Goal: Answer question/provide support: Share knowledge or assist other users

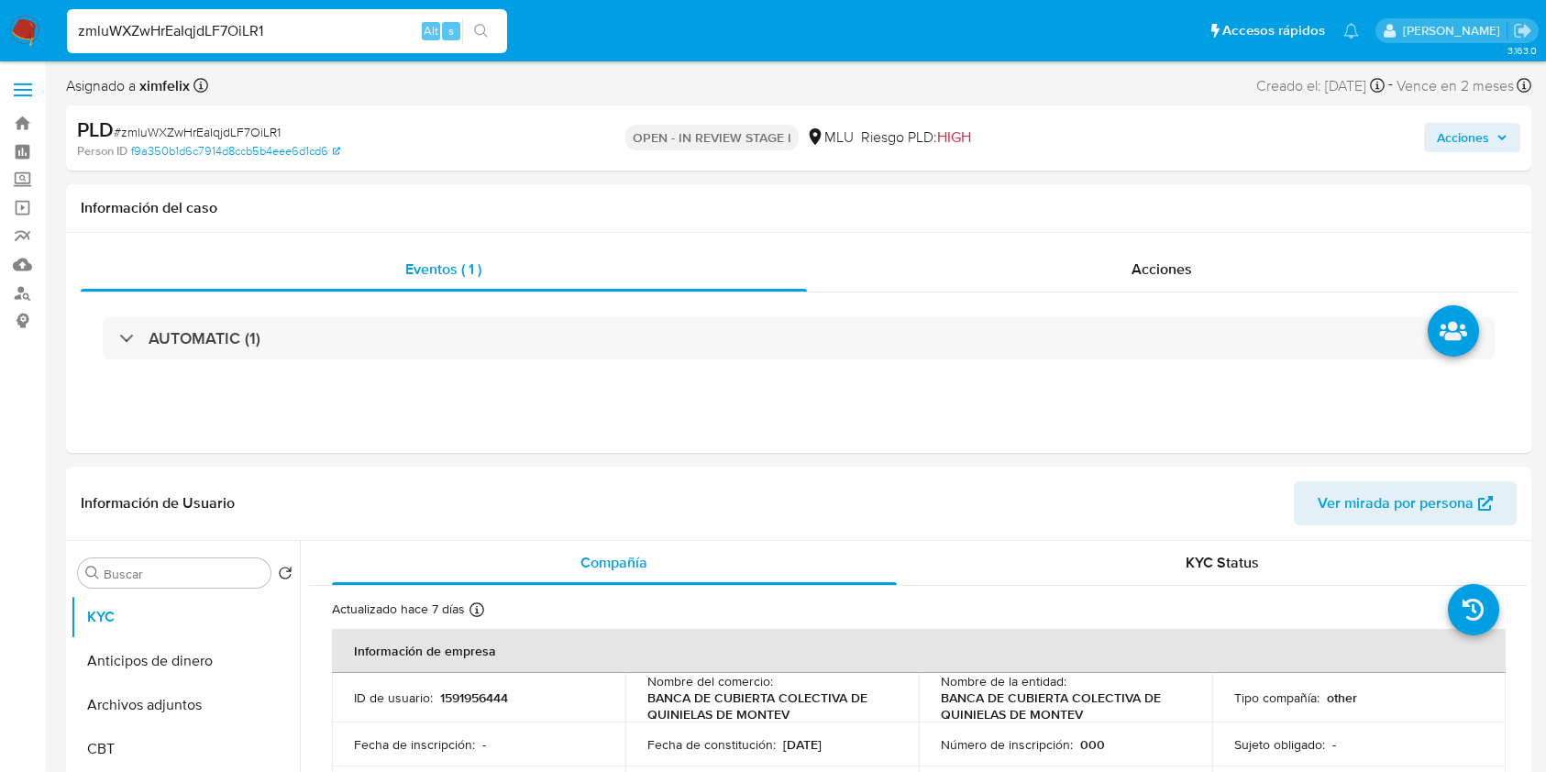
select select "10"
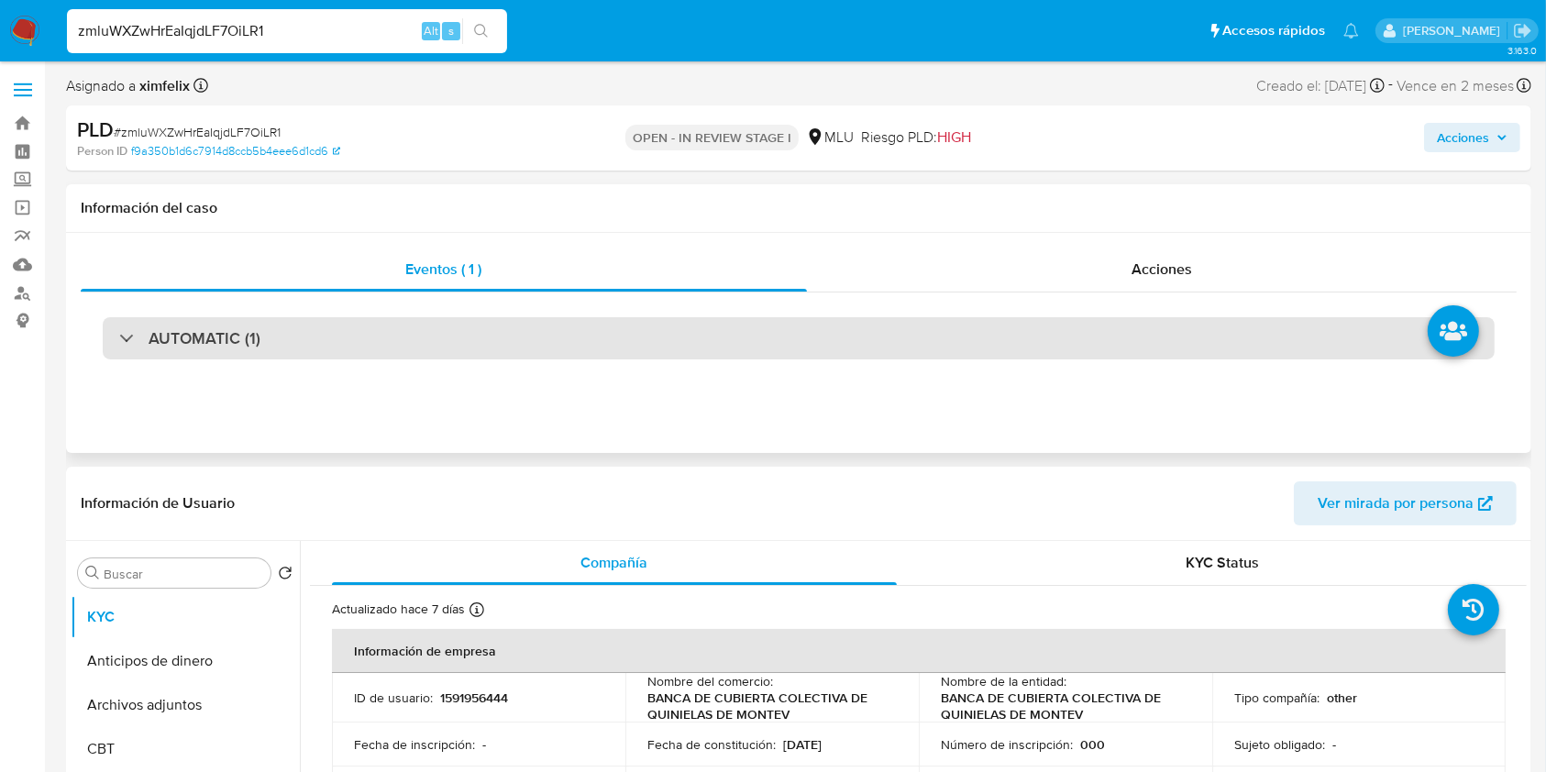
click at [964, 343] on div "AUTOMATIC (1)" at bounding box center [799, 338] width 1392 height 42
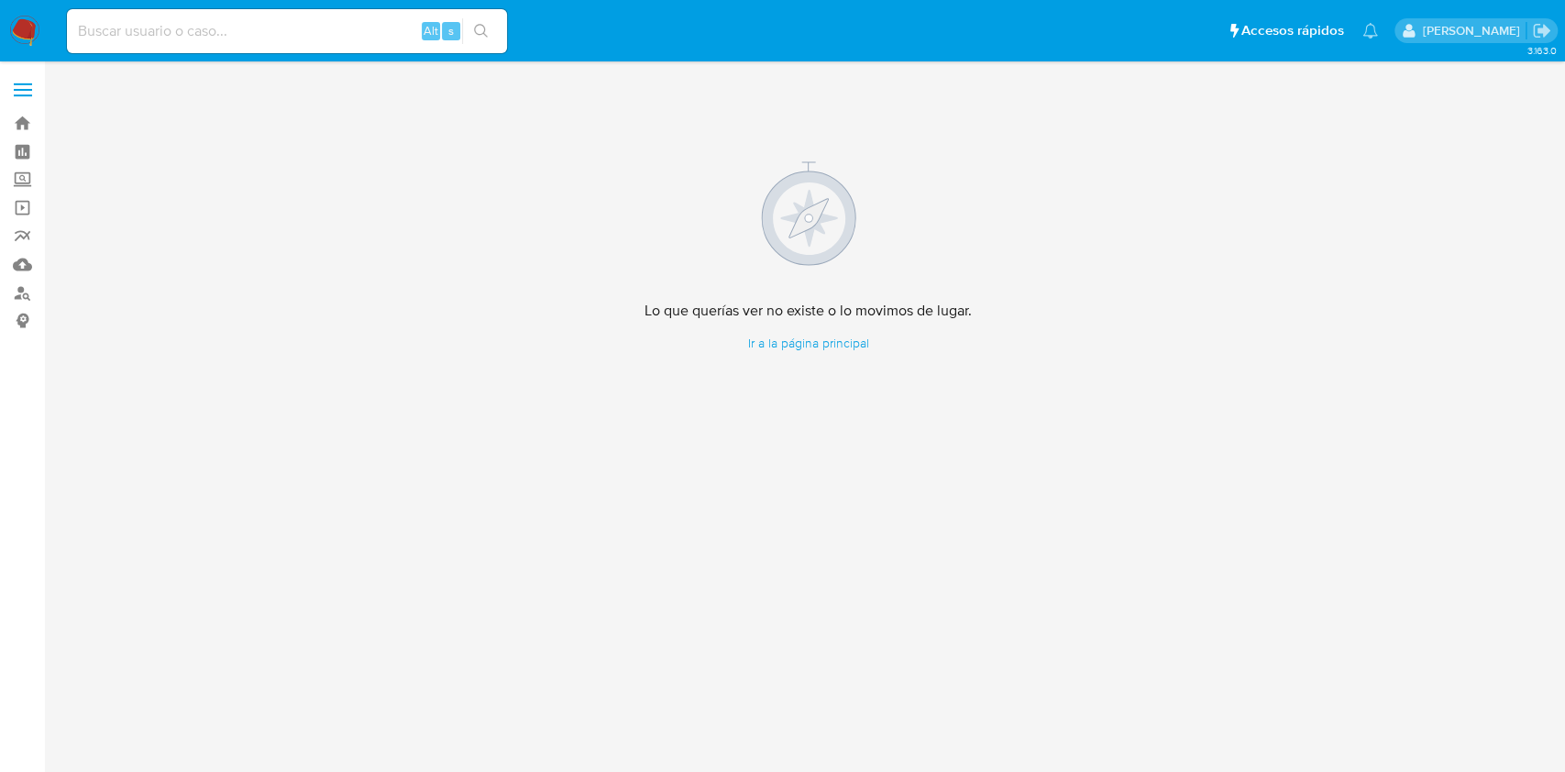
click at [475, 187] on div "Lo que querías ver no existe o lo movimos de lugar. Ir a la página principal" at bounding box center [808, 256] width 1484 height 367
click at [35, 34] on img at bounding box center [24, 31] width 31 height 31
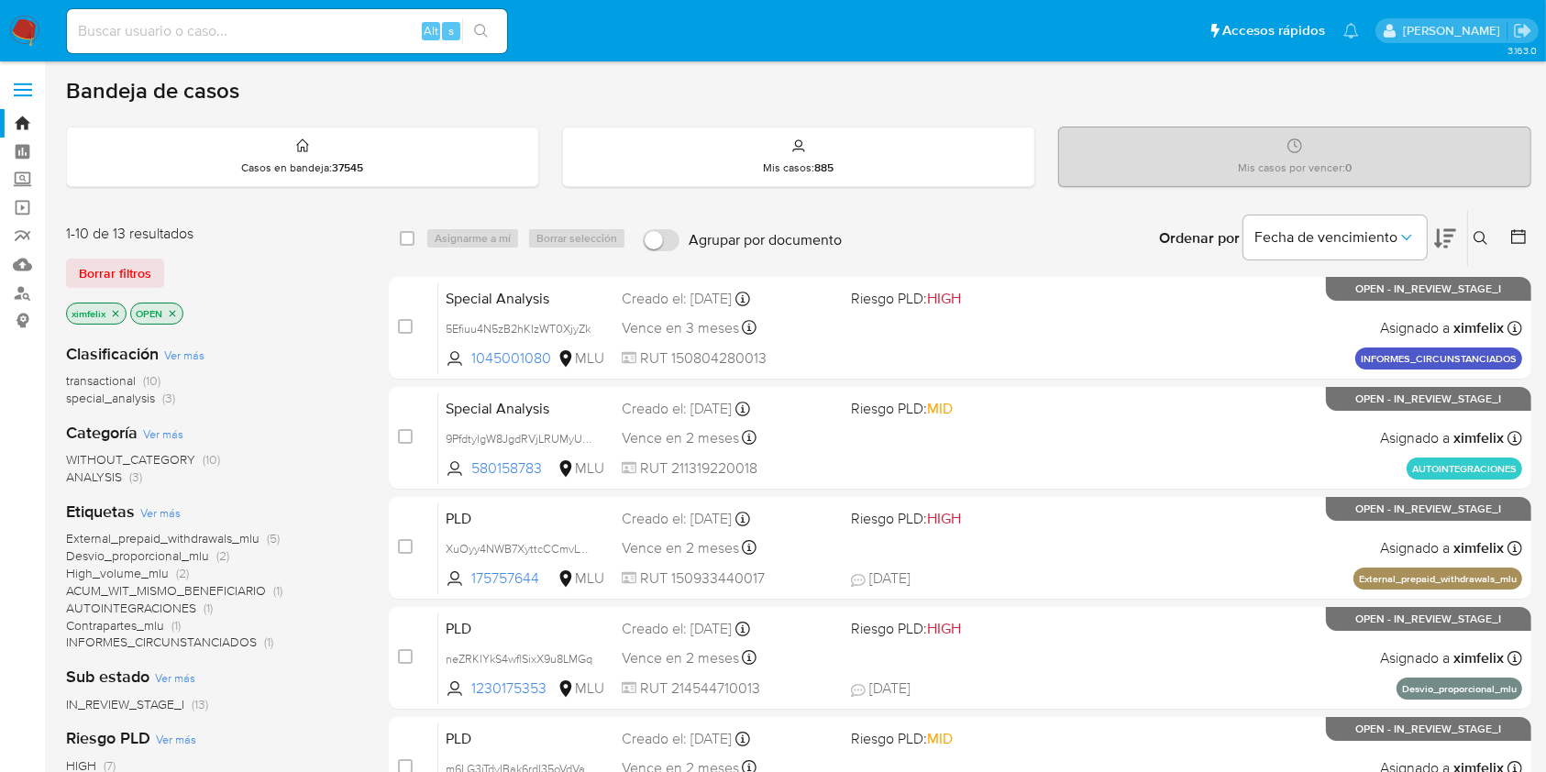
click at [280, 33] on input at bounding box center [287, 31] width 440 height 24
paste input "uOq3Zaso0mTjPxpYLM8U3ngL"
type input "uOq3Zaso0mTjPxpYLM8U3ngL"
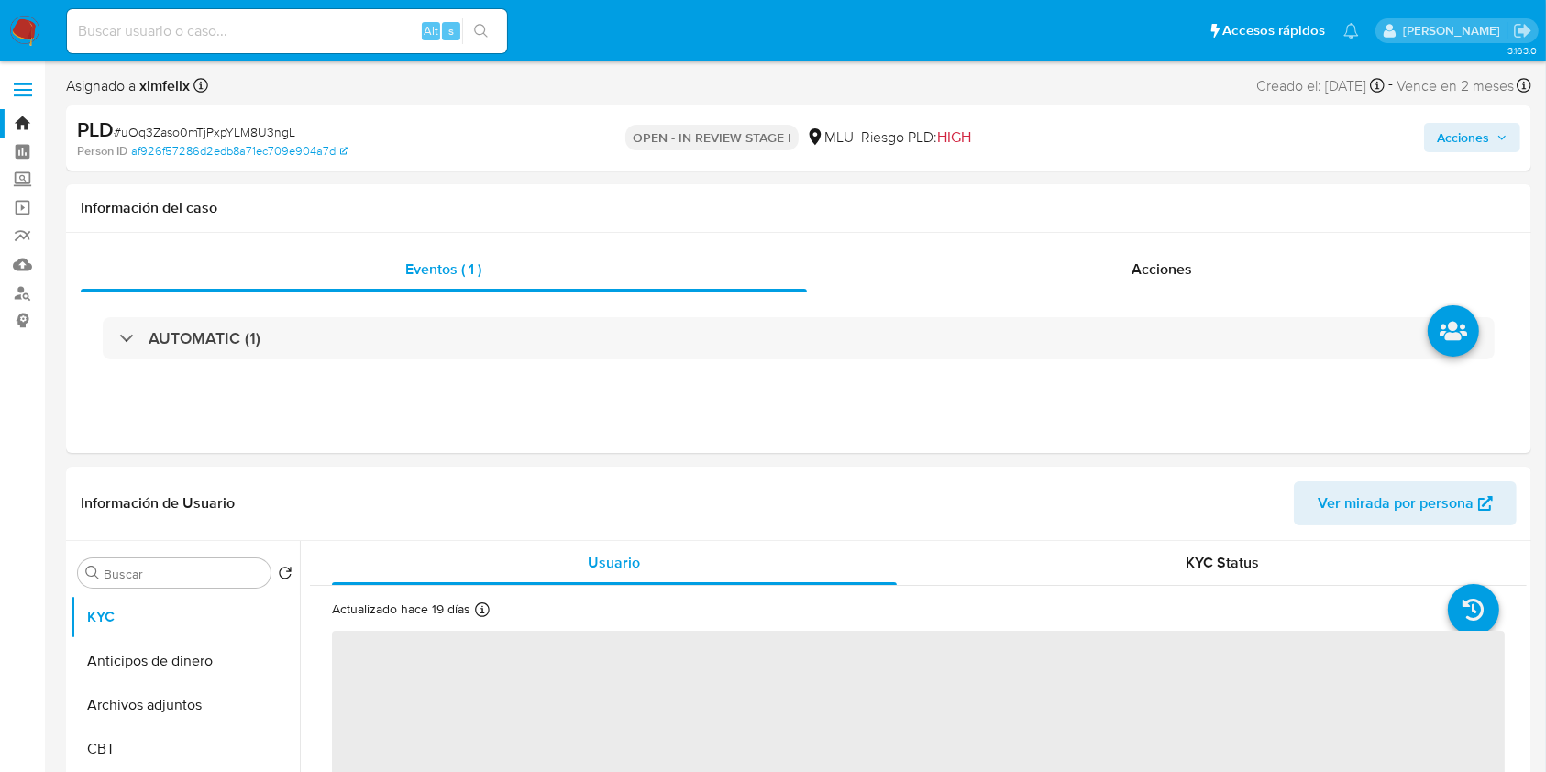
select select "10"
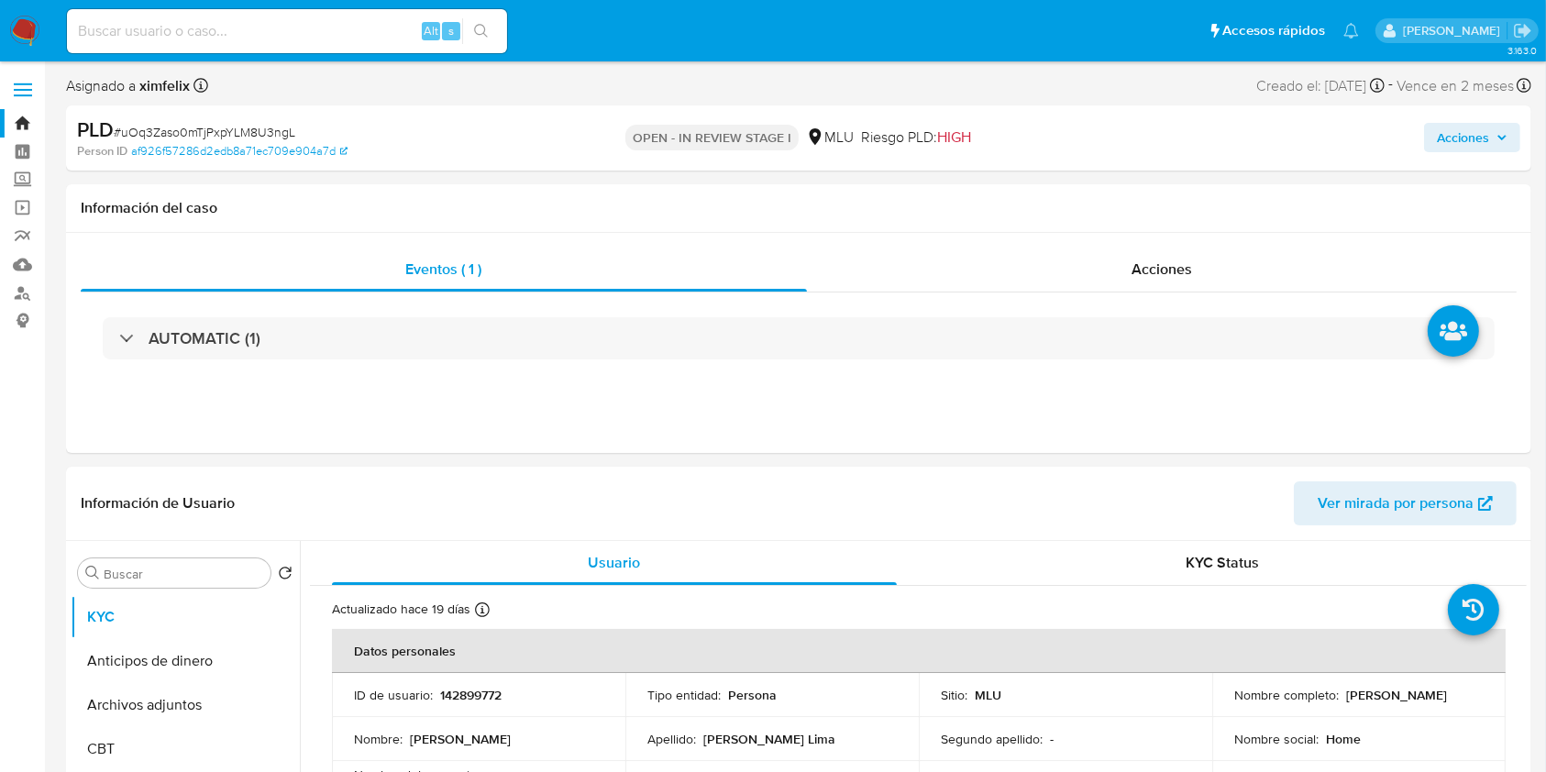
click at [27, 26] on img at bounding box center [24, 31] width 31 height 31
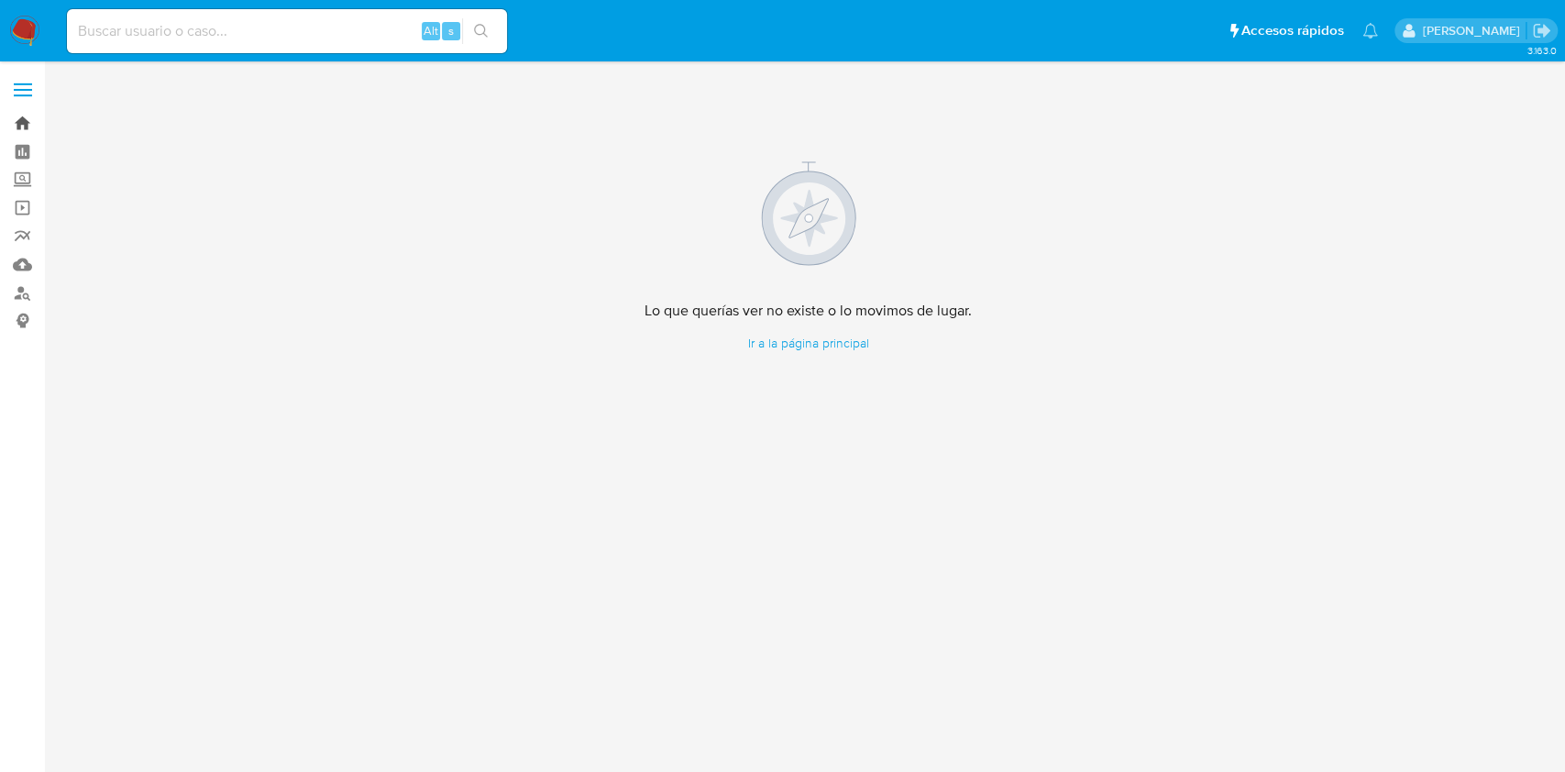
click at [27, 120] on link "Bandeja" at bounding box center [109, 123] width 218 height 28
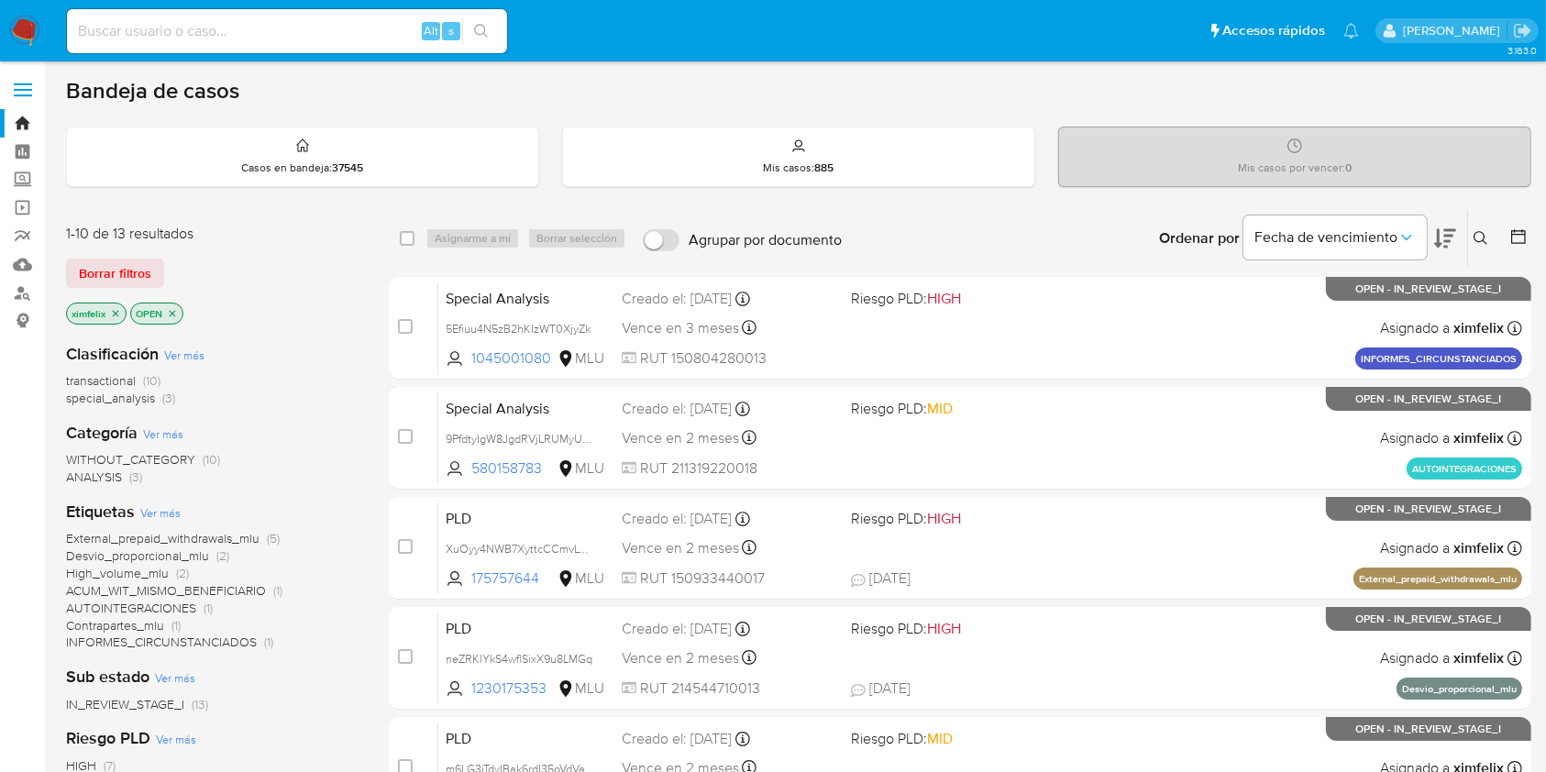
click at [116, 308] on icon "close-filter" at bounding box center [115, 313] width 11 height 11
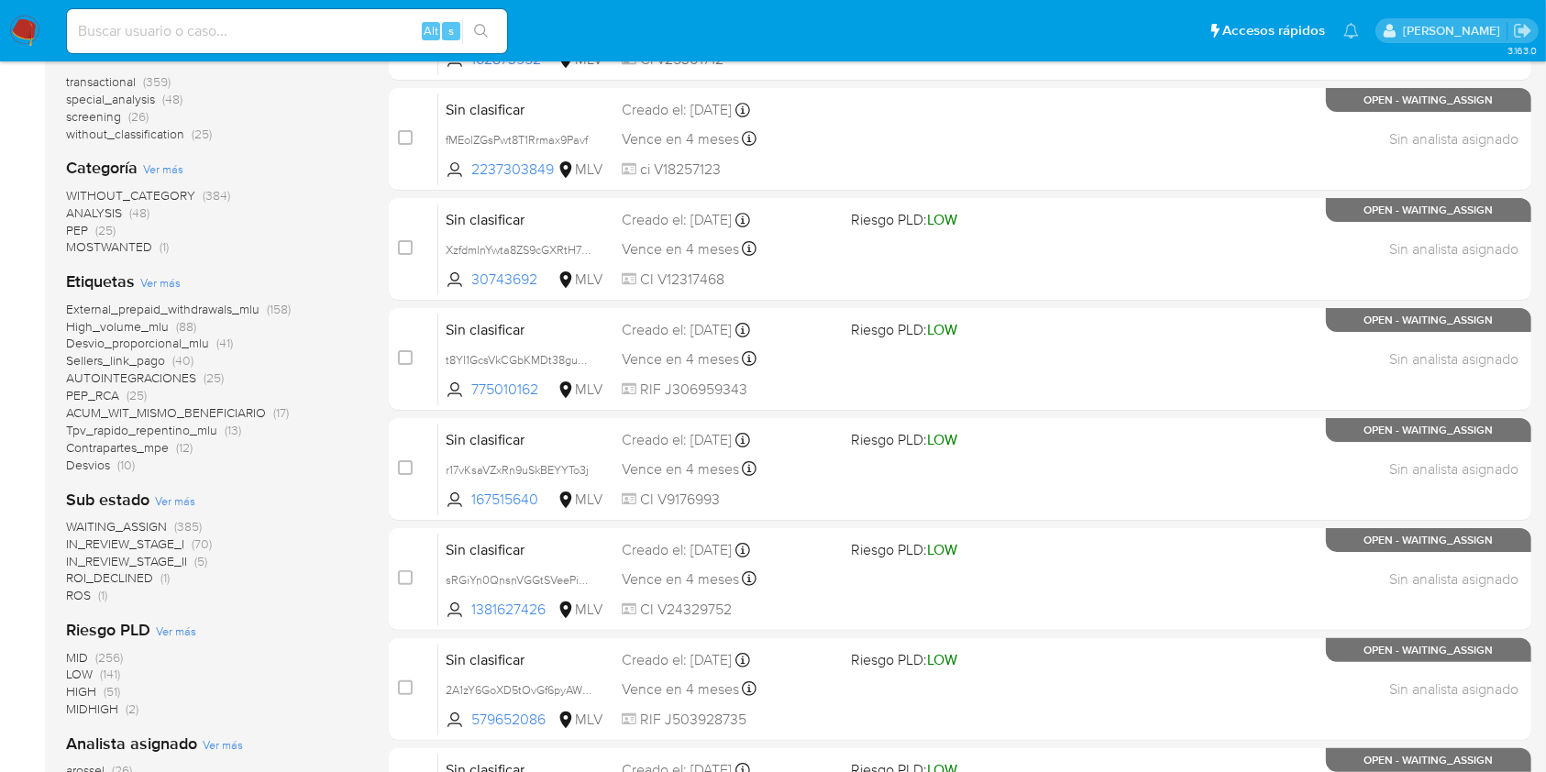
scroll to position [297, 0]
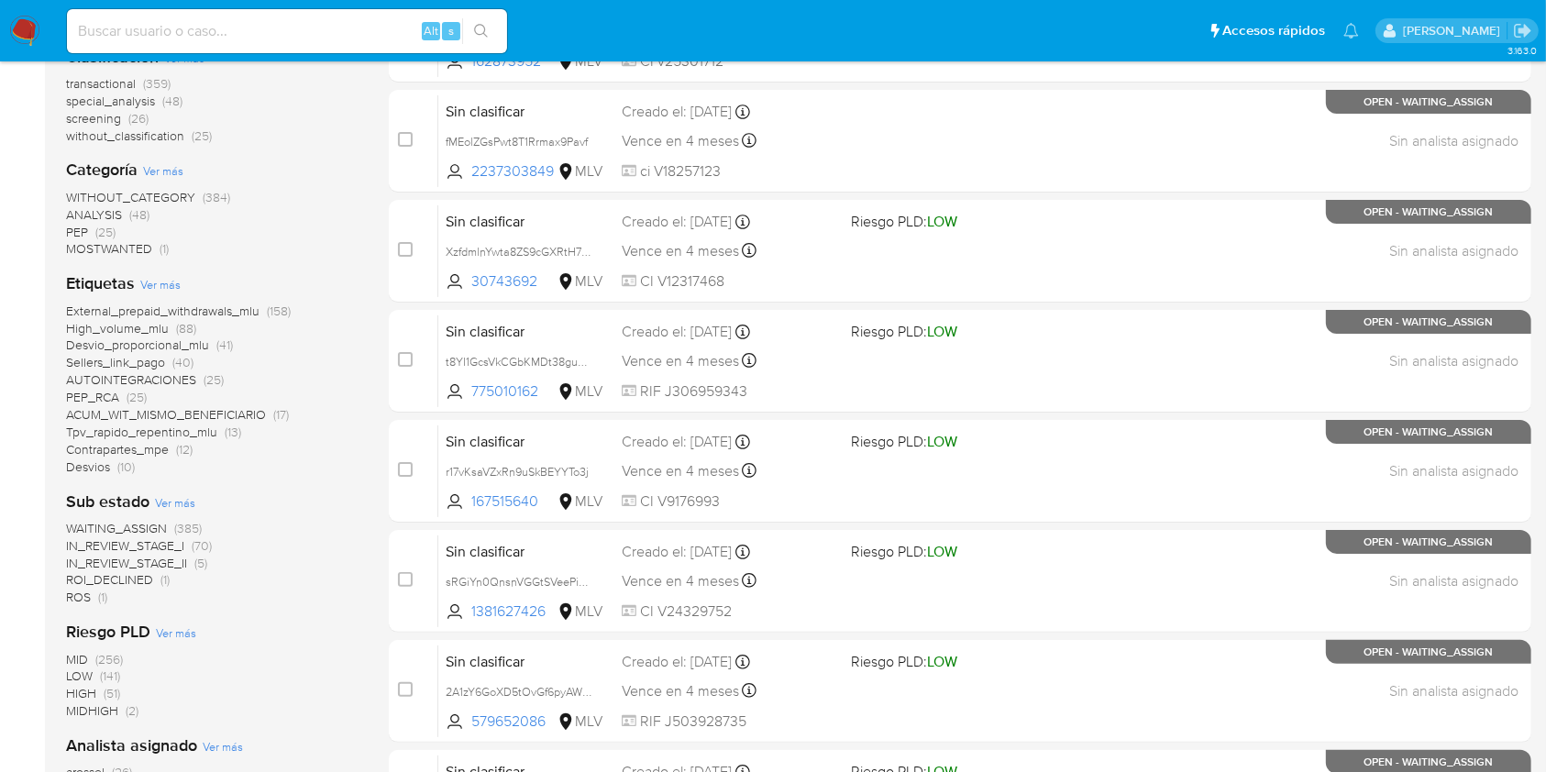
click at [118, 526] on span "WAITING_ASSIGN" at bounding box center [116, 528] width 101 height 18
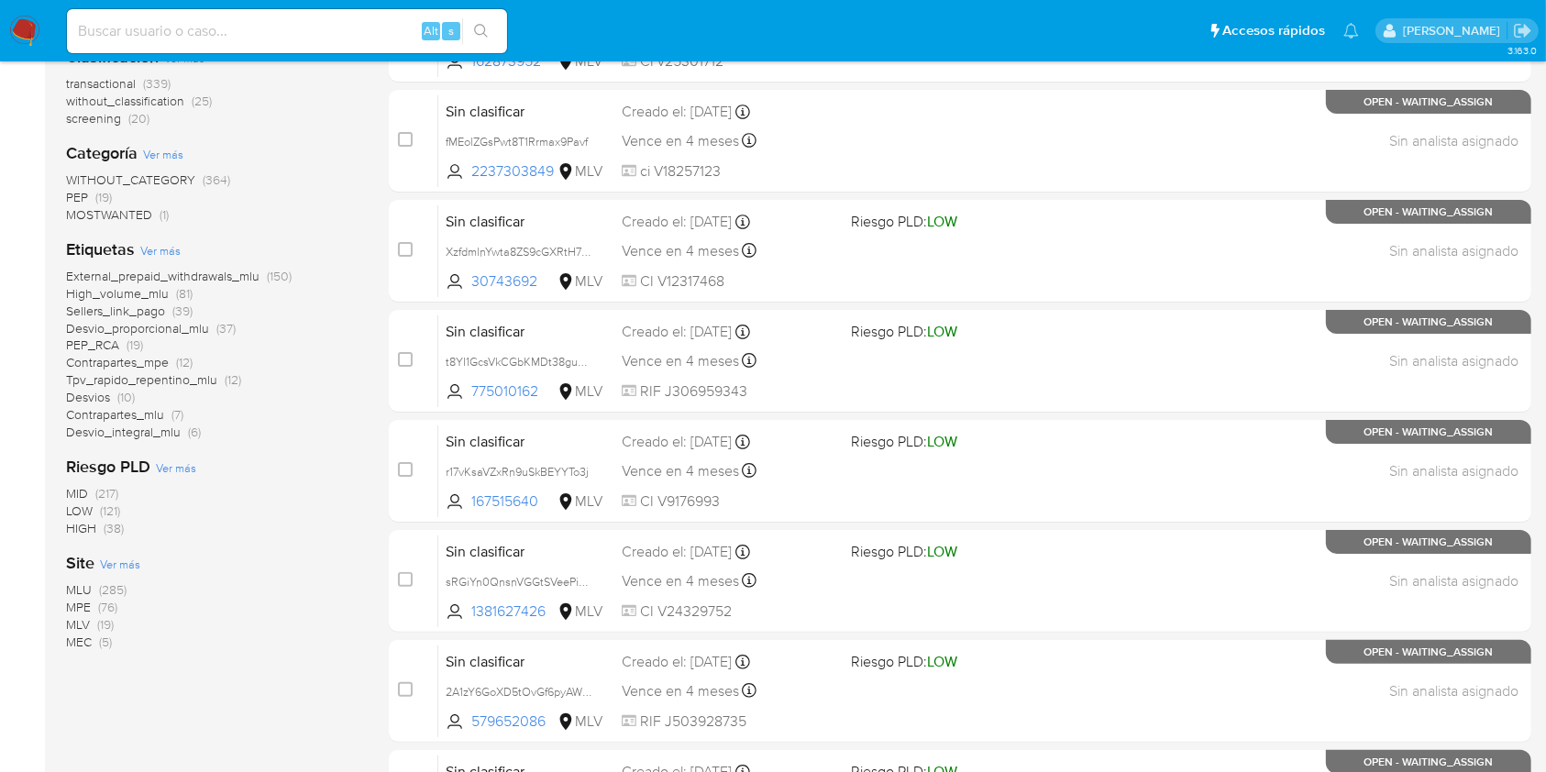
scroll to position [591, 0]
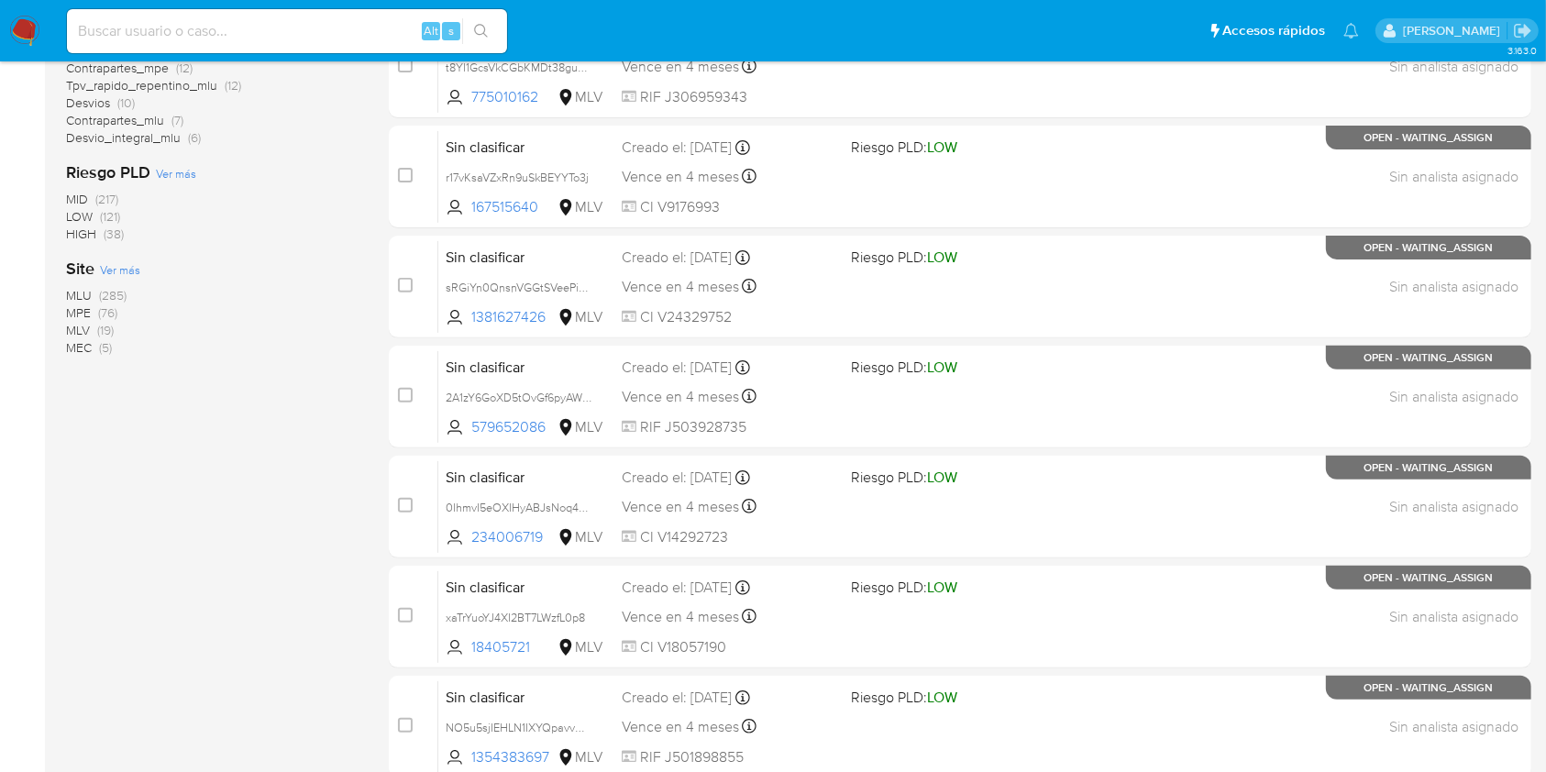
click at [105, 299] on span "(285)" at bounding box center [113, 295] width 28 height 18
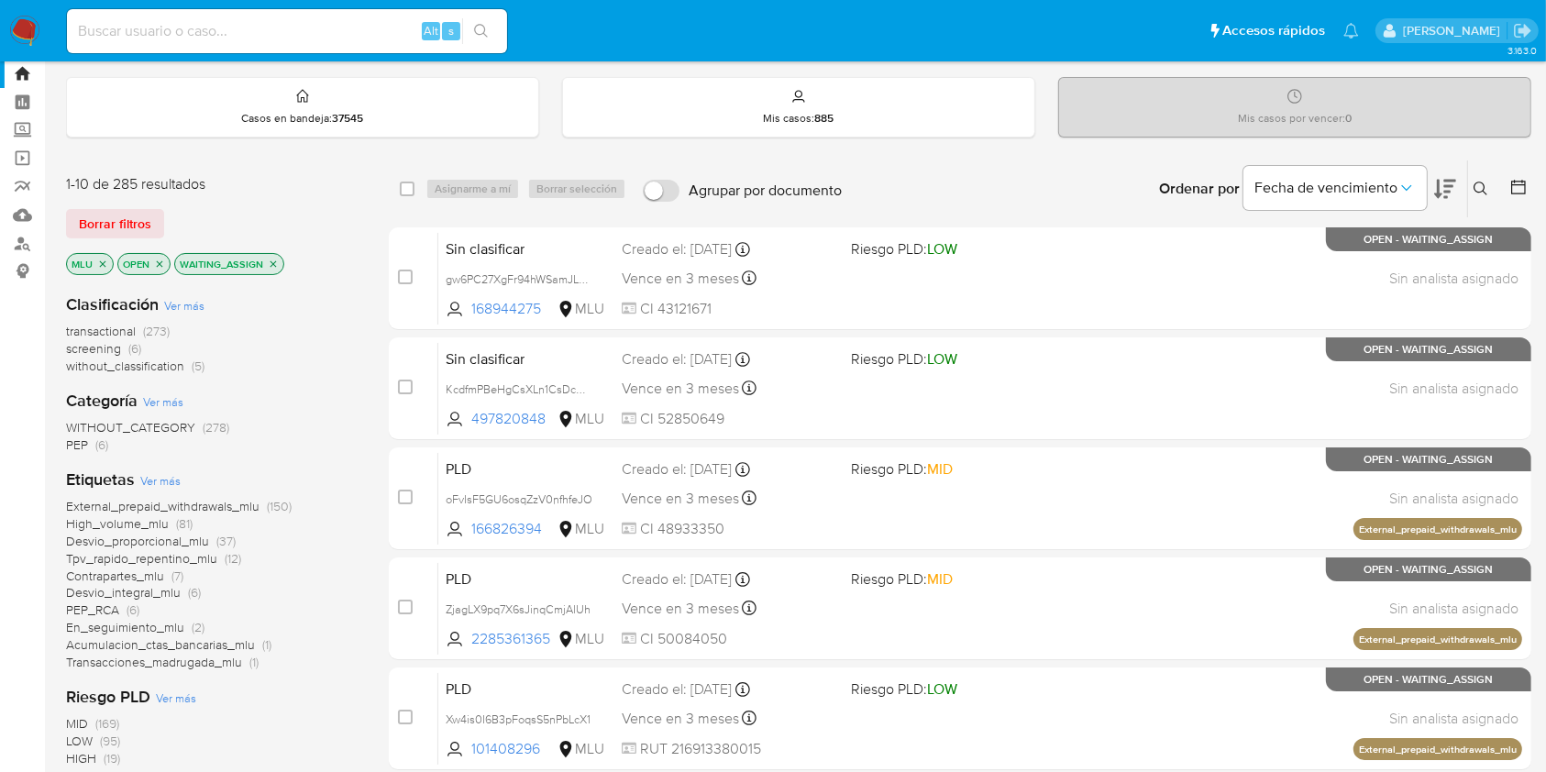
scroll to position [11, 0]
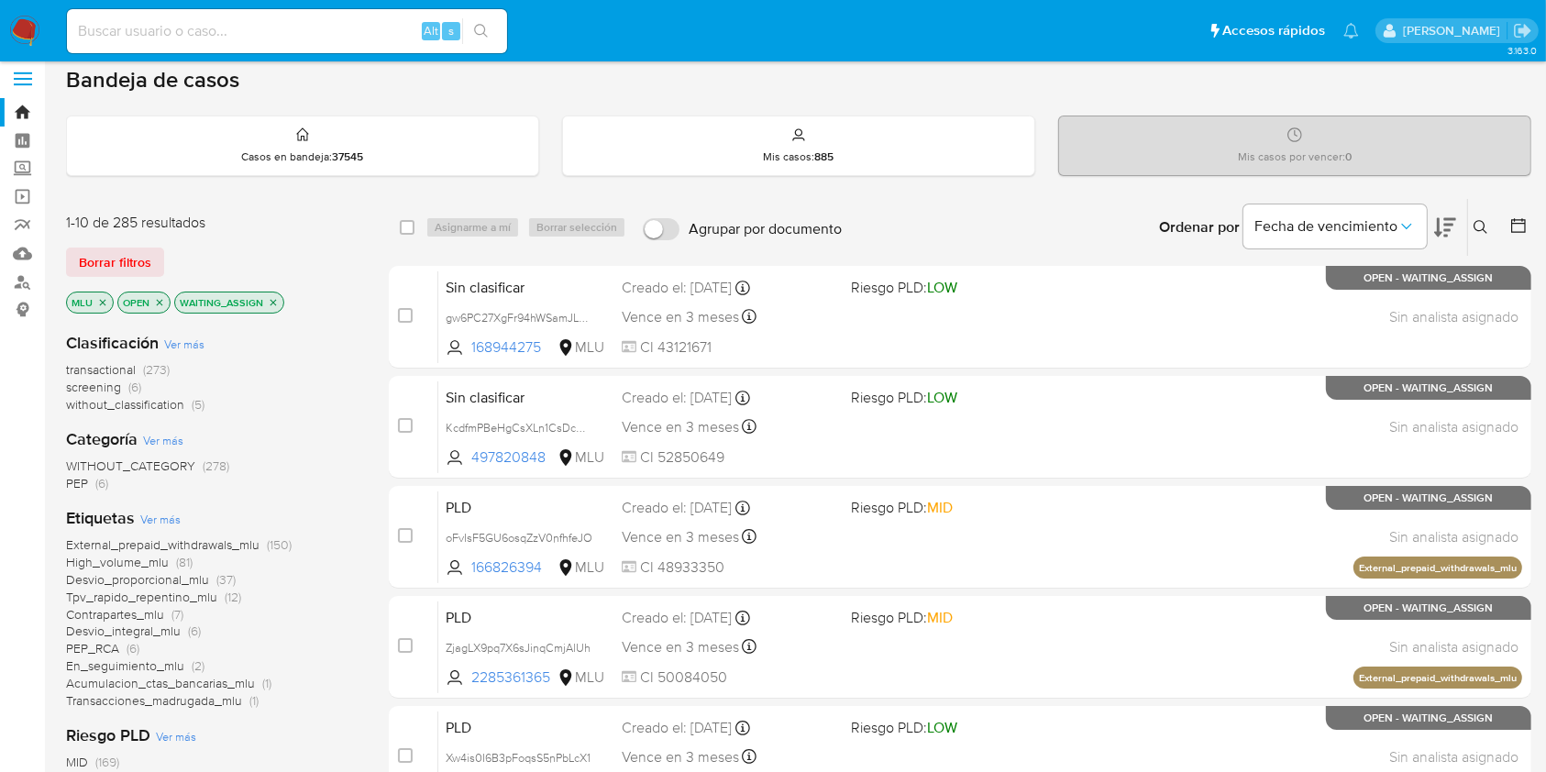
click at [1453, 220] on icon at bounding box center [1445, 227] width 22 height 22
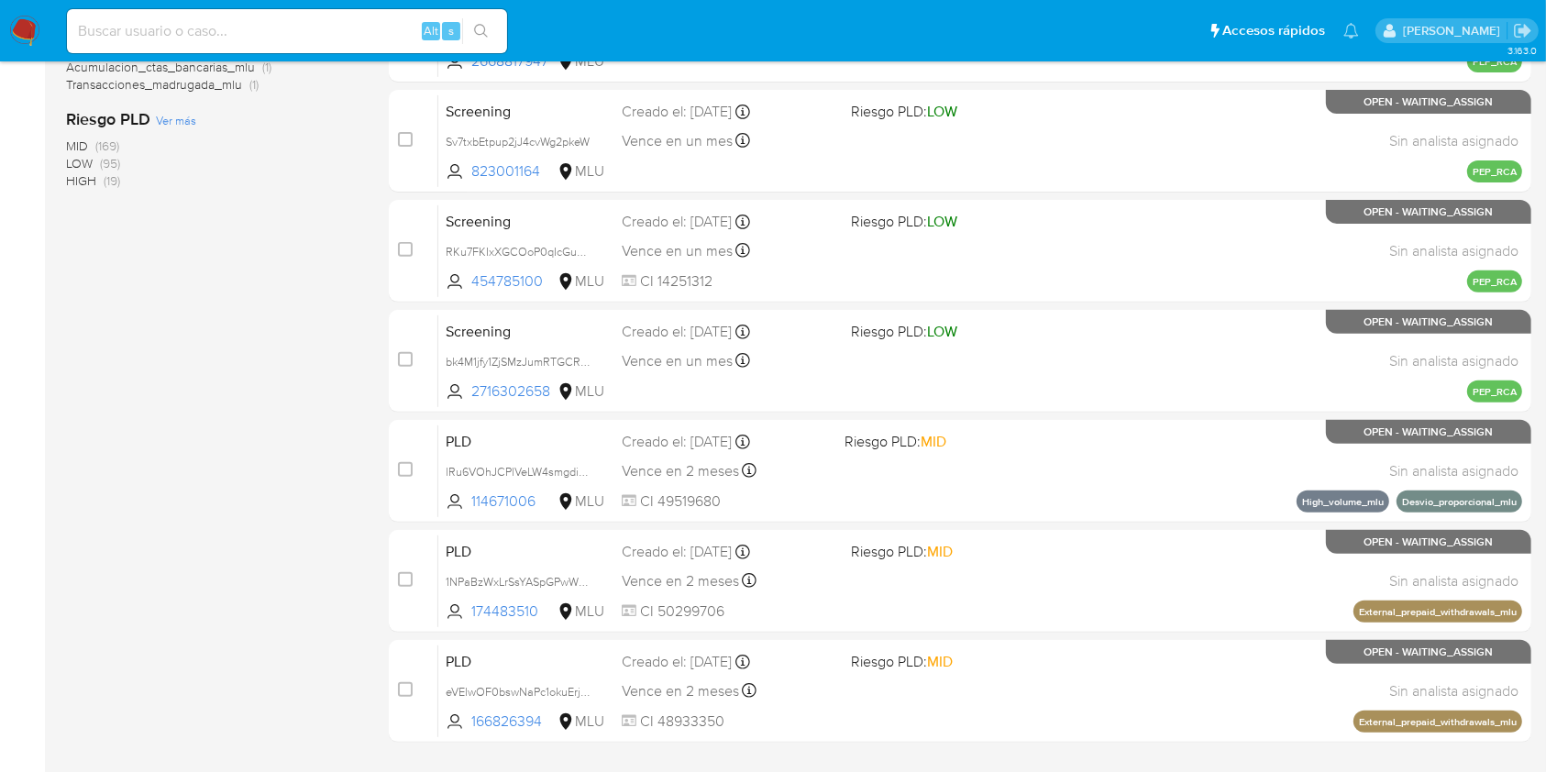
scroll to position [741, 0]
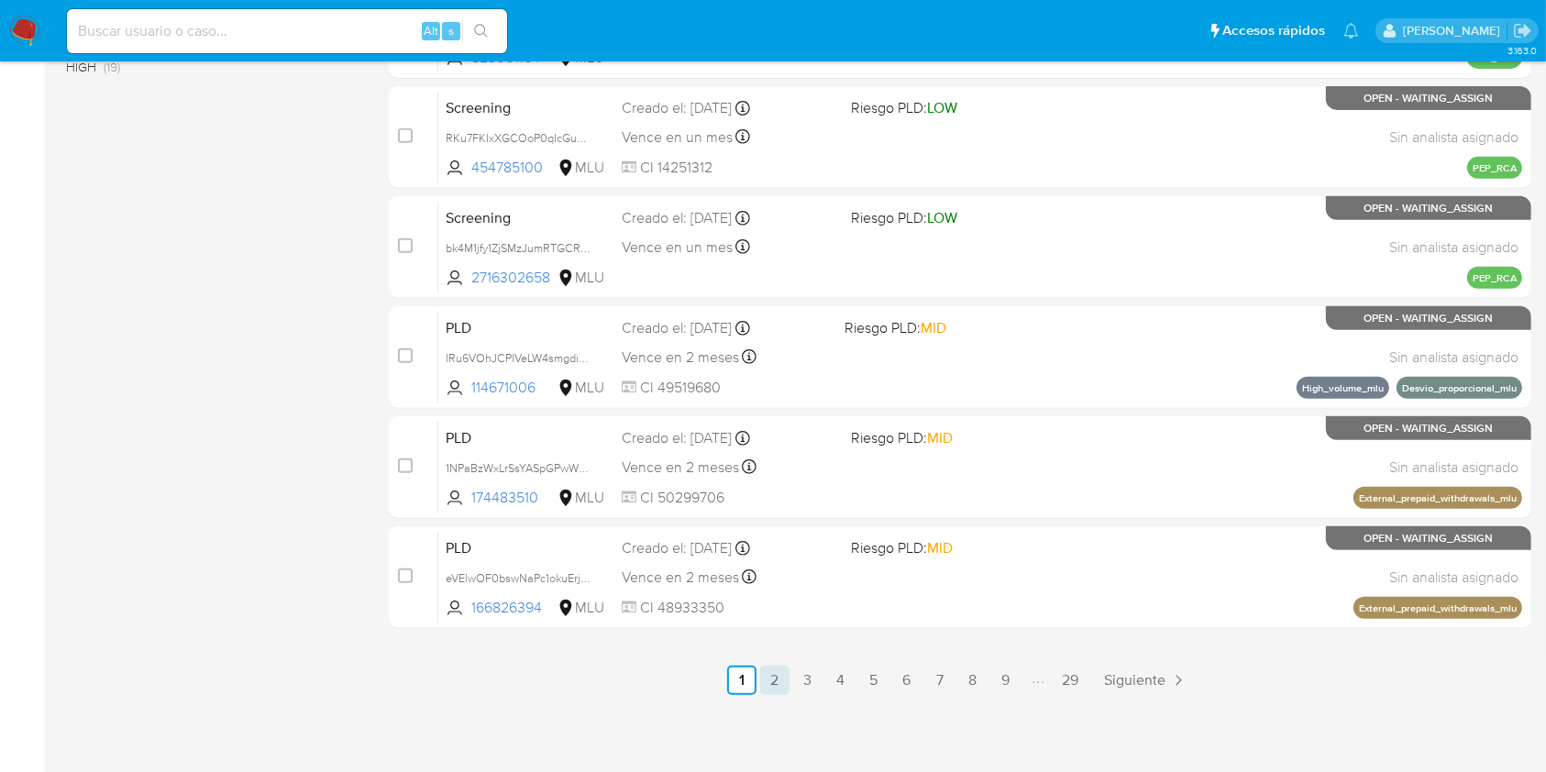
click at [775, 677] on link "2" at bounding box center [774, 680] width 29 height 29
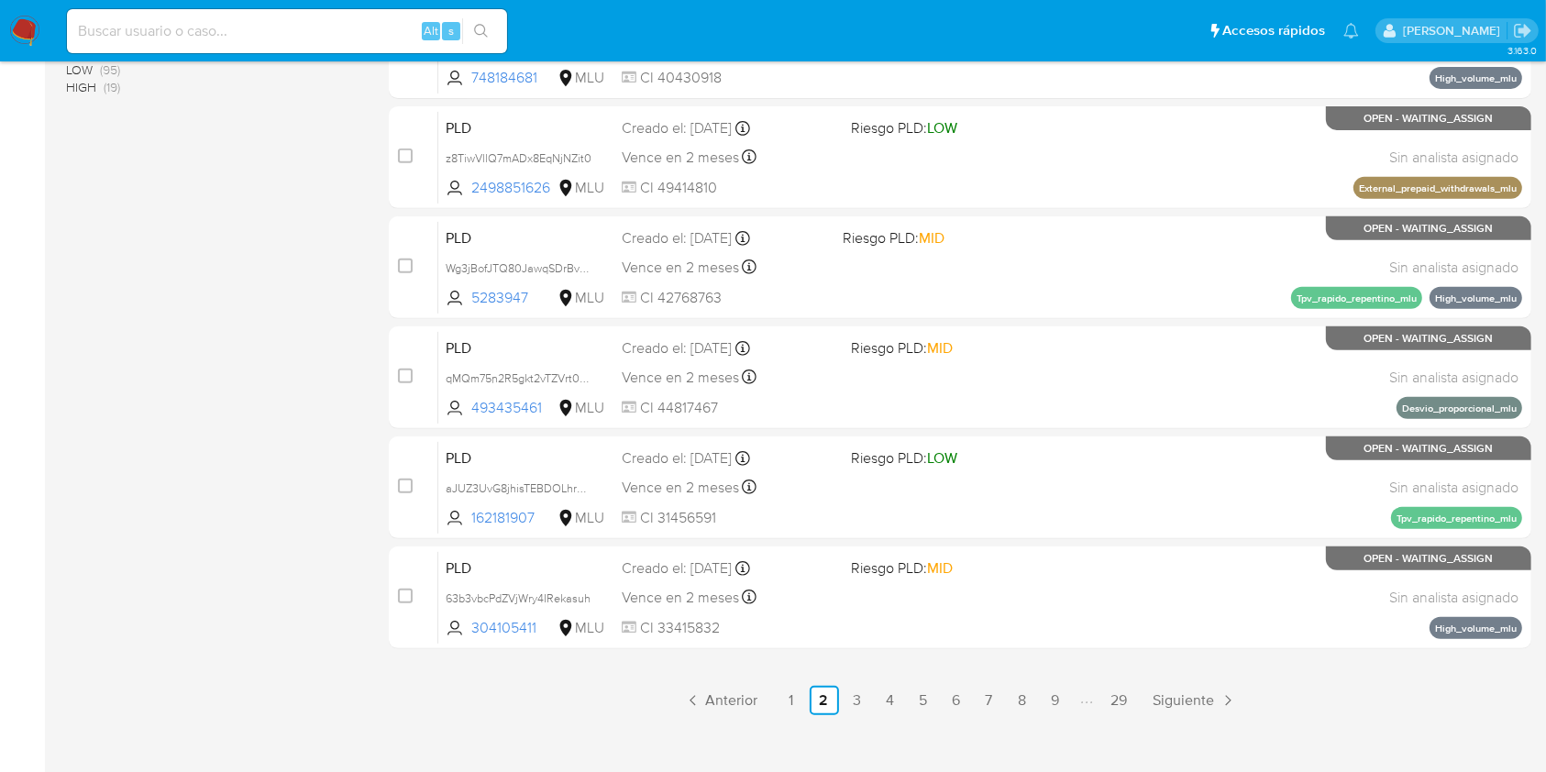
scroll to position [741, 0]
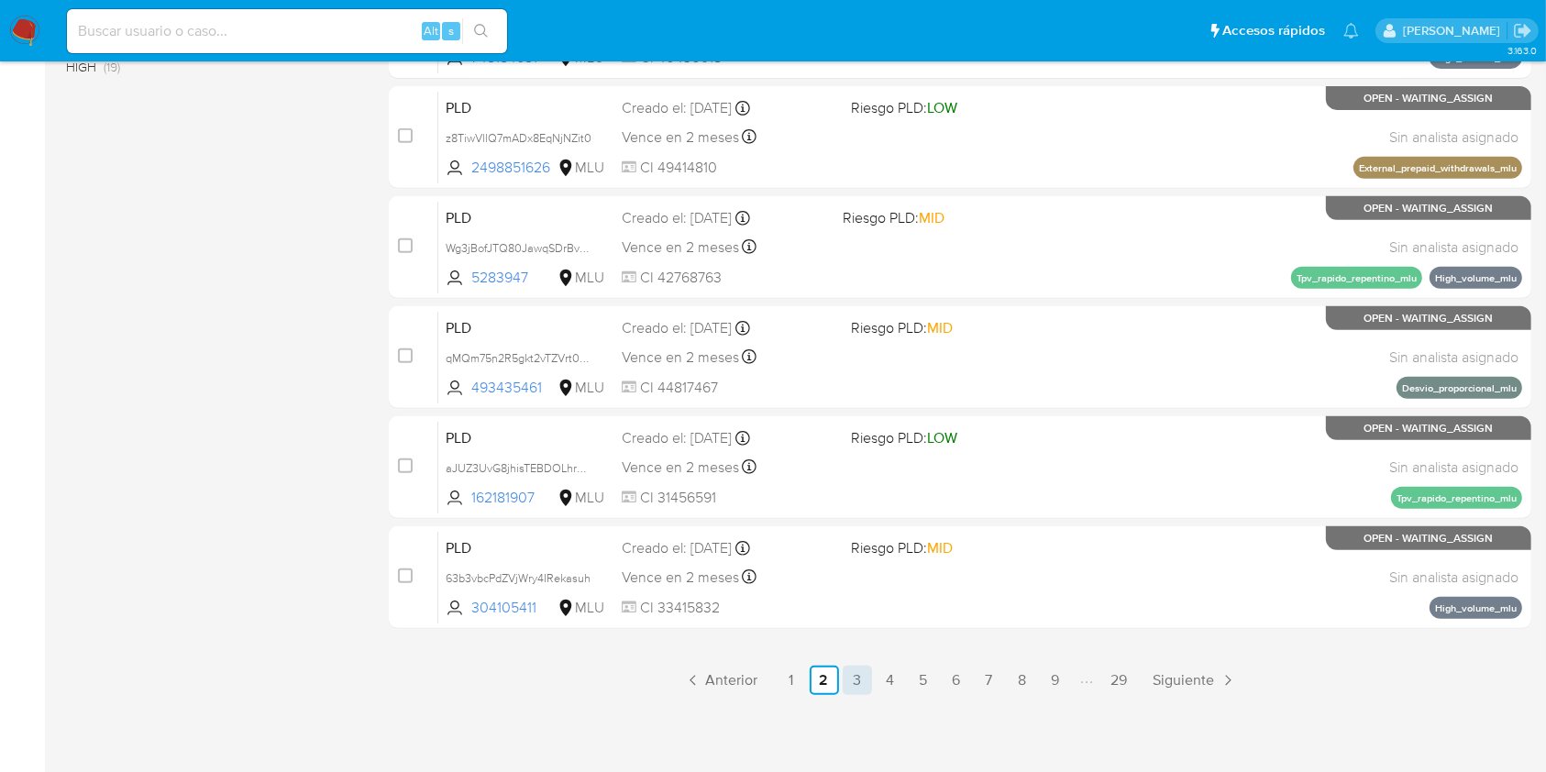
click at [865, 682] on link "3" at bounding box center [857, 680] width 29 height 29
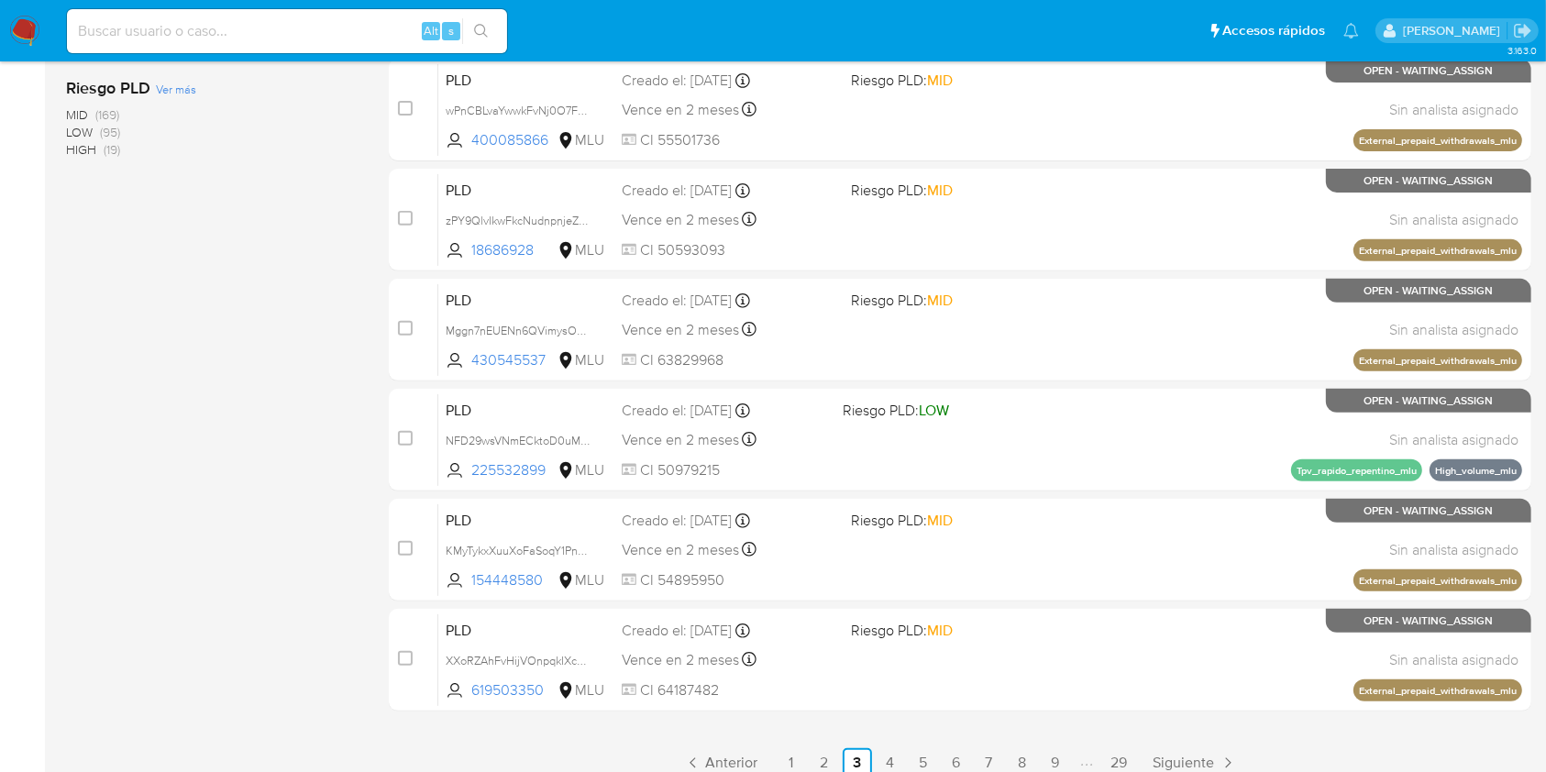
scroll to position [738, 0]
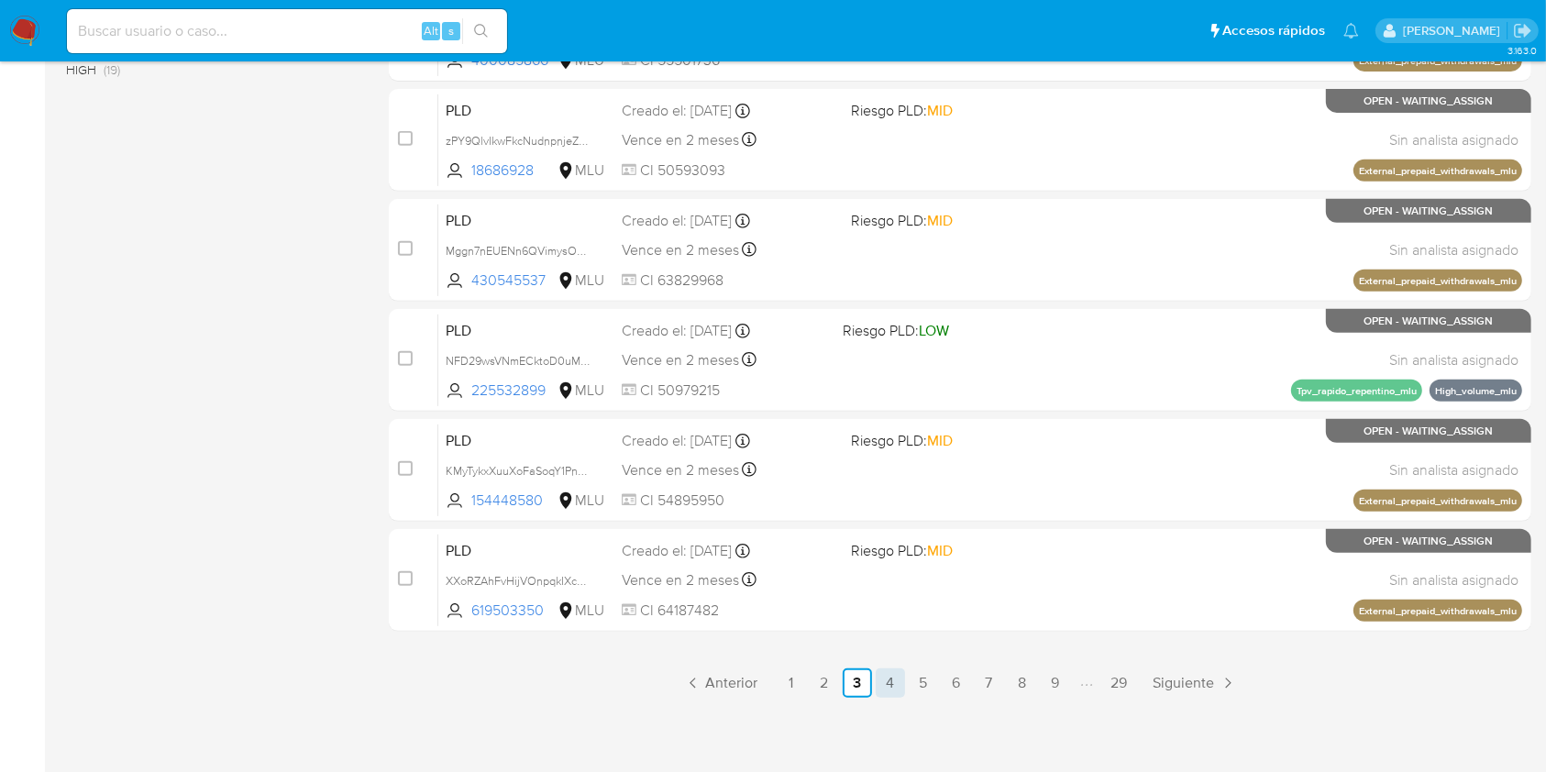
click at [883, 689] on link "4" at bounding box center [890, 682] width 29 height 29
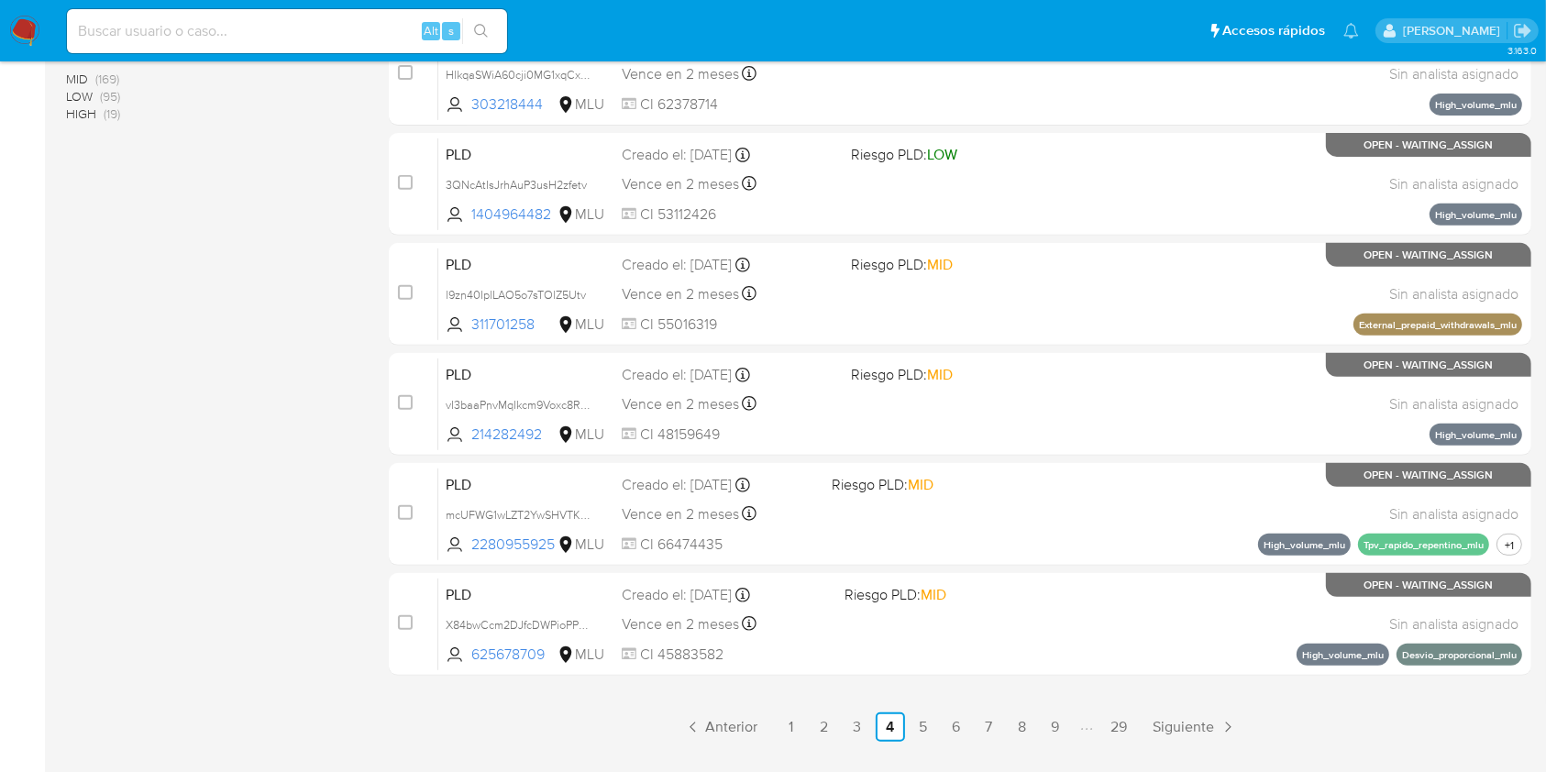
scroll to position [741, 0]
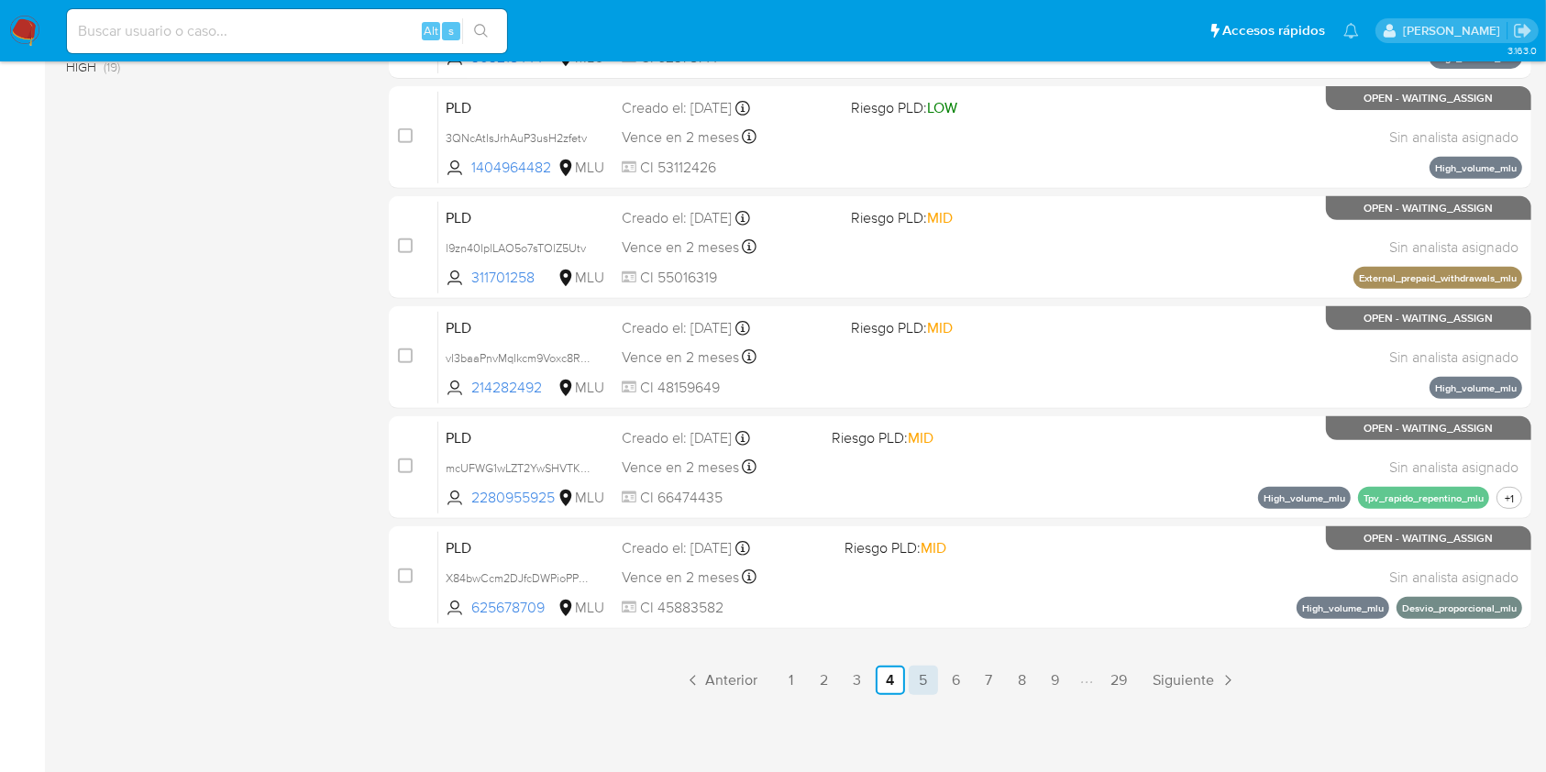
click at [926, 678] on link "5" at bounding box center [923, 680] width 29 height 29
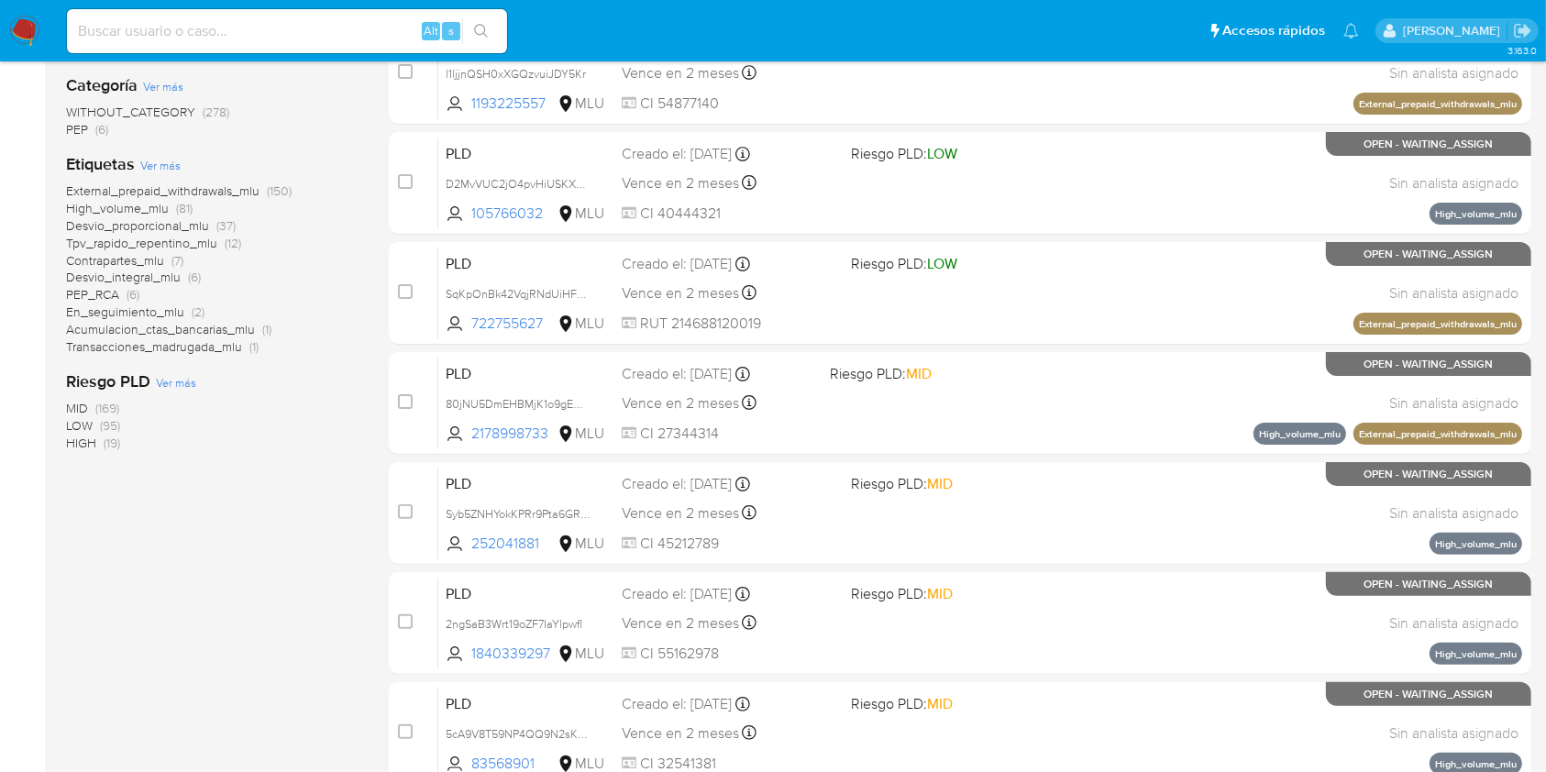
scroll to position [359, 0]
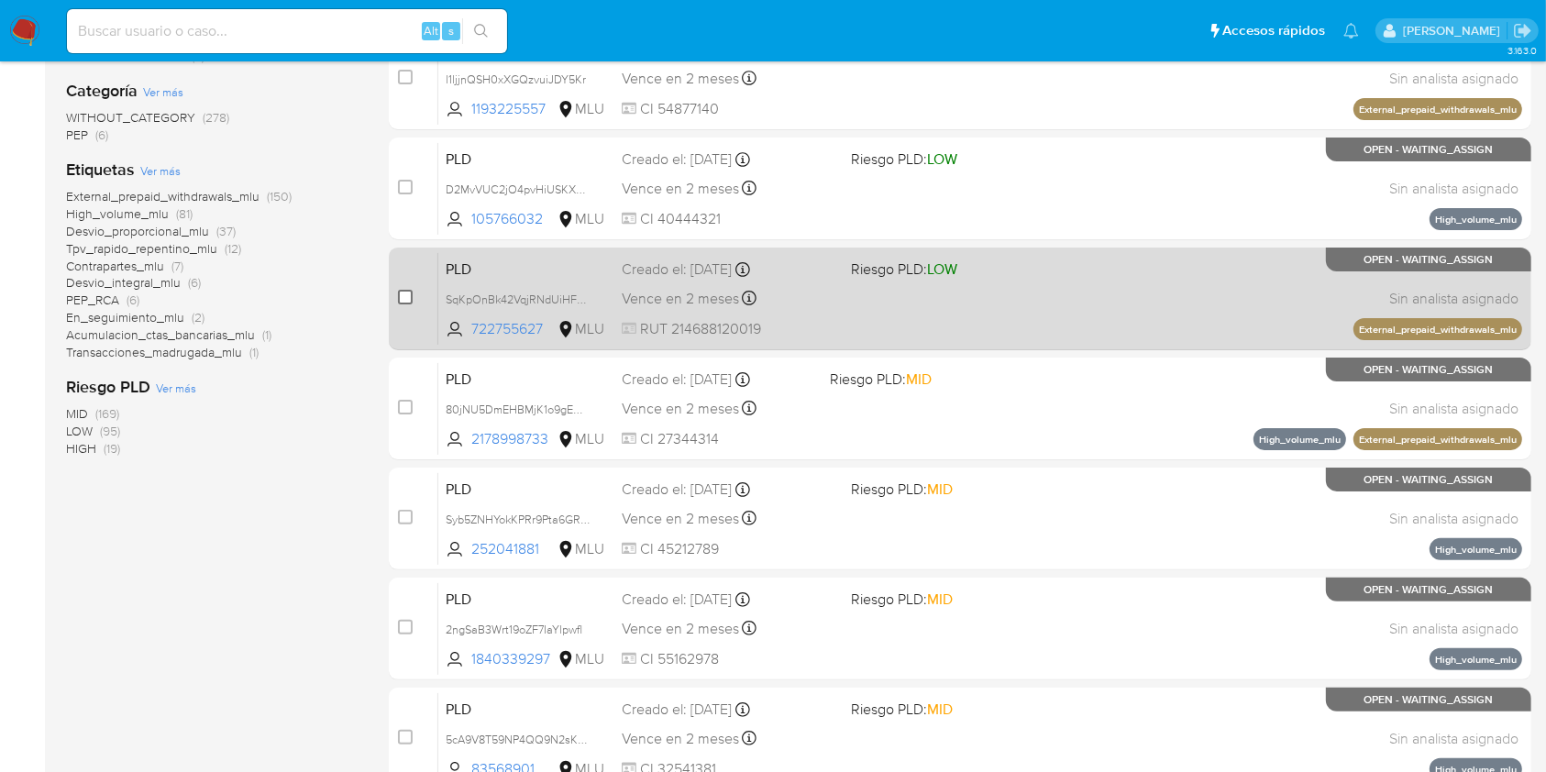
click at [407, 292] on input "checkbox" at bounding box center [405, 297] width 15 height 15
checkbox input "true"
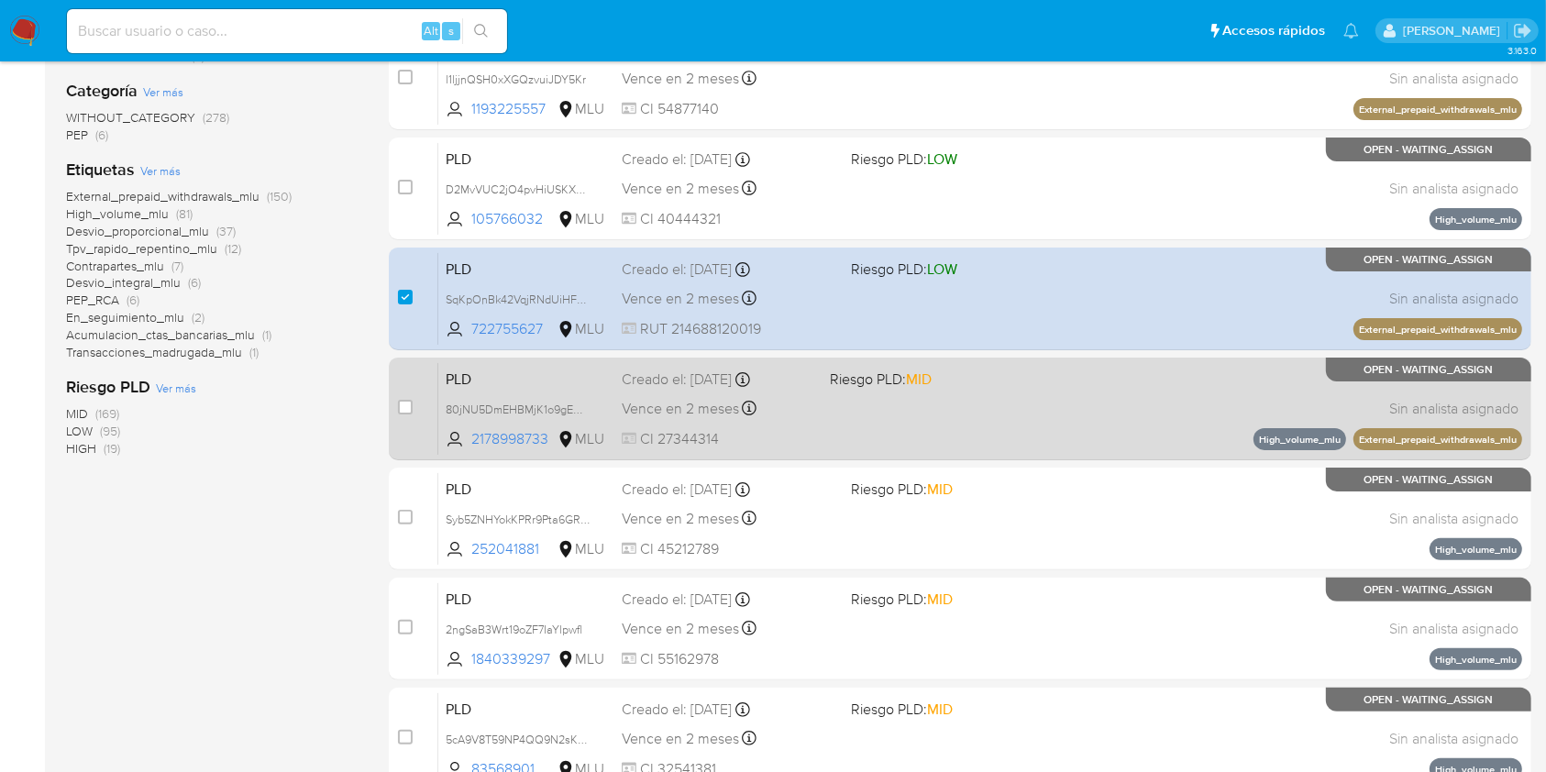
click at [406, 394] on div "case-item-checkbox No es posible asignar el caso" at bounding box center [418, 408] width 40 height 93
click at [403, 406] on input "checkbox" at bounding box center [405, 407] width 15 height 15
checkbox input "true"
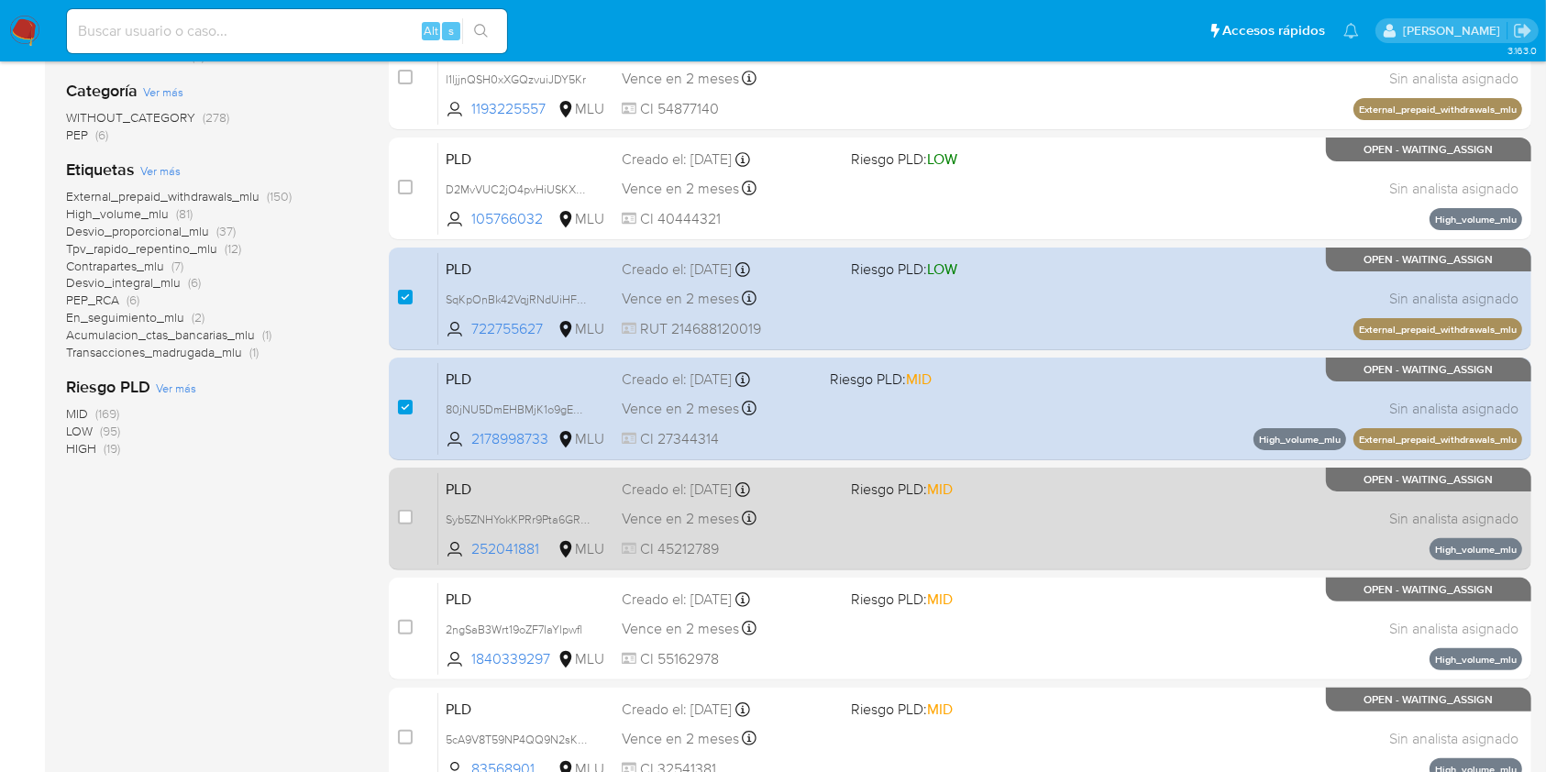
click at [396, 521] on div "case-item-checkbox No es posible asignar el caso PLD Syb5ZNHYokKPRr9Pta6GRKYD 2…" at bounding box center [960, 519] width 1142 height 103
click at [410, 517] on input "checkbox" at bounding box center [405, 517] width 15 height 15
checkbox input "true"
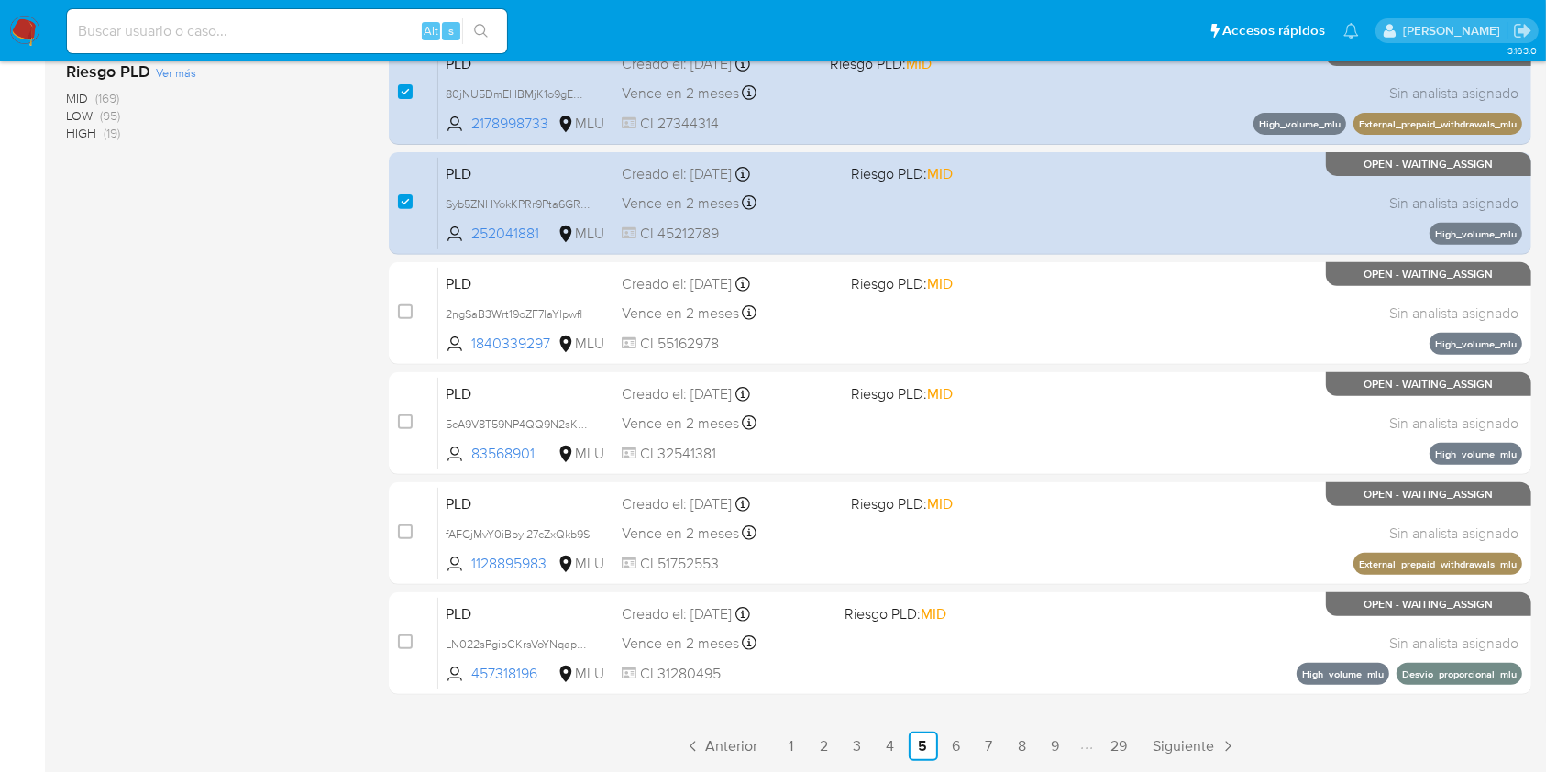
scroll to position [676, 0]
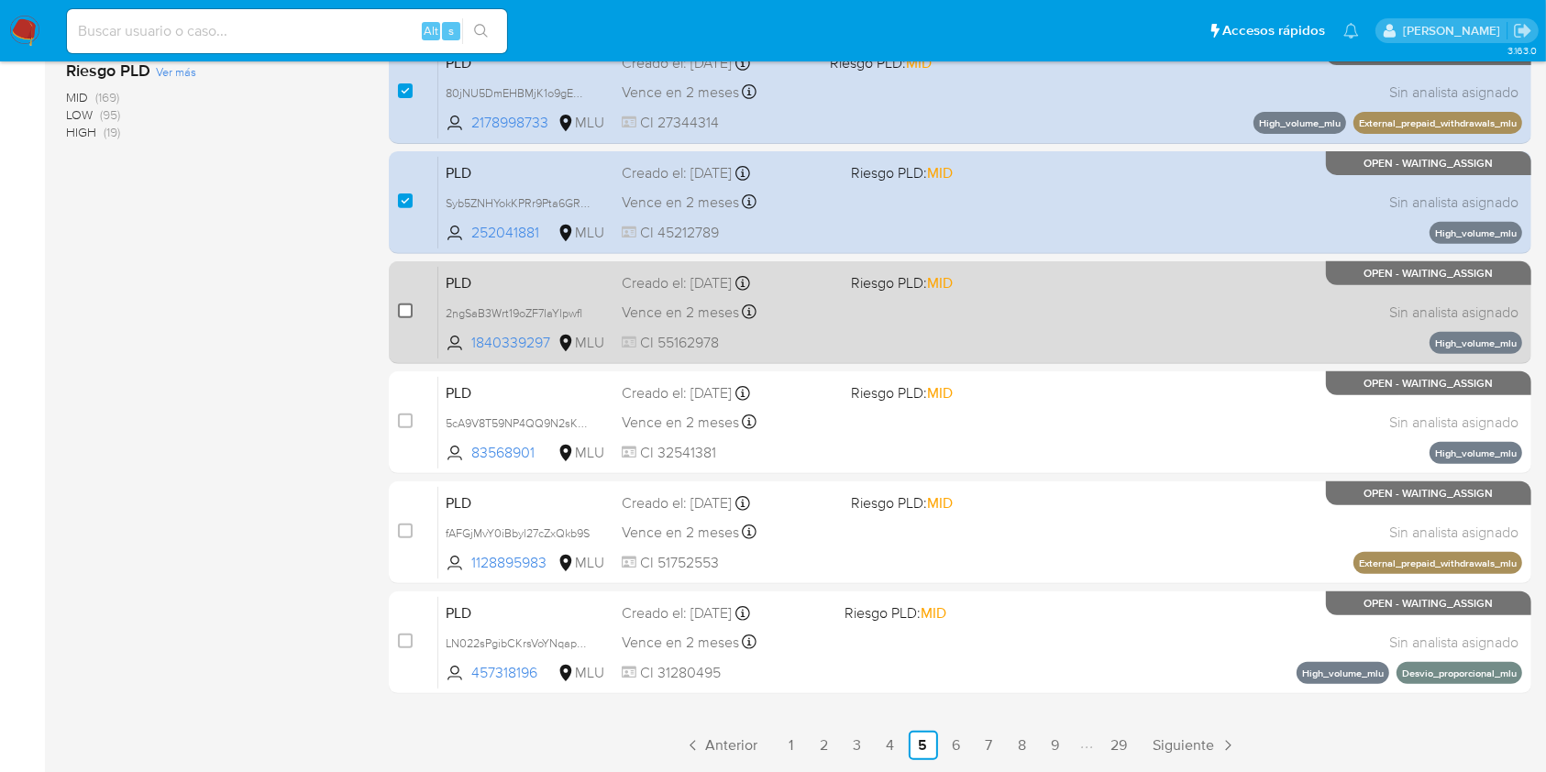
click at [404, 309] on input "checkbox" at bounding box center [405, 310] width 15 height 15
checkbox input "true"
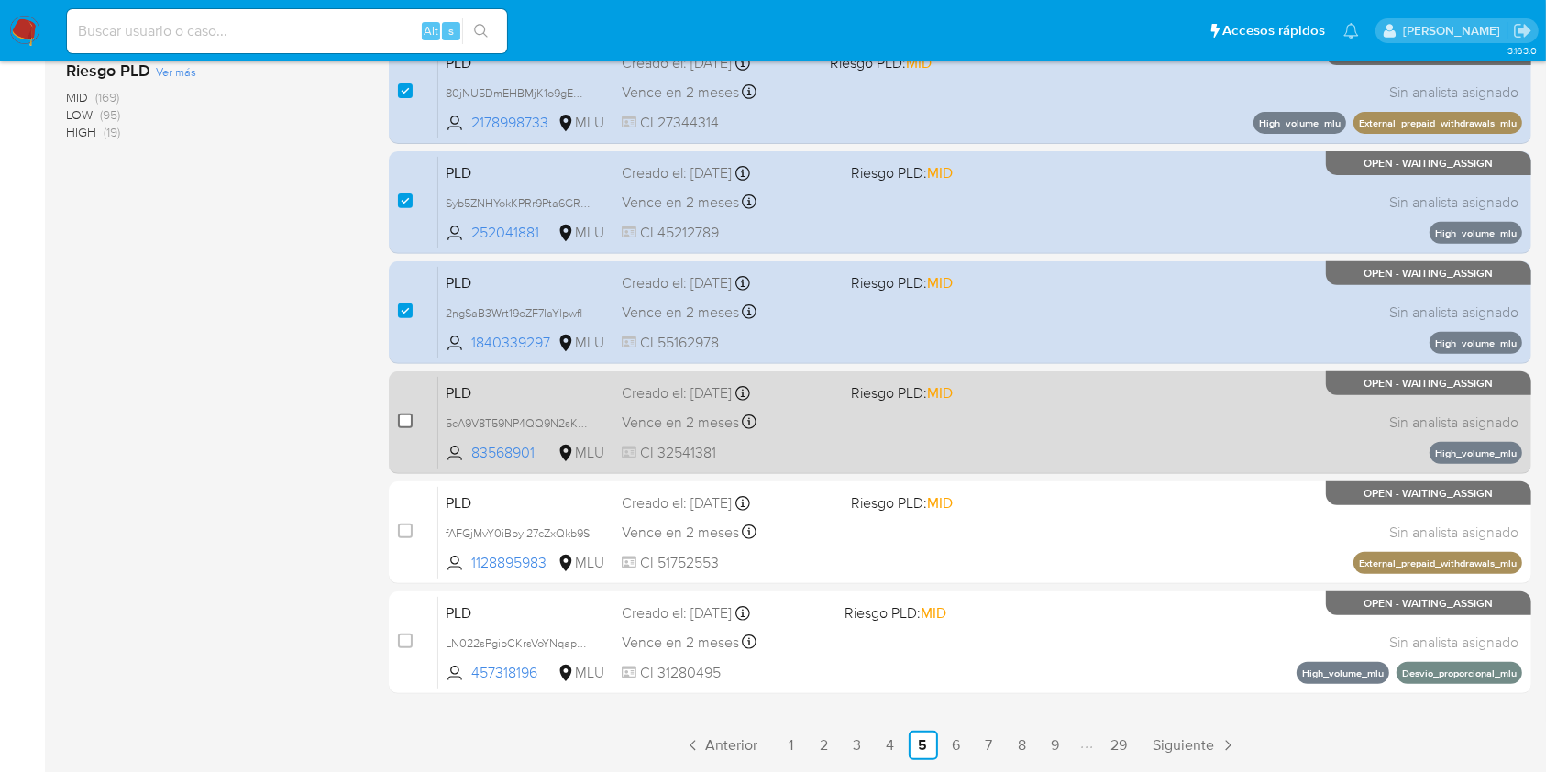
click at [399, 416] on input "checkbox" at bounding box center [405, 420] width 15 height 15
checkbox input "true"
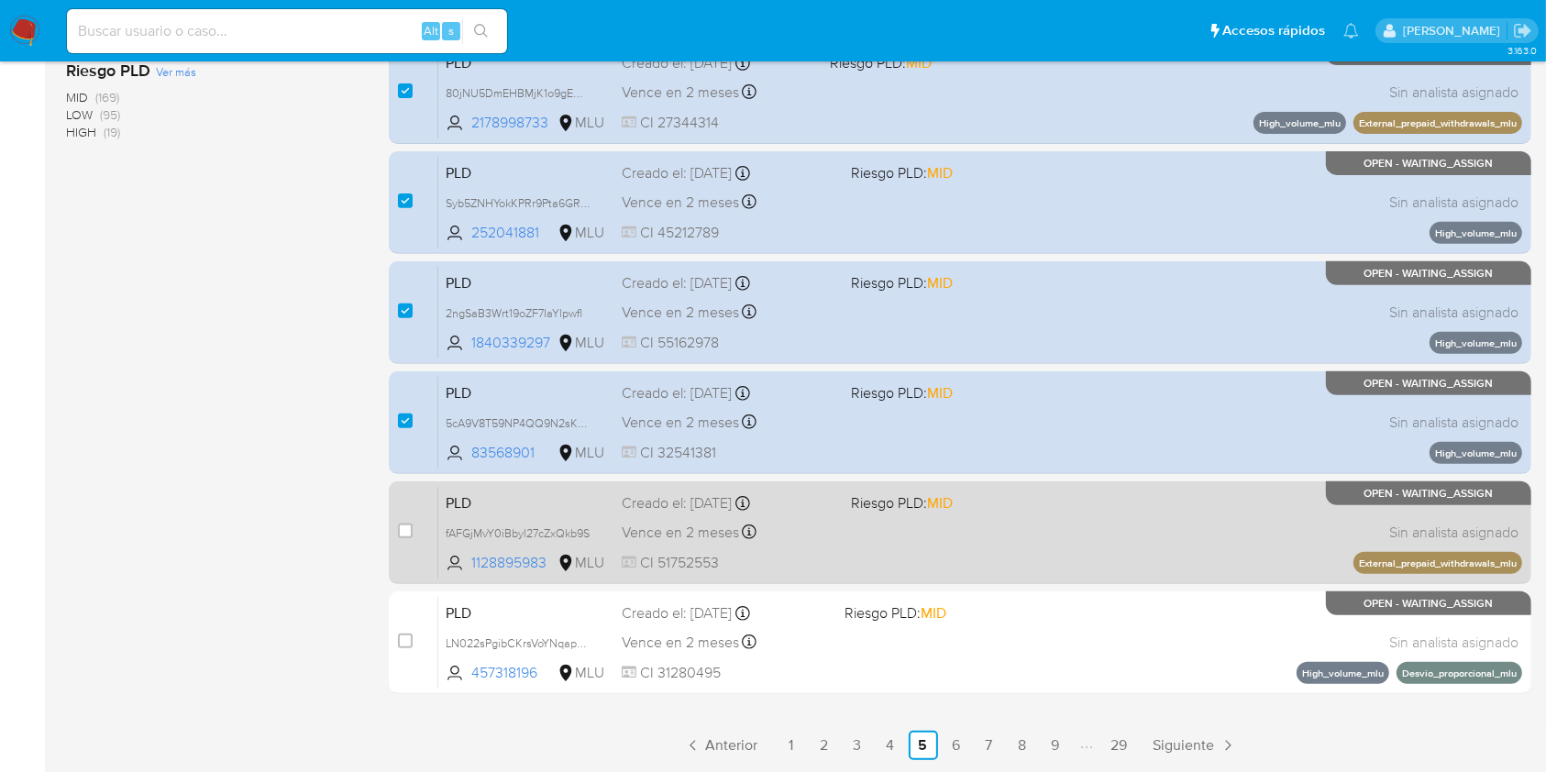
click at [408, 515] on div "case-item-checkbox No es posible asignar el caso" at bounding box center [418, 532] width 40 height 93
click at [406, 524] on input "checkbox" at bounding box center [405, 531] width 15 height 15
checkbox input "true"
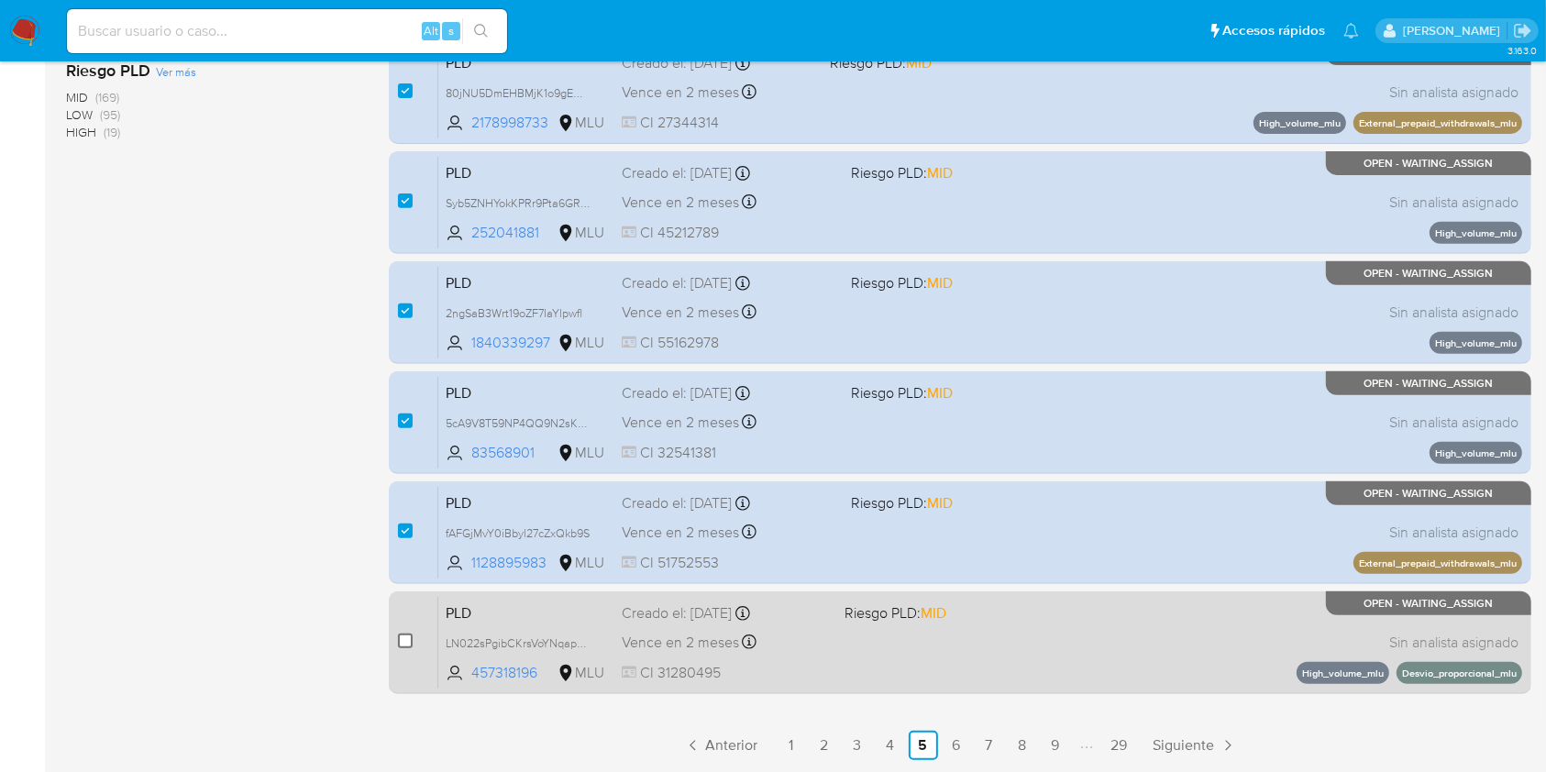
click at [404, 637] on input "checkbox" at bounding box center [405, 641] width 15 height 15
checkbox input "true"
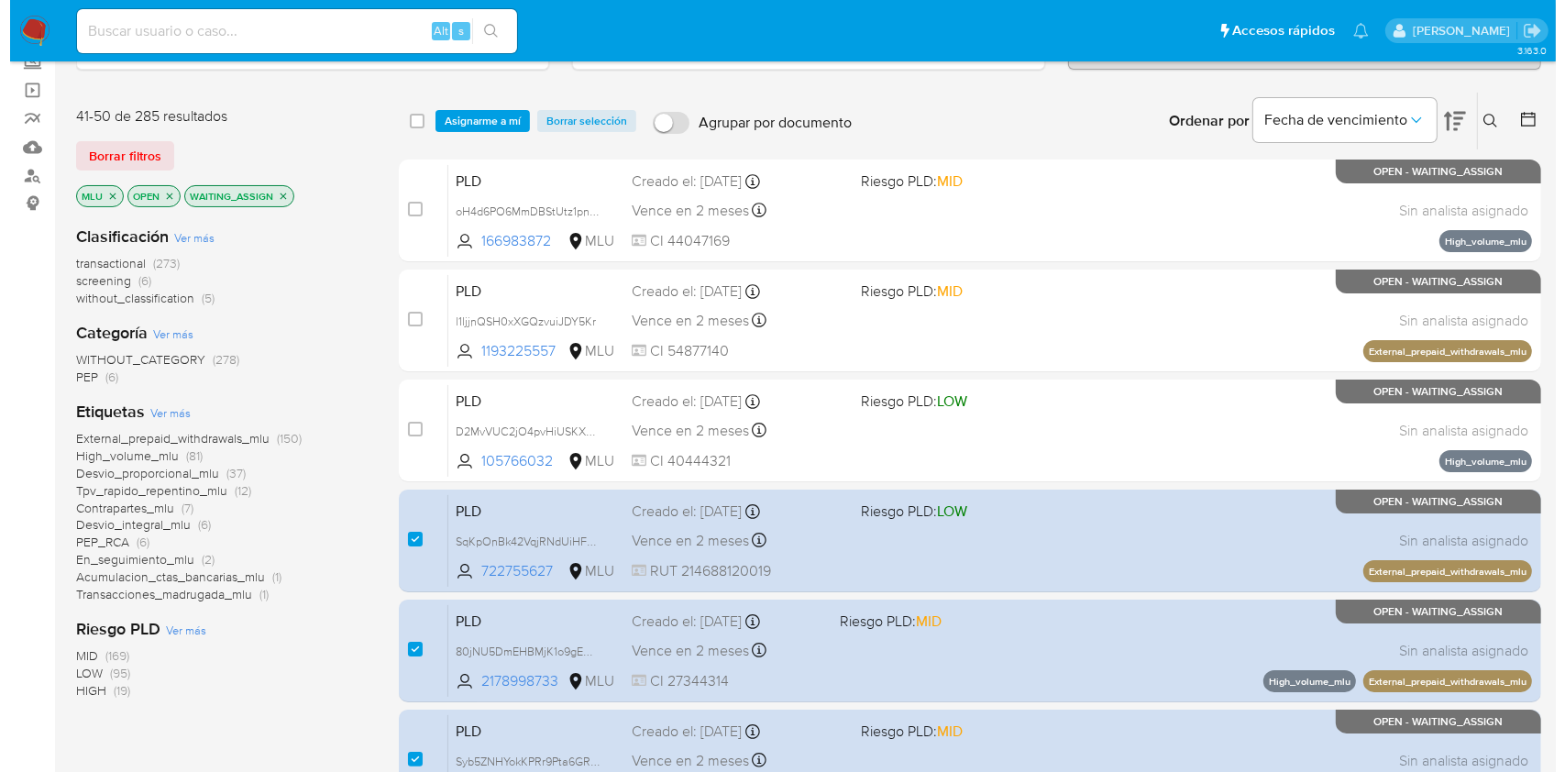
scroll to position [75, 0]
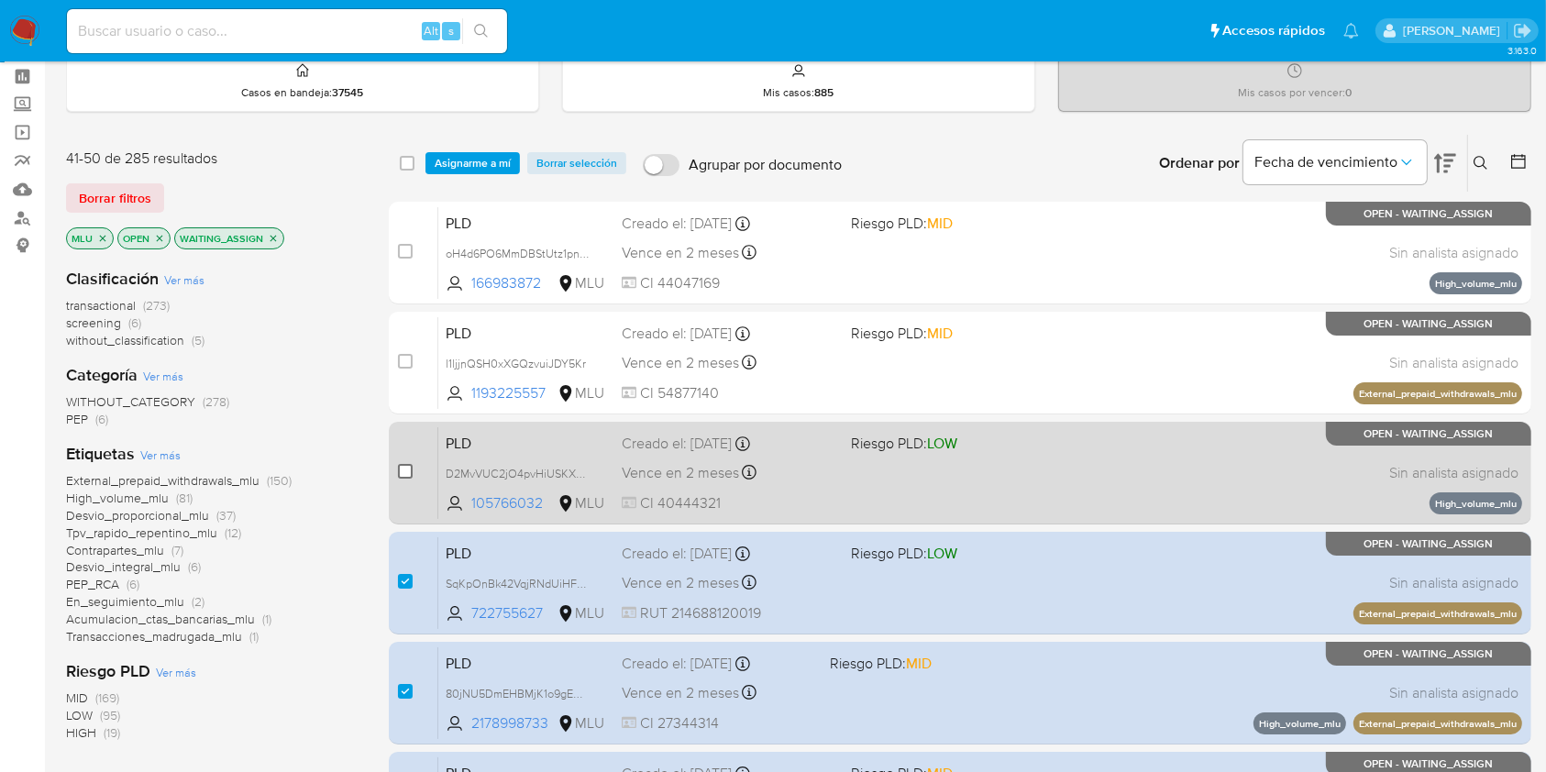
click at [408, 470] on input "checkbox" at bounding box center [405, 471] width 15 height 15
checkbox input "true"
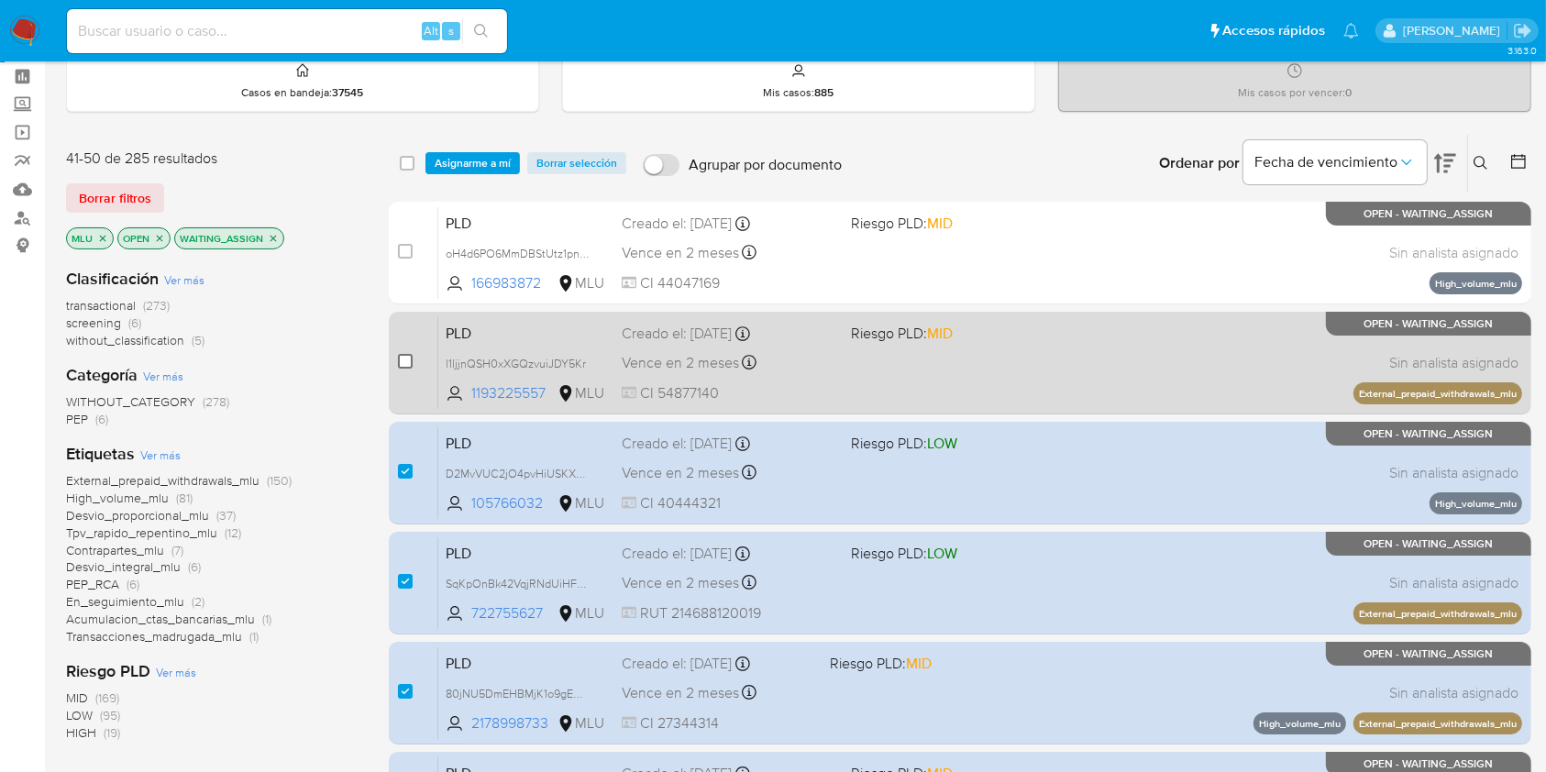
click at [401, 365] on input "checkbox" at bounding box center [405, 361] width 15 height 15
checkbox input "true"
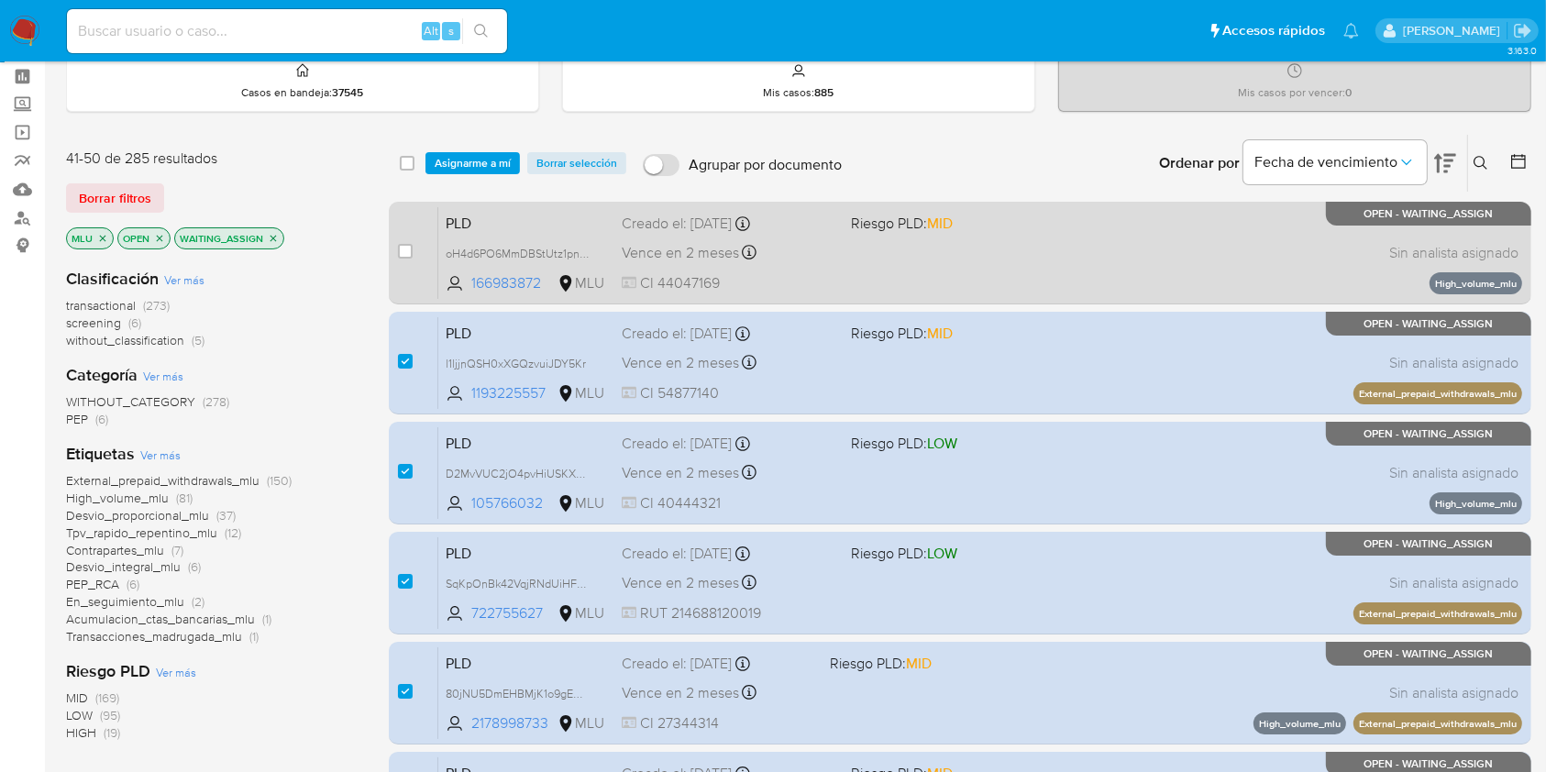
click at [403, 257] on div "case-item-checkbox" at bounding box center [405, 251] width 15 height 18
click at [403, 251] on input "checkbox" at bounding box center [405, 251] width 15 height 15
checkbox input "true"
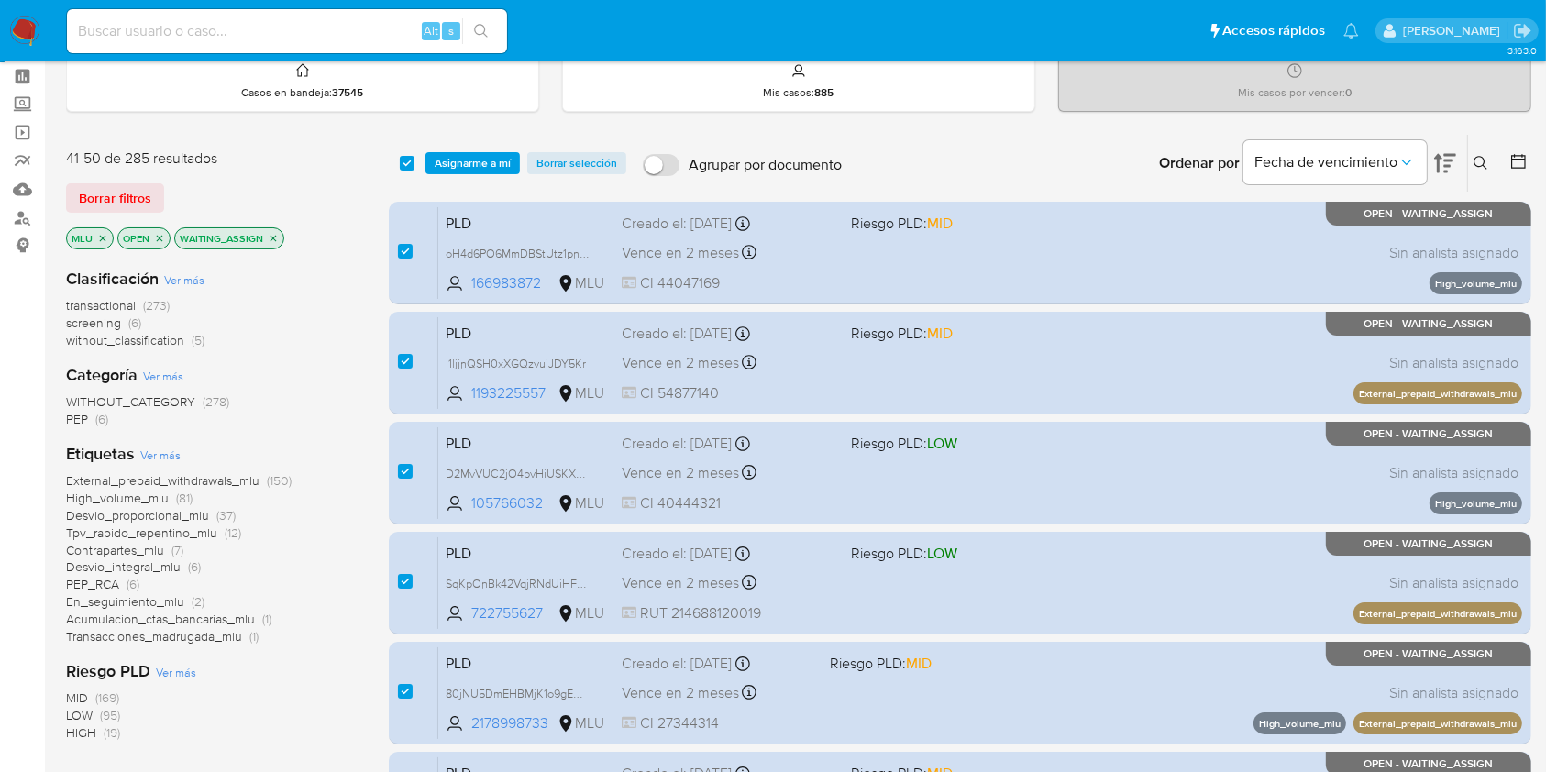
click at [477, 149] on div "select-all-cases-checkbox Asignarme a mí Borrar selección Agrupar por documento…" at bounding box center [960, 163] width 1142 height 57
click at [486, 172] on div "select-all-cases-checkbox Asignarme a mí Borrar selección Agrupar por documento…" at bounding box center [960, 163] width 1142 height 57
click at [494, 154] on span "Asignarme a mí" at bounding box center [473, 163] width 76 height 18
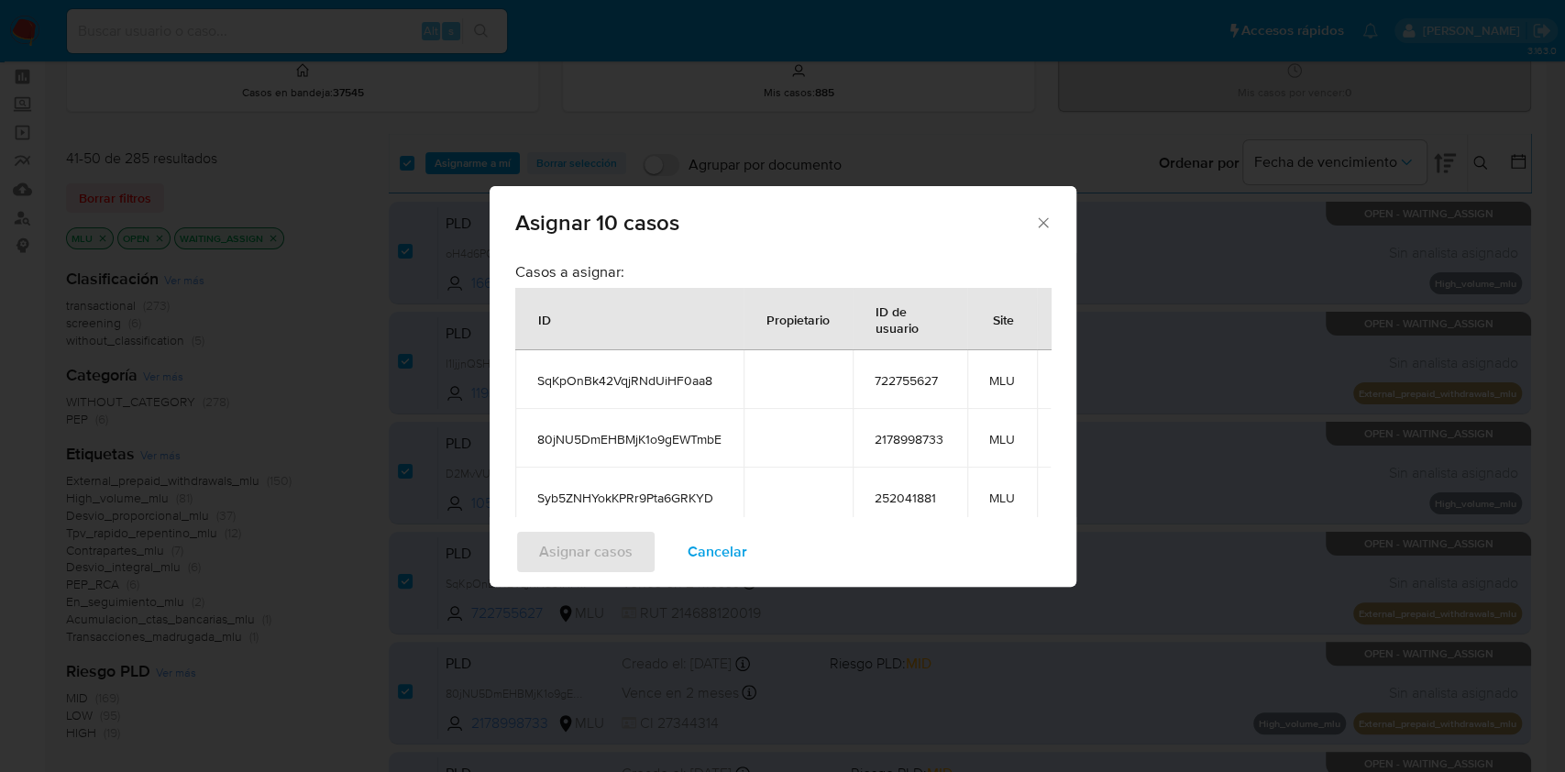
click at [634, 375] on span "SqKpOnBk42VqjRNdUiHF0aa8" at bounding box center [629, 380] width 184 height 17
copy span "SqKpOnBk42VqjRNdUiHF0aa8"
click at [618, 458] on td "80jNU5DmEHBMjK1o9gEWTmbE" at bounding box center [629, 438] width 228 height 59
click at [647, 435] on span "80jNU5DmEHBMjK1o9gEWTmbE" at bounding box center [629, 439] width 184 height 17
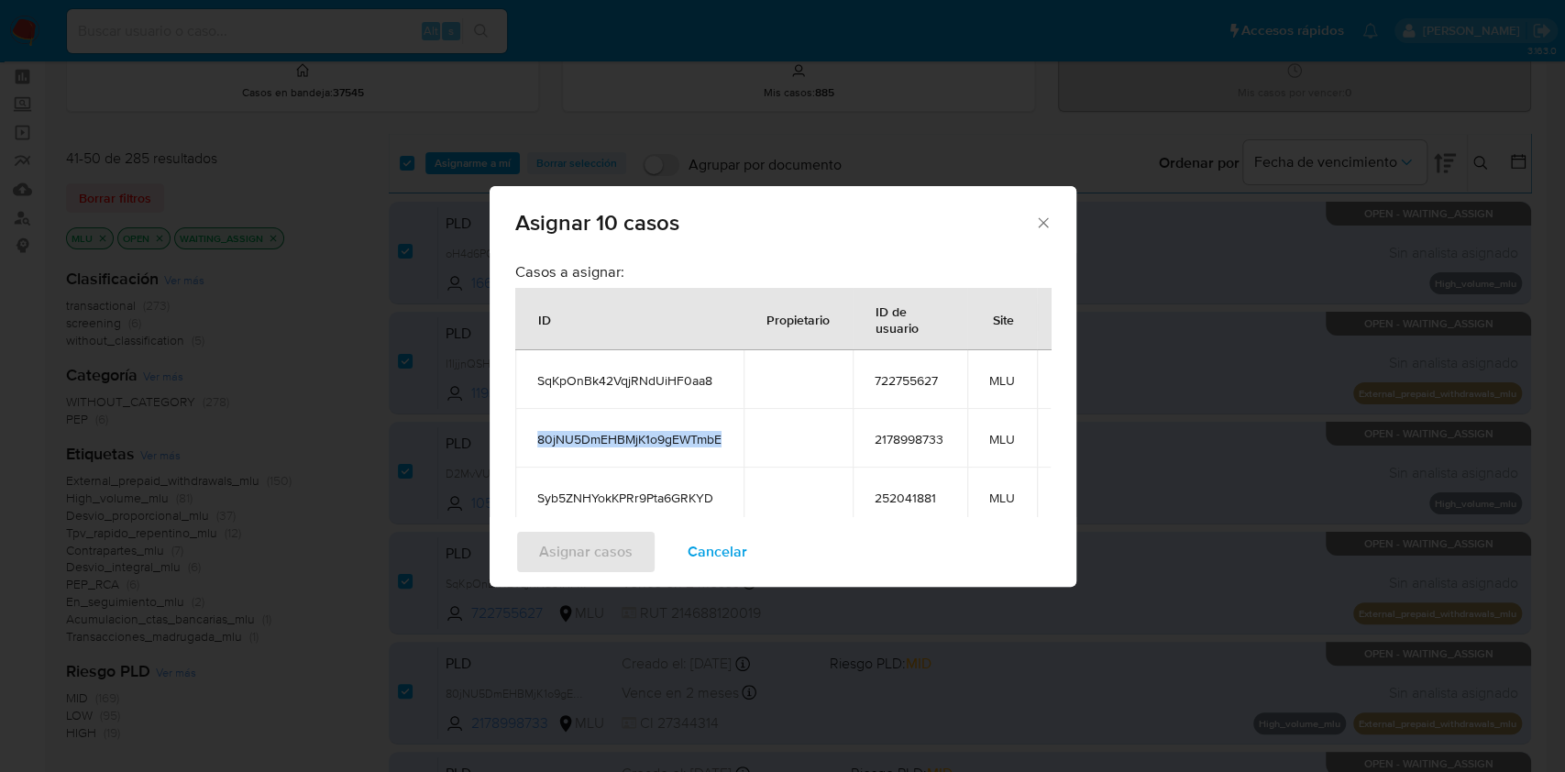
click at [647, 435] on span "80jNU5DmEHBMjK1o9gEWTmbE" at bounding box center [629, 439] width 184 height 17
copy span "80jNU5DmEHBMjK1o9gEWTmbE"
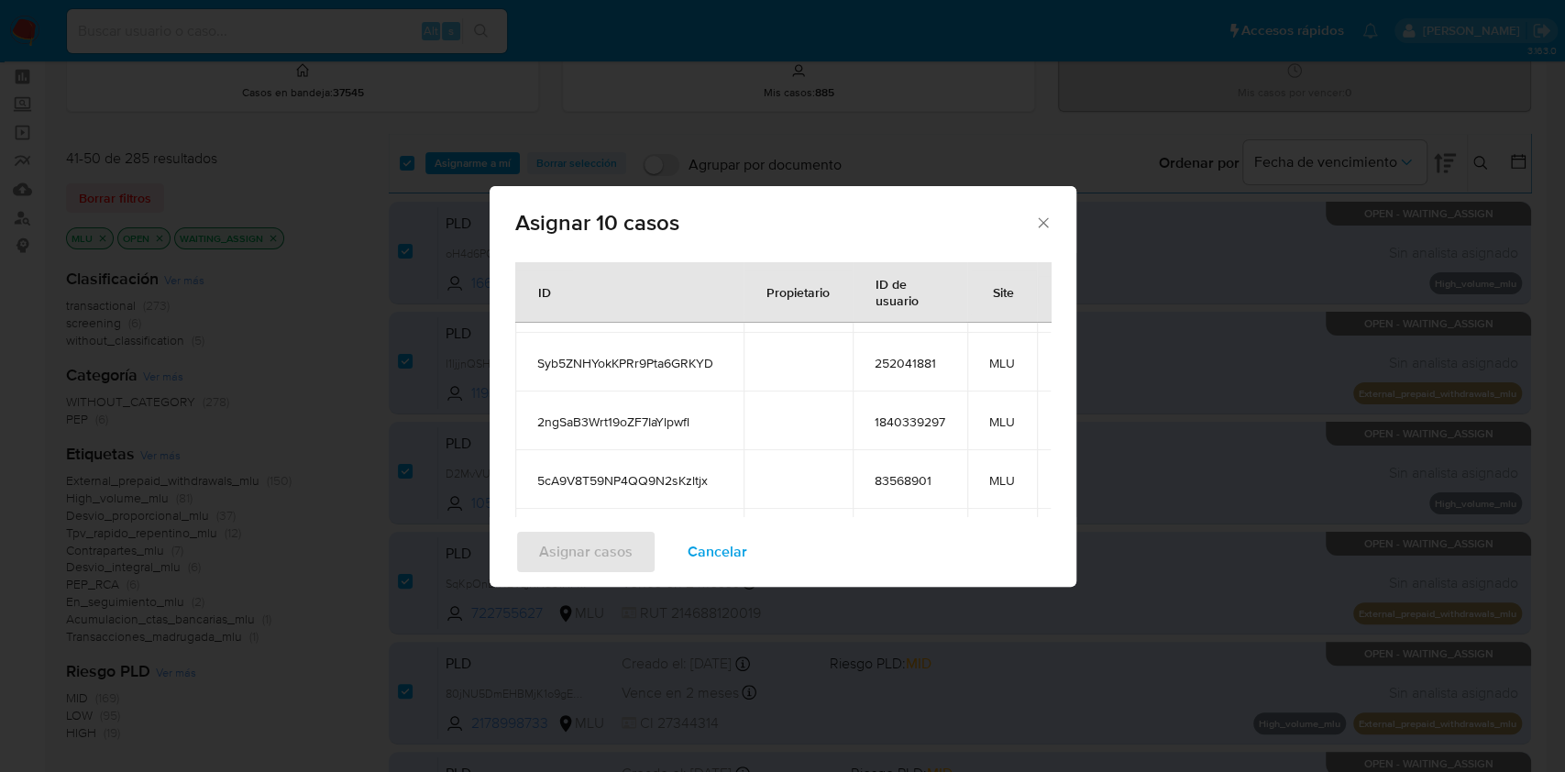
scroll to position [152, 0]
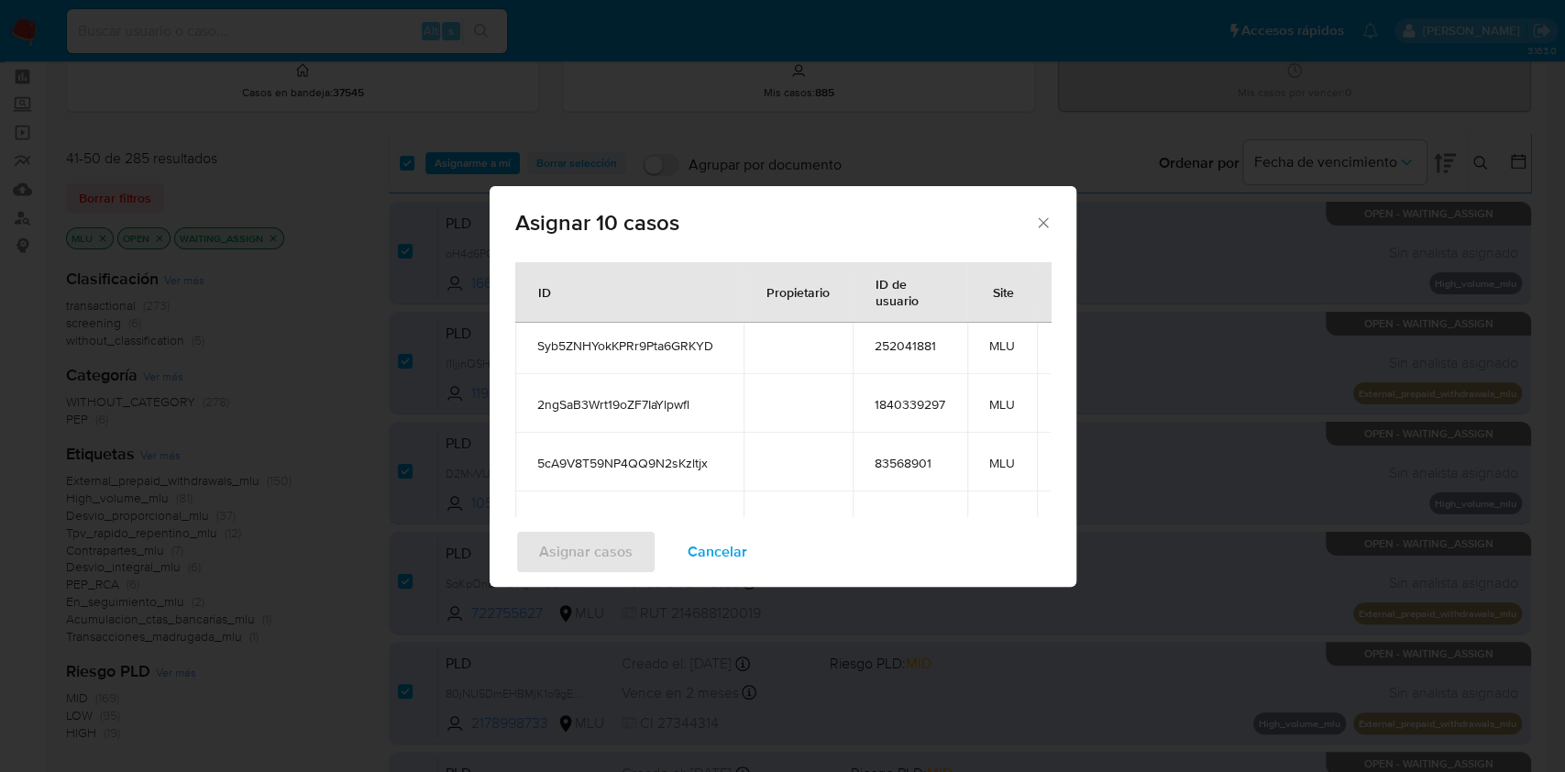
click at [652, 343] on span "Syb5ZNHYokKPRr9Pta6GRKYD" at bounding box center [629, 345] width 184 height 17
copy span "Syb5ZNHYokKPRr9Pta6GRKYD"
click at [590, 417] on td "2ngSaB3Wrt19oZF7IaYlpwfl" at bounding box center [629, 403] width 228 height 59
click at [618, 383] on td "2ngSaB3Wrt19oZF7IaYlpwfl" at bounding box center [629, 403] width 228 height 59
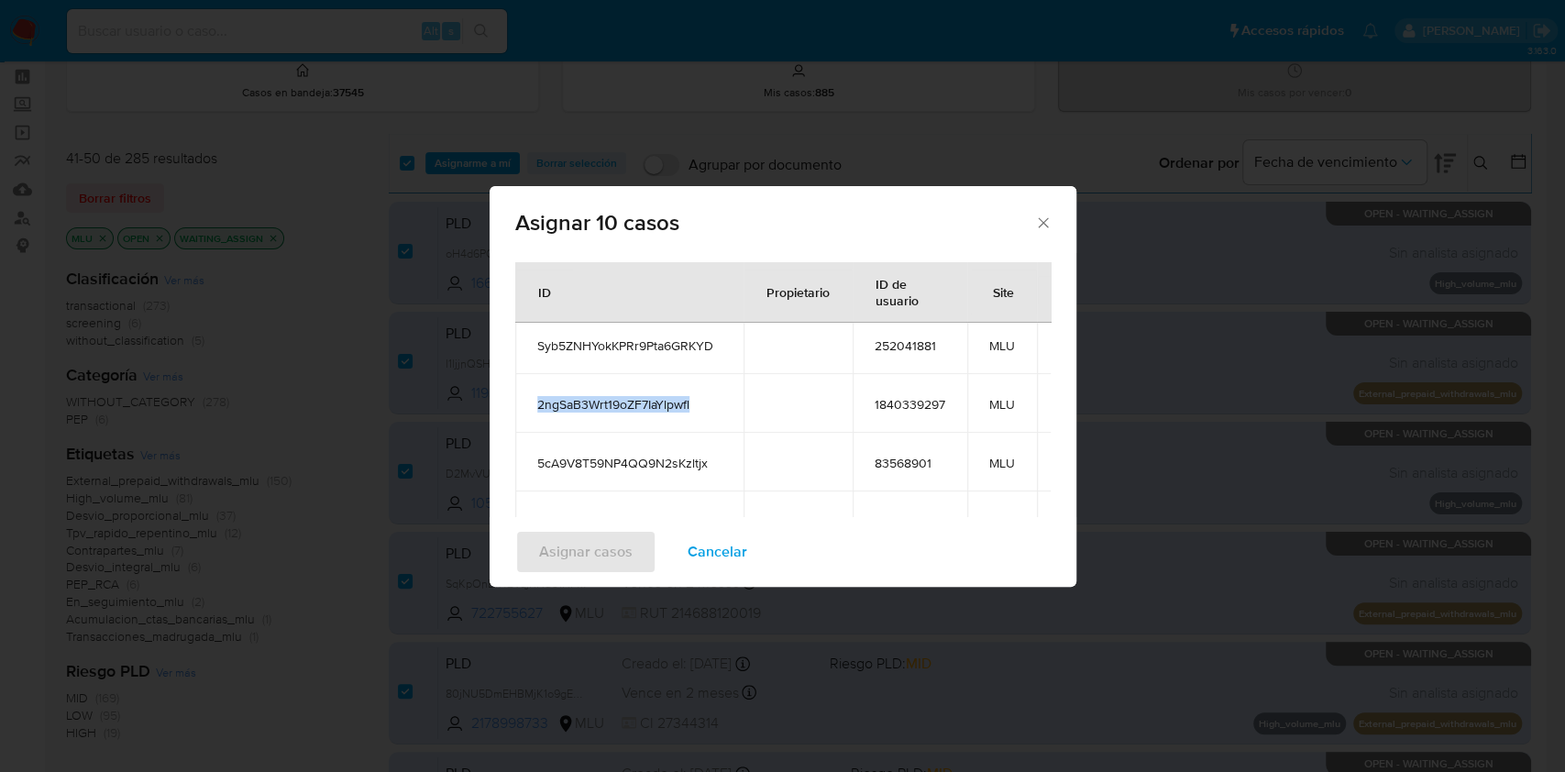
click at [618, 383] on td "2ngSaB3Wrt19oZF7IaYlpwfl" at bounding box center [629, 403] width 228 height 59
copy span "2ngSaB3Wrt19oZF7IaYlpwfl"
click at [635, 473] on td "5cA9V8T59NP4QQ9N2sKzltjx" at bounding box center [629, 462] width 228 height 59
click at [648, 449] on td "5cA9V8T59NP4QQ9N2sKzltjx" at bounding box center [629, 462] width 228 height 59
click at [638, 463] on span "5cA9V8T59NP4QQ9N2sKzltjx" at bounding box center [629, 463] width 184 height 17
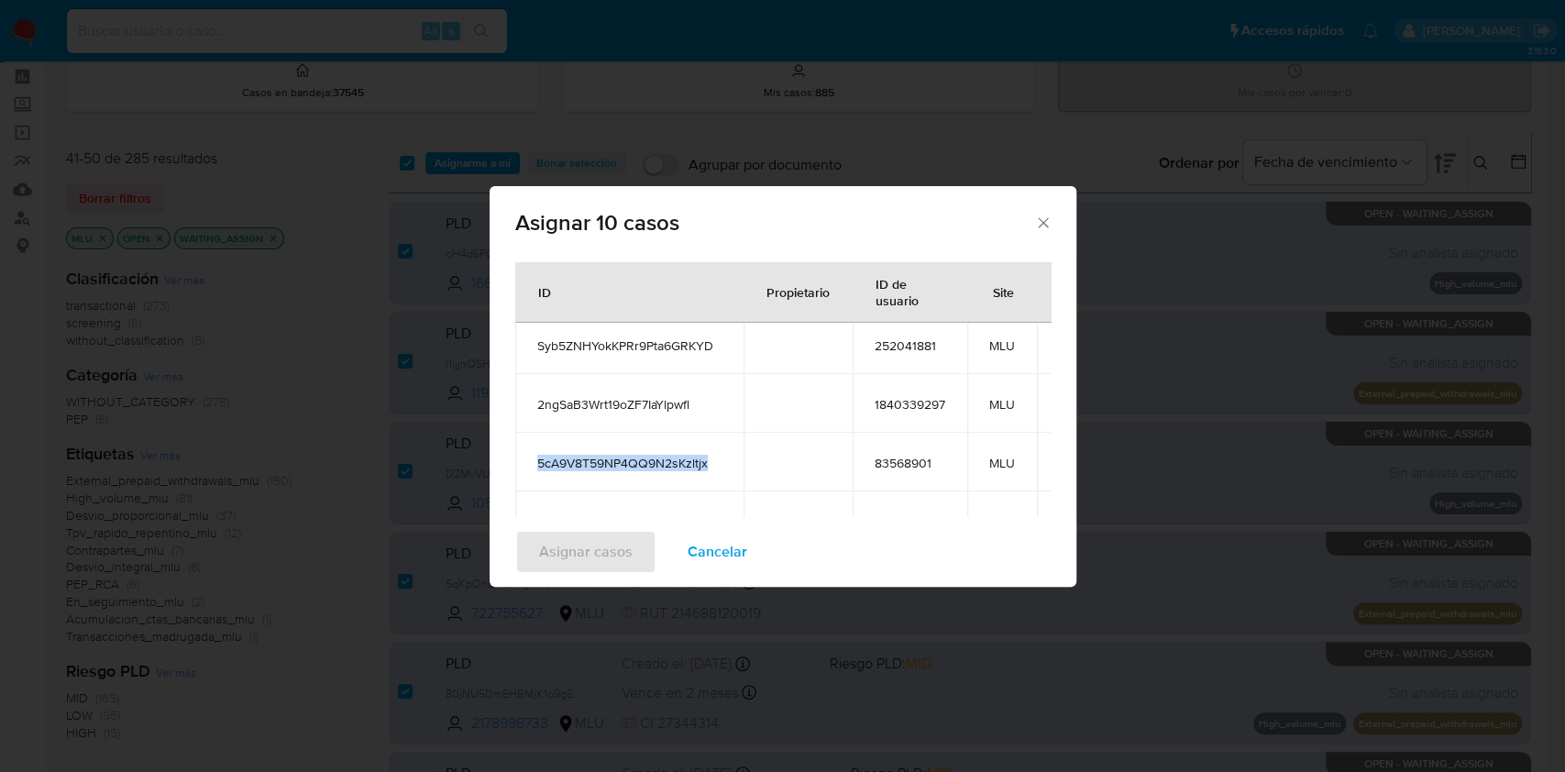
click at [638, 463] on span "5cA9V8T59NP4QQ9N2sKzltjx" at bounding box center [629, 463] width 184 height 17
copy span "5cA9V8T59NP4QQ9N2sKzltjx"
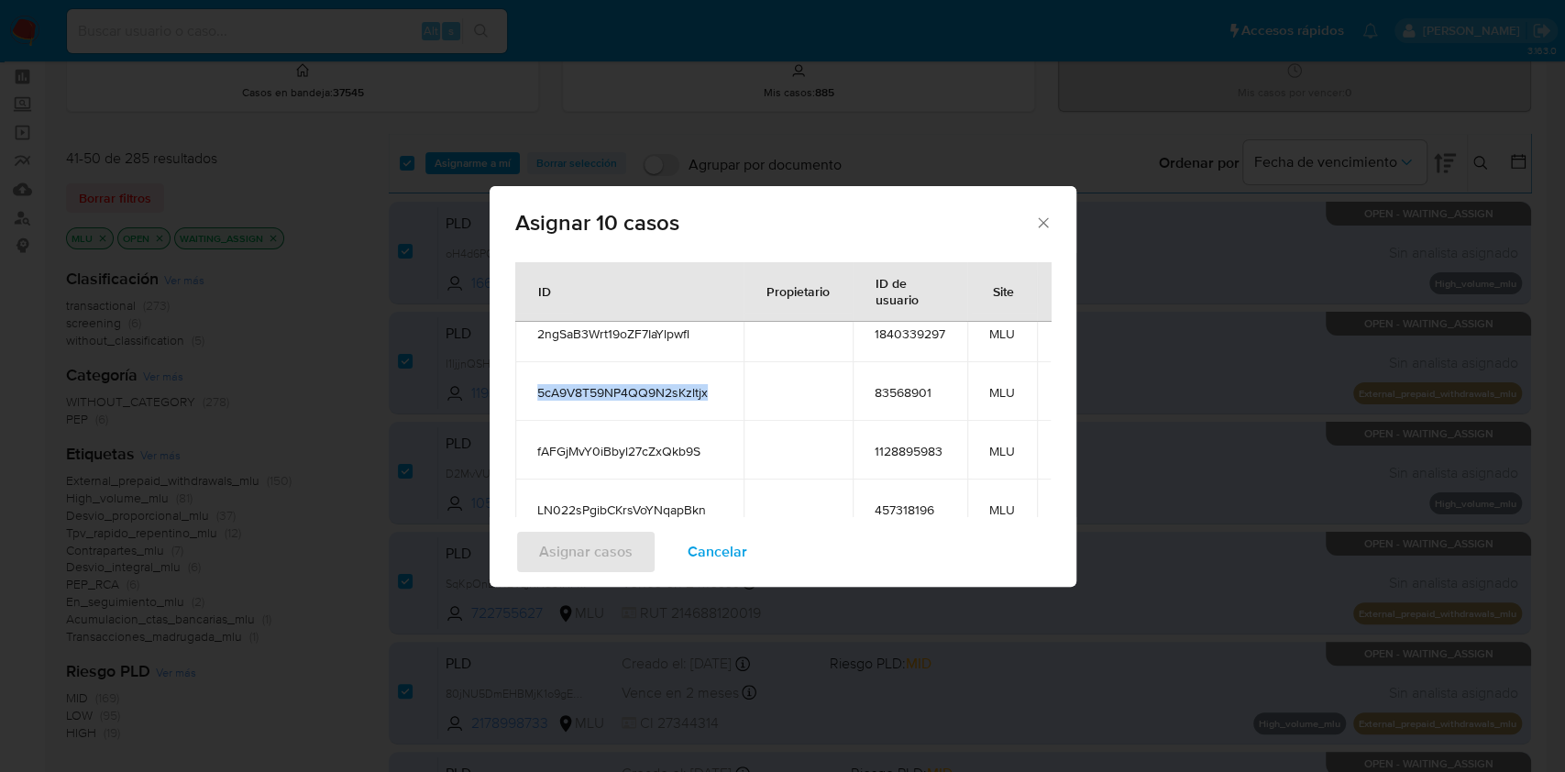
scroll to position [254, 0]
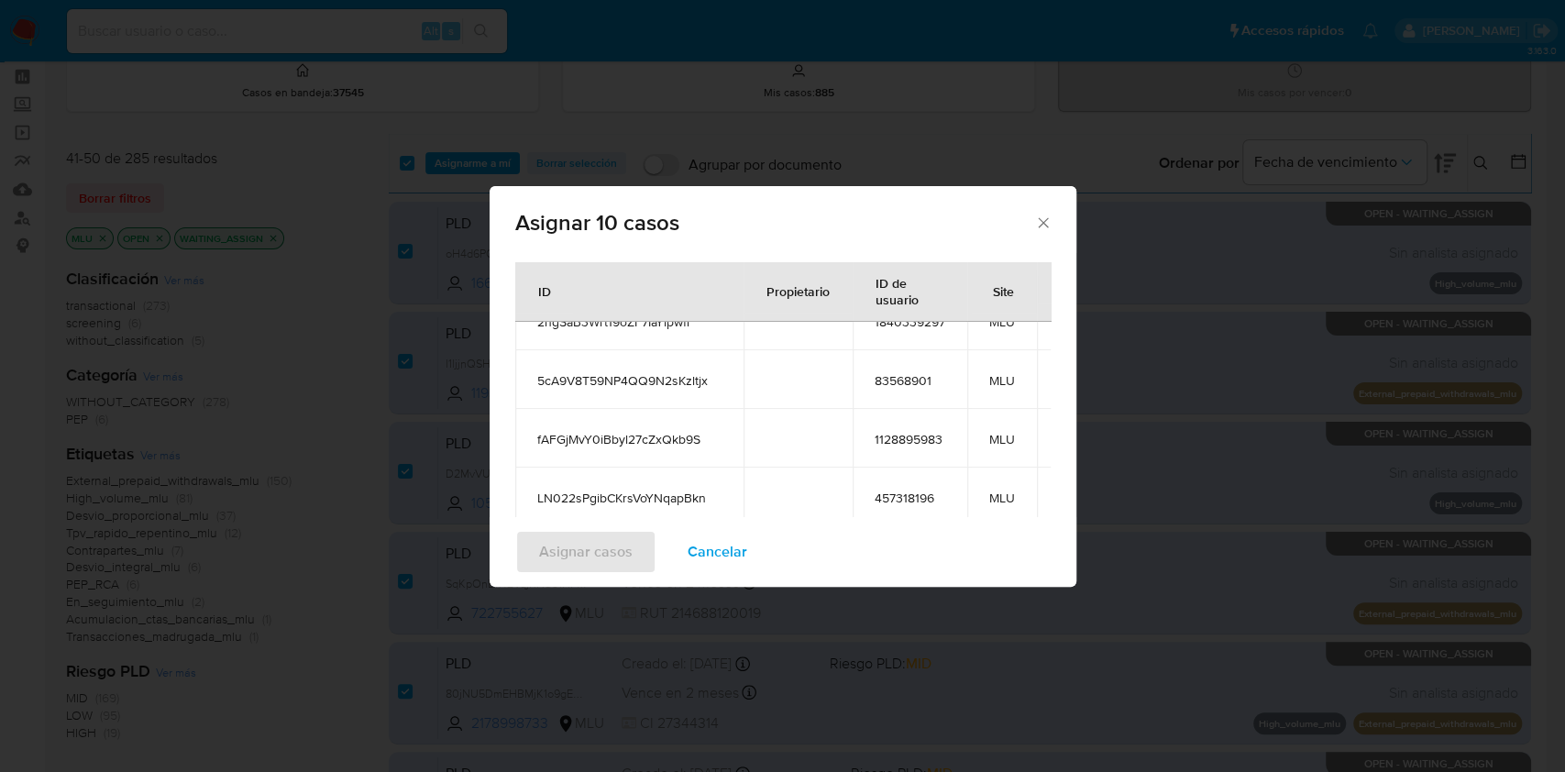
click at [661, 431] on span "fAFGjMvY0iBbyl27cZxQkb9S" at bounding box center [629, 439] width 184 height 17
copy span "fAFGjMvY0iBbyl27cZxQkb9S"
click at [612, 490] on span "LN022sPgibCKrsVoYNqapBkn" at bounding box center [629, 498] width 184 height 17
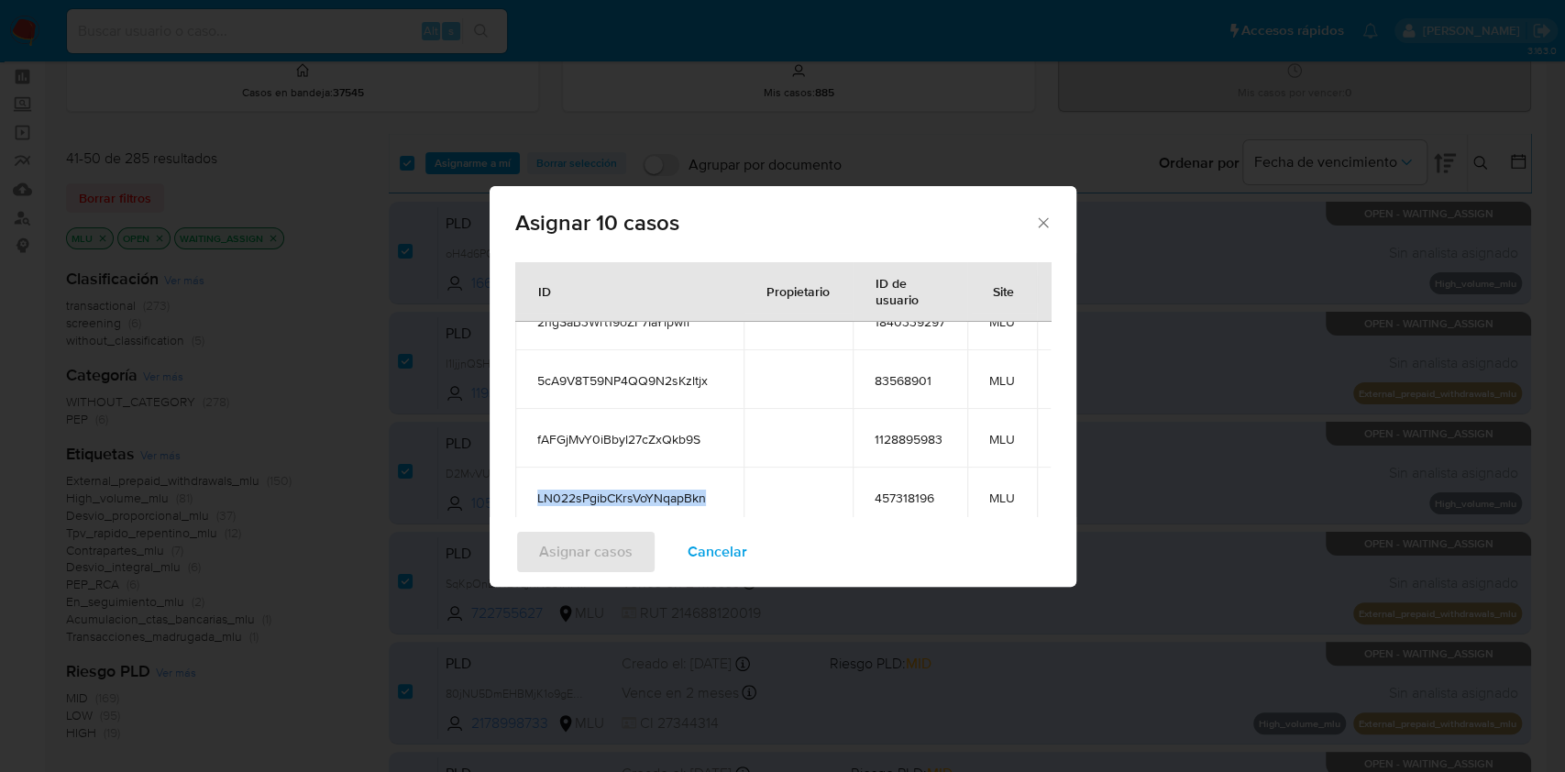
copy span "LN022sPgibCKrsVoYNqapBkn"
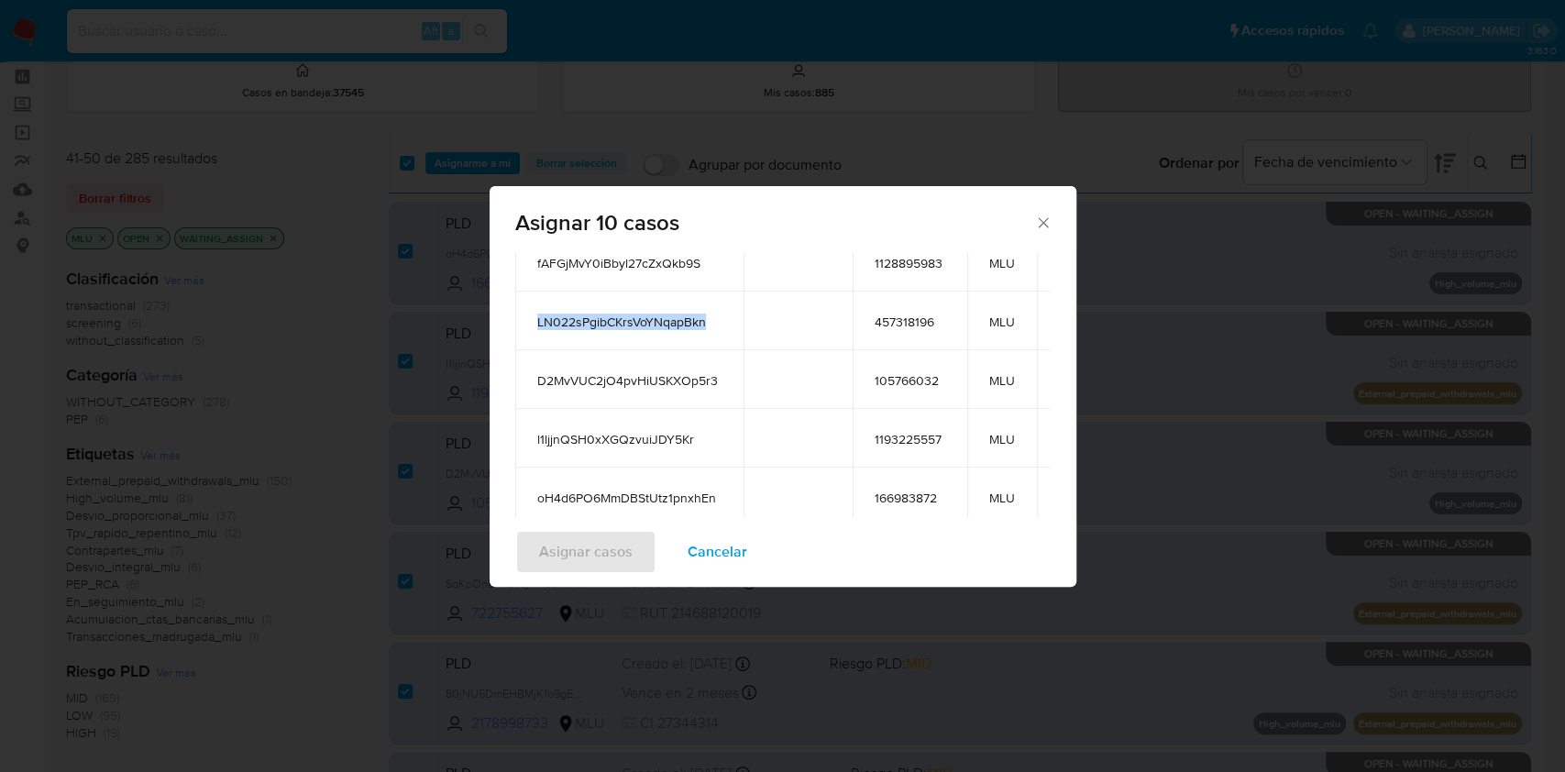
scroll to position [204, 0]
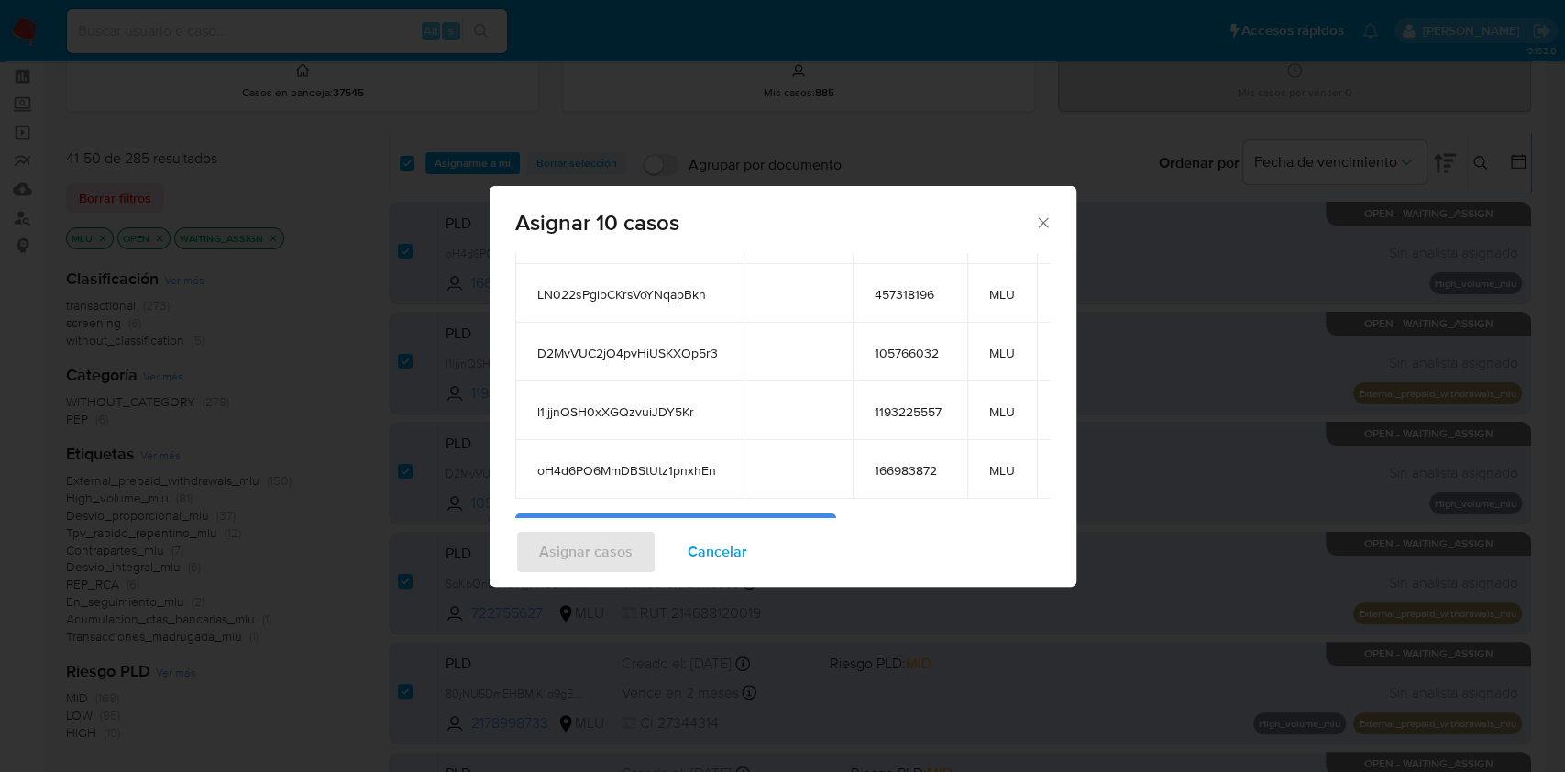
click at [633, 345] on span "D2MvVUC2jO4pvHiUSKXOp5r3" at bounding box center [629, 353] width 184 height 17
copy span "D2MvVUC2jO4pvHiUSKXOp5r3"
click at [654, 403] on span "l1ljjnQSH0xXGQzvuiJDY5Kr" at bounding box center [629, 411] width 184 height 17
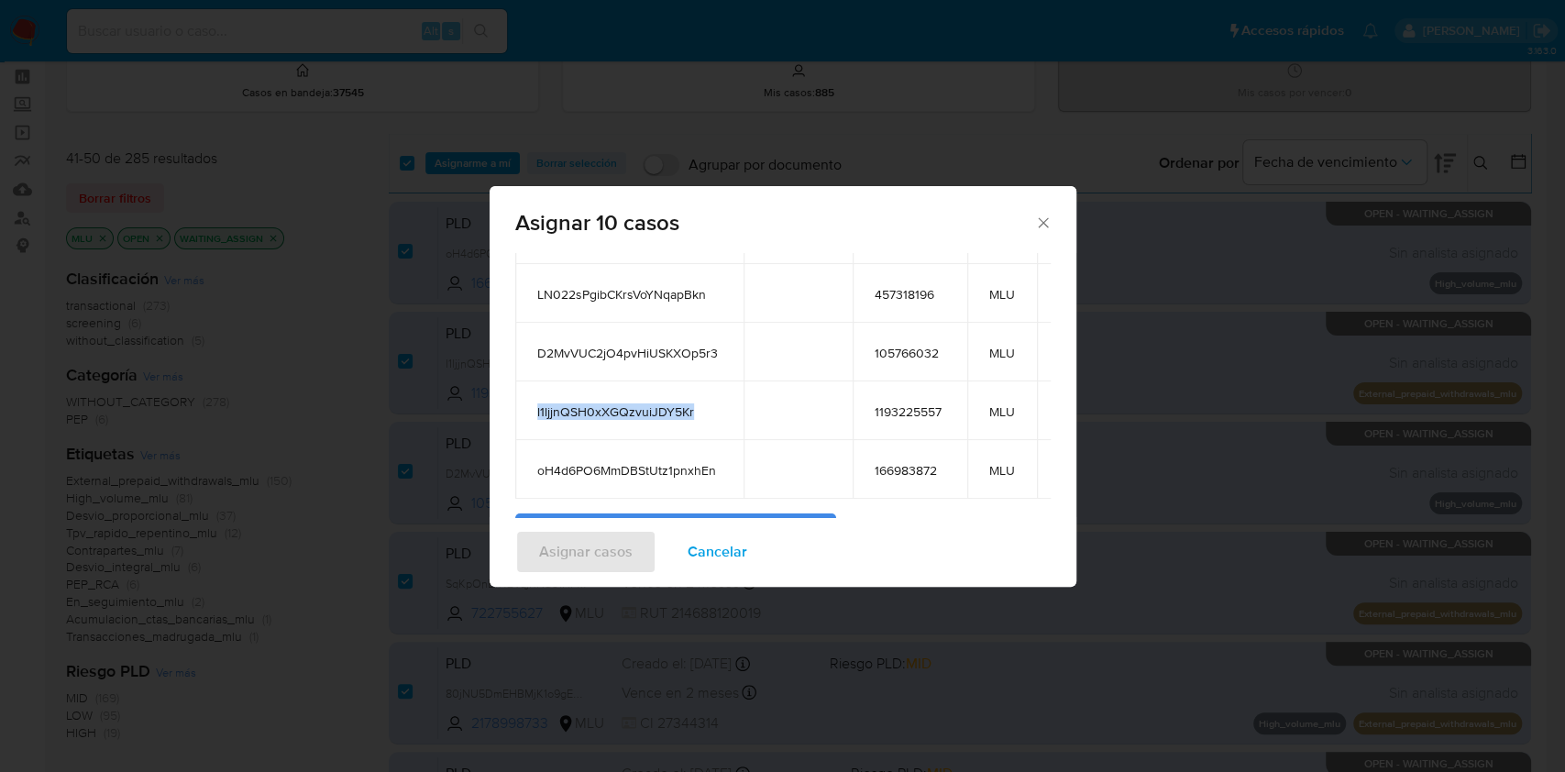
copy span "l1ljjnQSH0xXGQzvuiJDY5Kr"
click at [634, 462] on span "oH4d6PO6MmDBStUtz1pnxhEn" at bounding box center [629, 470] width 184 height 17
copy span "oH4d6PO6MmDBStUtz1pnxhEn"
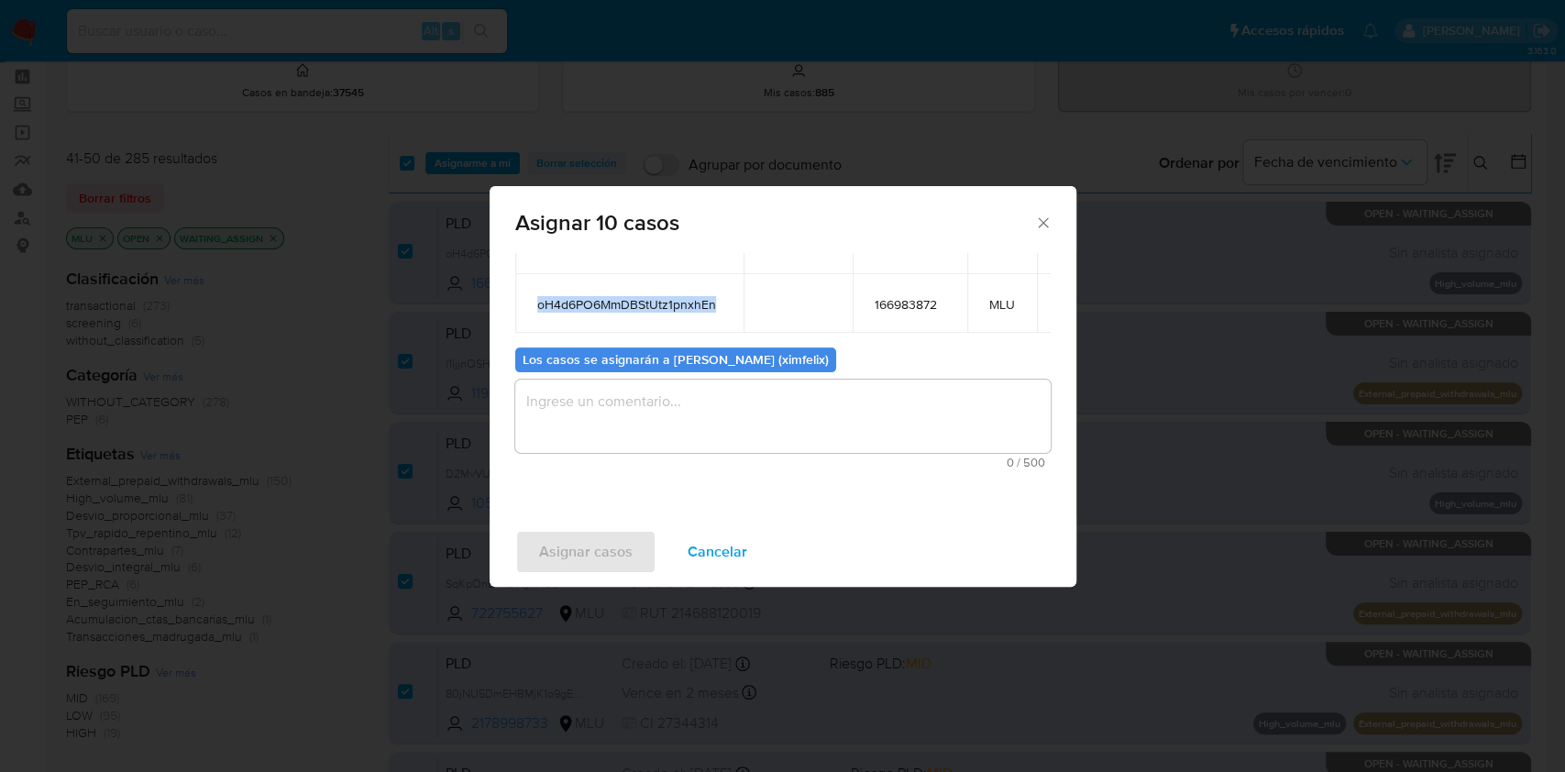
scroll to position [380, 0]
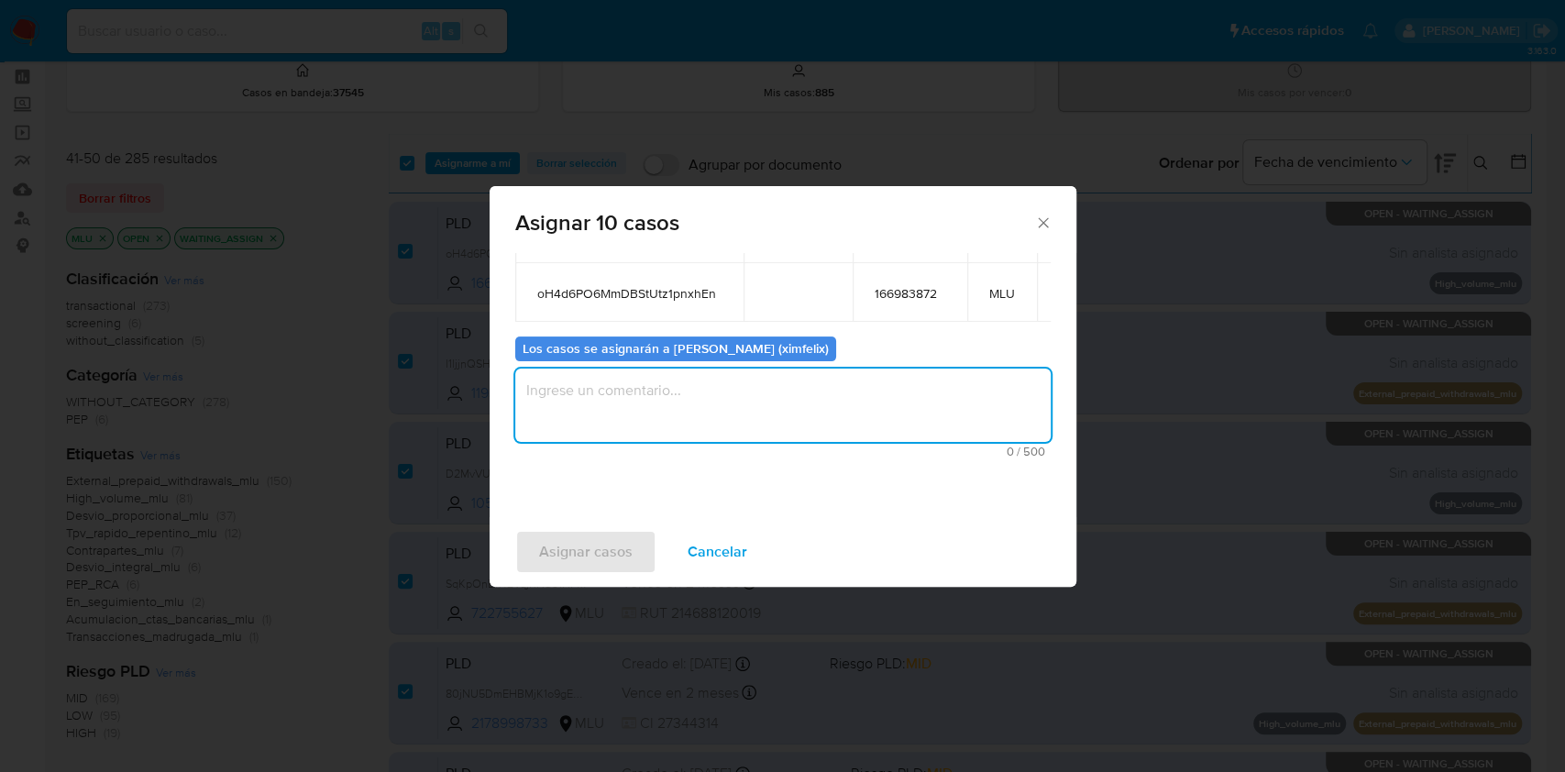
click at [817, 421] on textarea "assign-modal" at bounding box center [782, 405] width 535 height 73
click at [567, 545] on span "Asignar casos" at bounding box center [586, 552] width 94 height 40
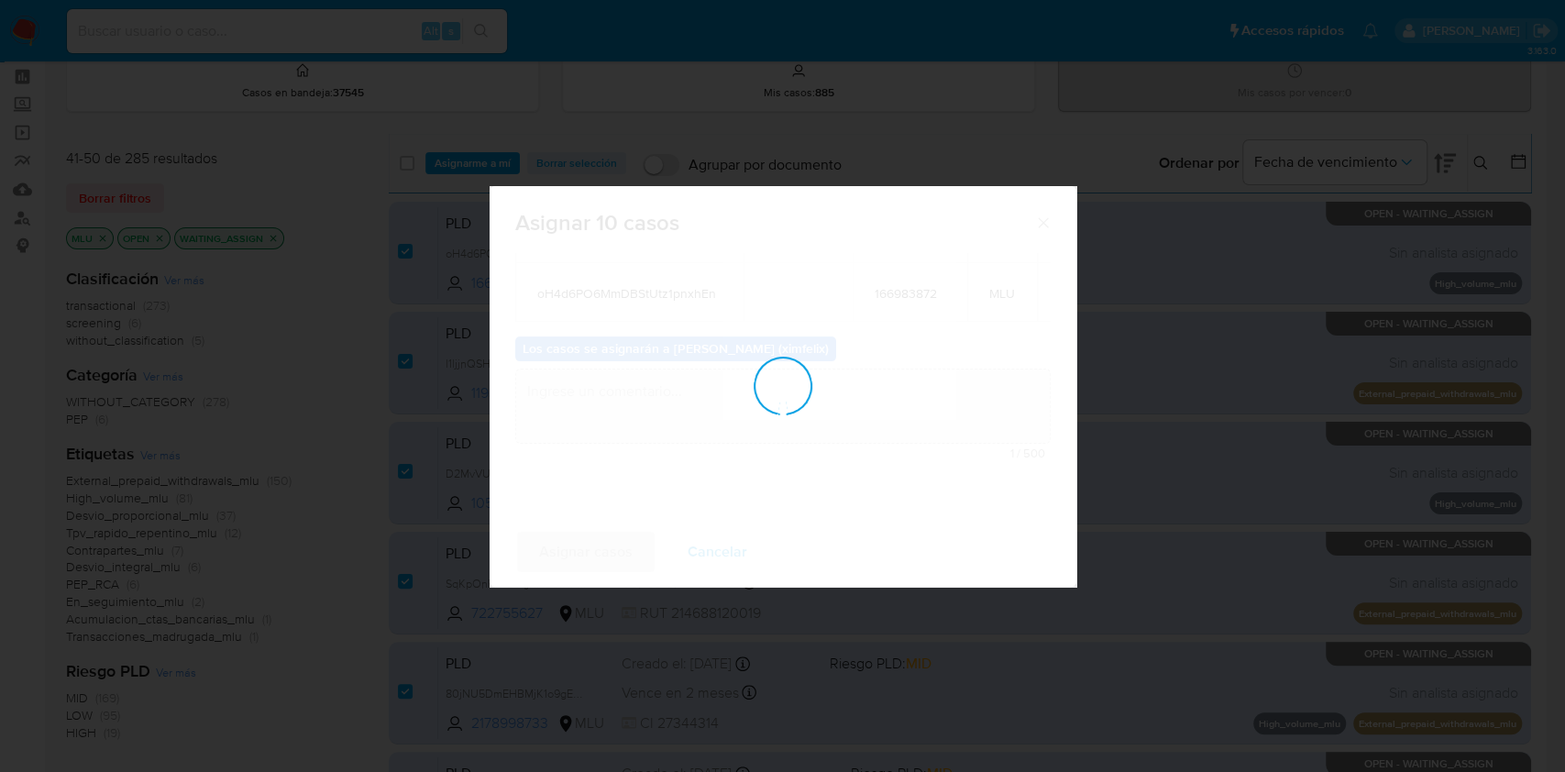
checkbox input "false"
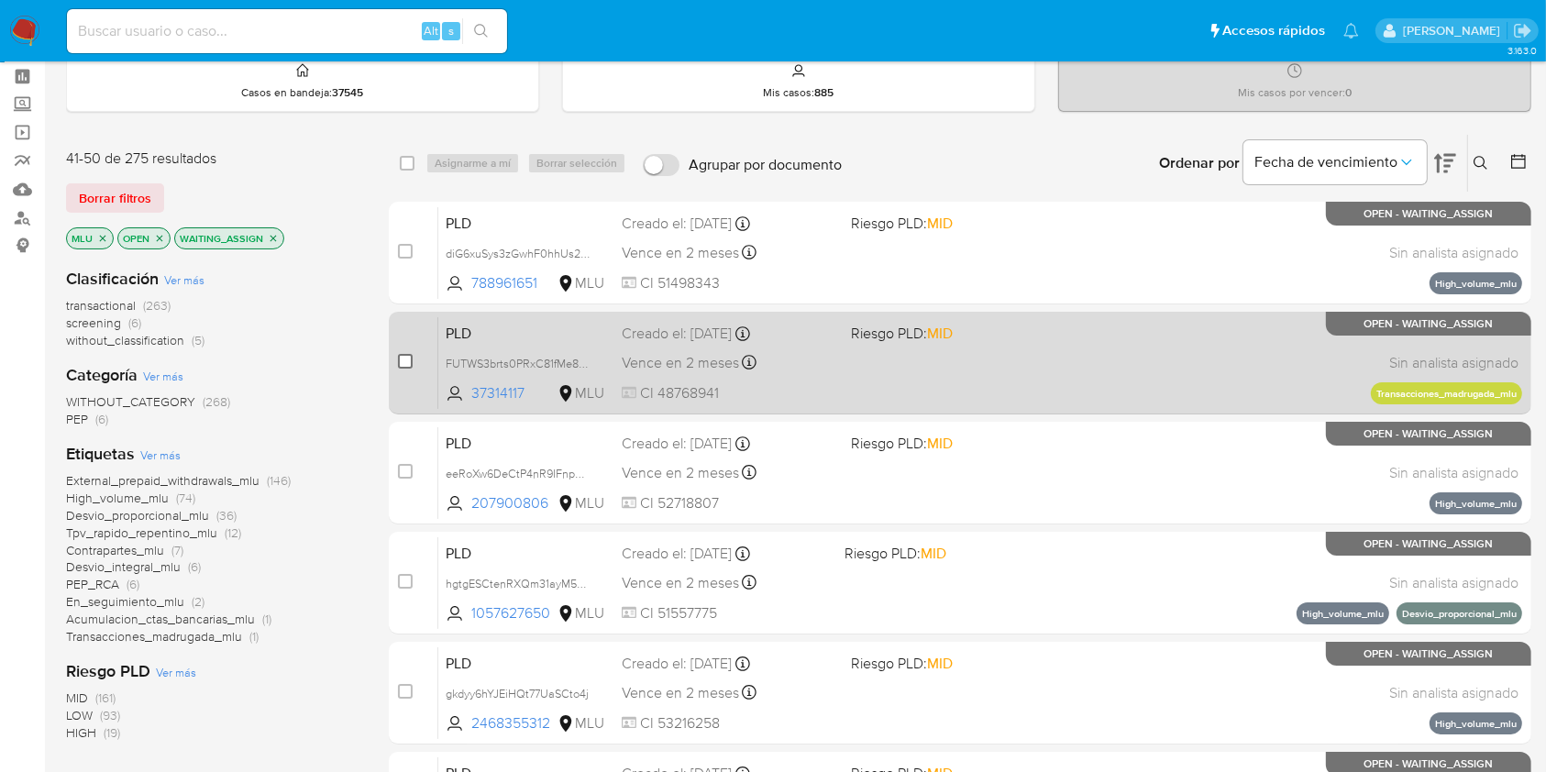
click at [403, 365] on input "checkbox" at bounding box center [405, 361] width 15 height 15
checkbox input "true"
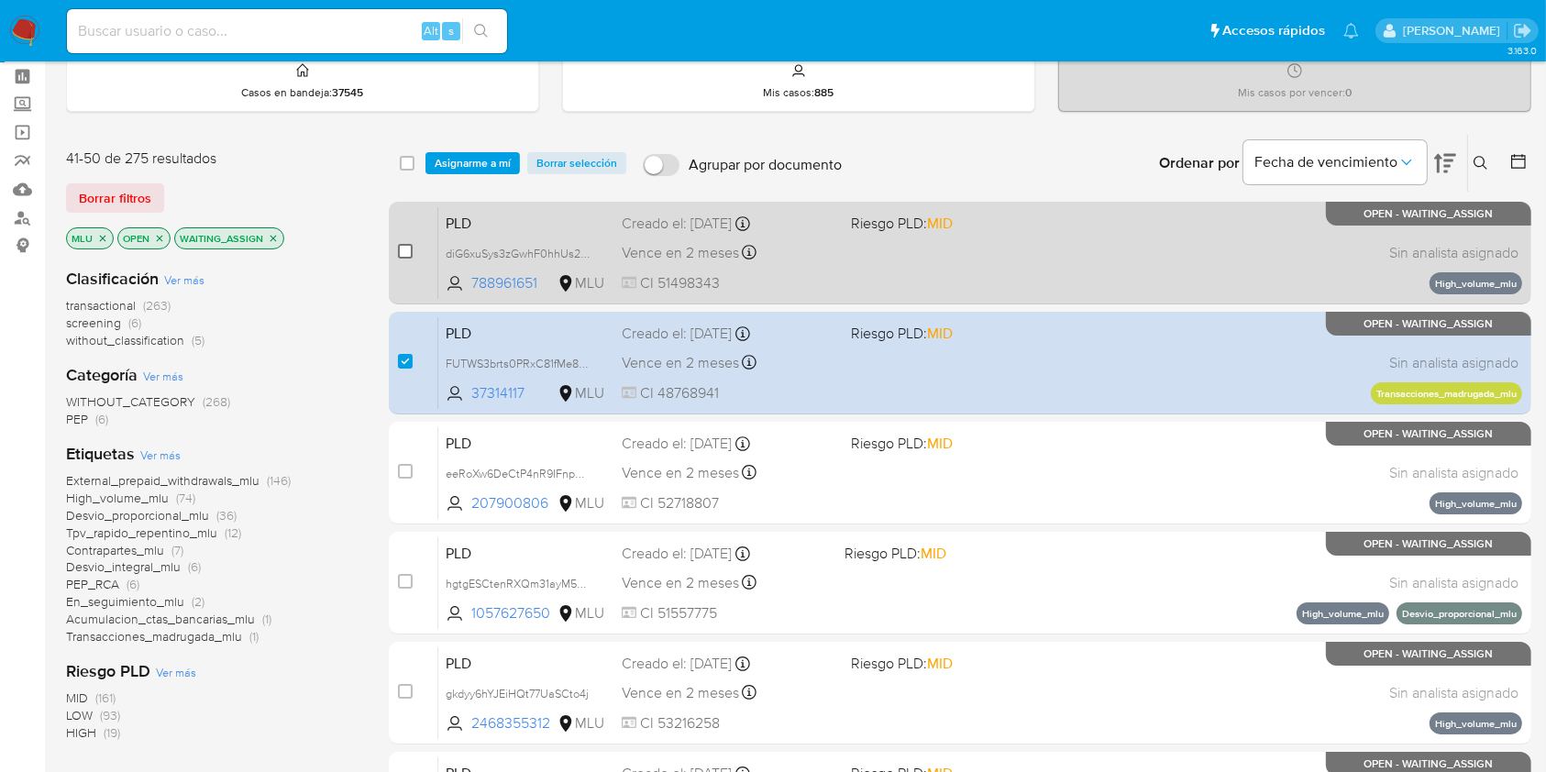
click at [404, 244] on input "checkbox" at bounding box center [405, 251] width 15 height 15
checkbox input "true"
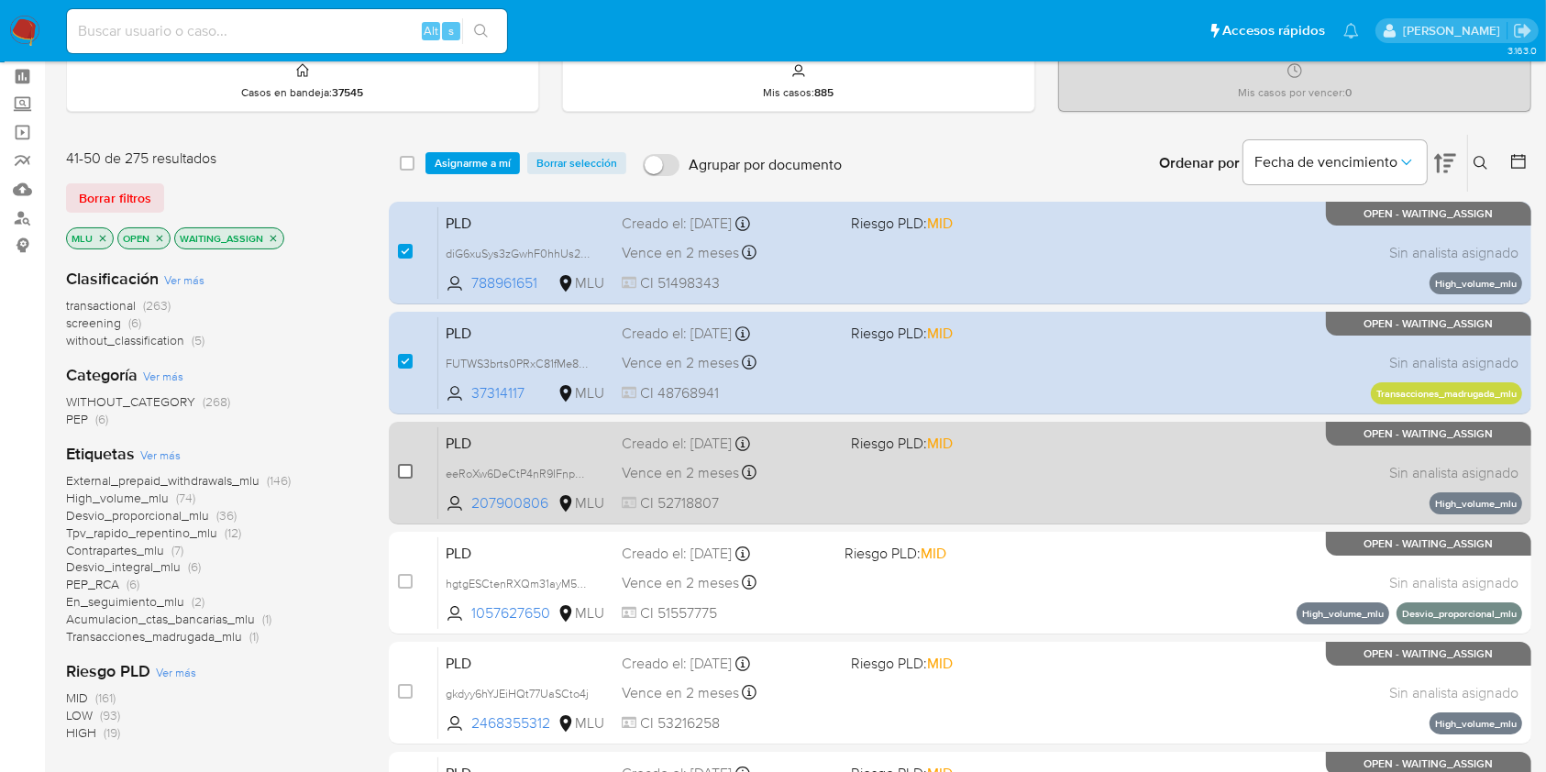
click at [405, 467] on input "checkbox" at bounding box center [405, 471] width 15 height 15
checkbox input "true"
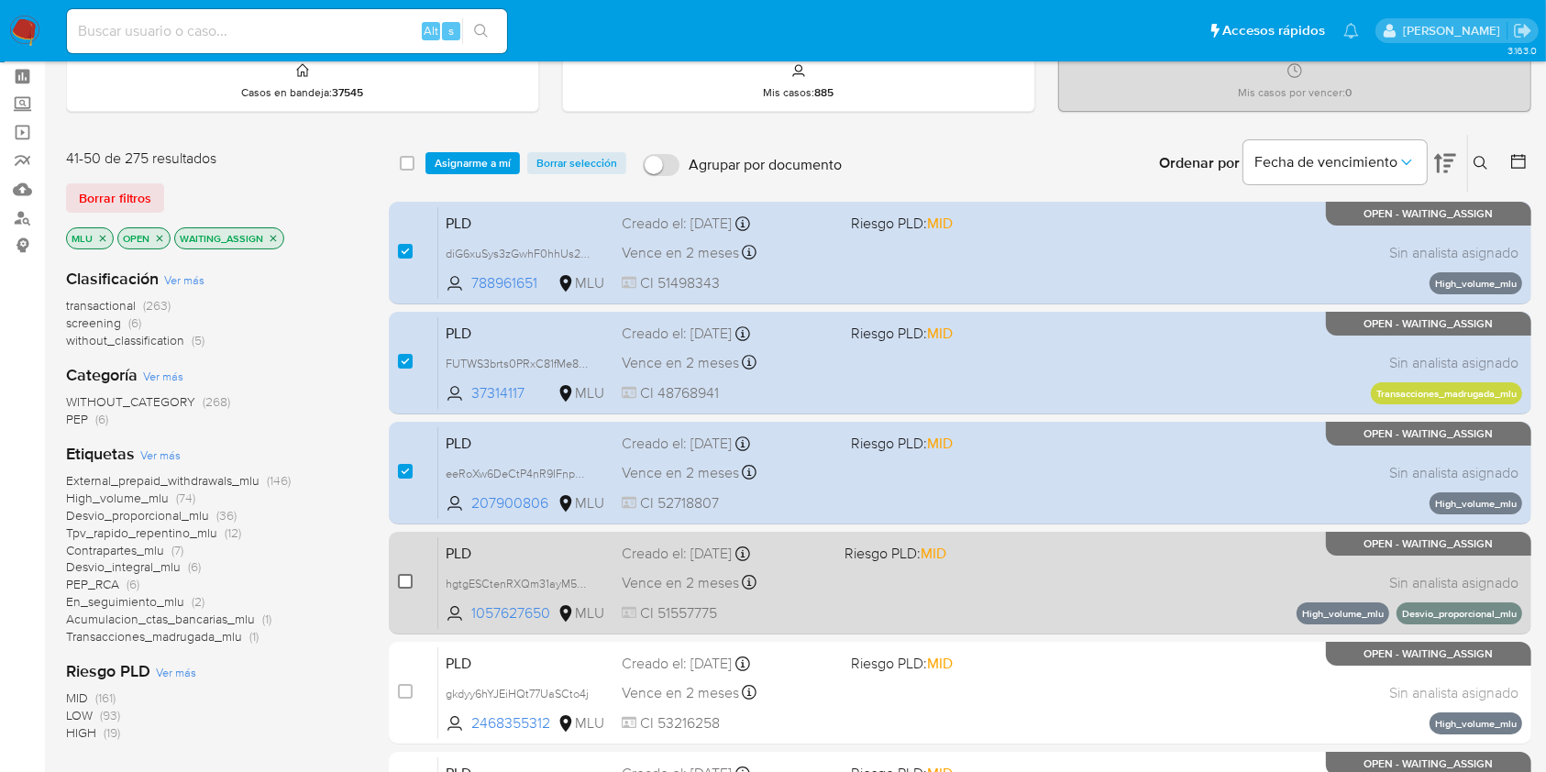
click at [412, 579] on input "checkbox" at bounding box center [405, 581] width 15 height 15
checkbox input "true"
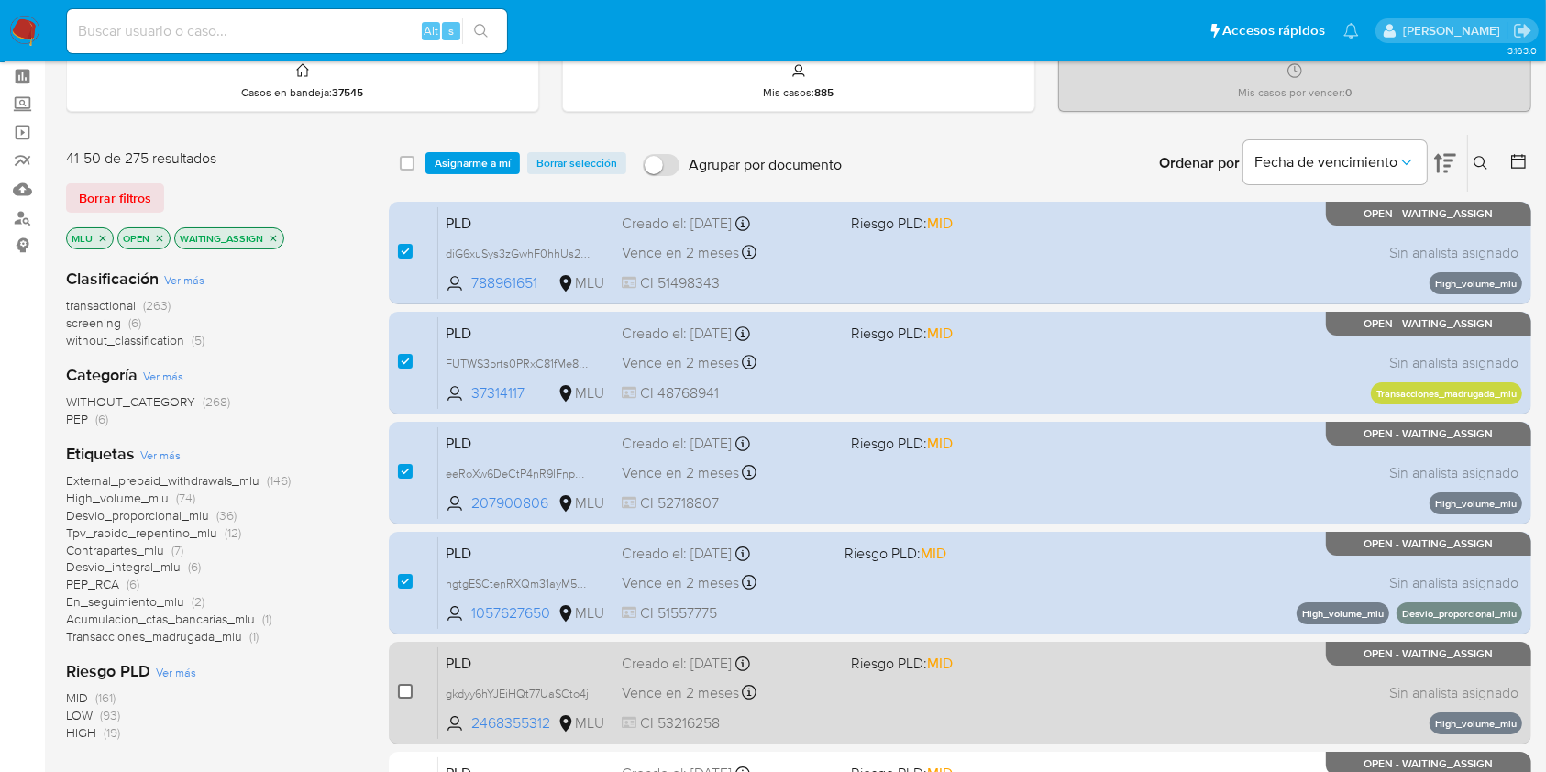
click at [408, 685] on input "checkbox" at bounding box center [405, 691] width 15 height 15
checkbox input "true"
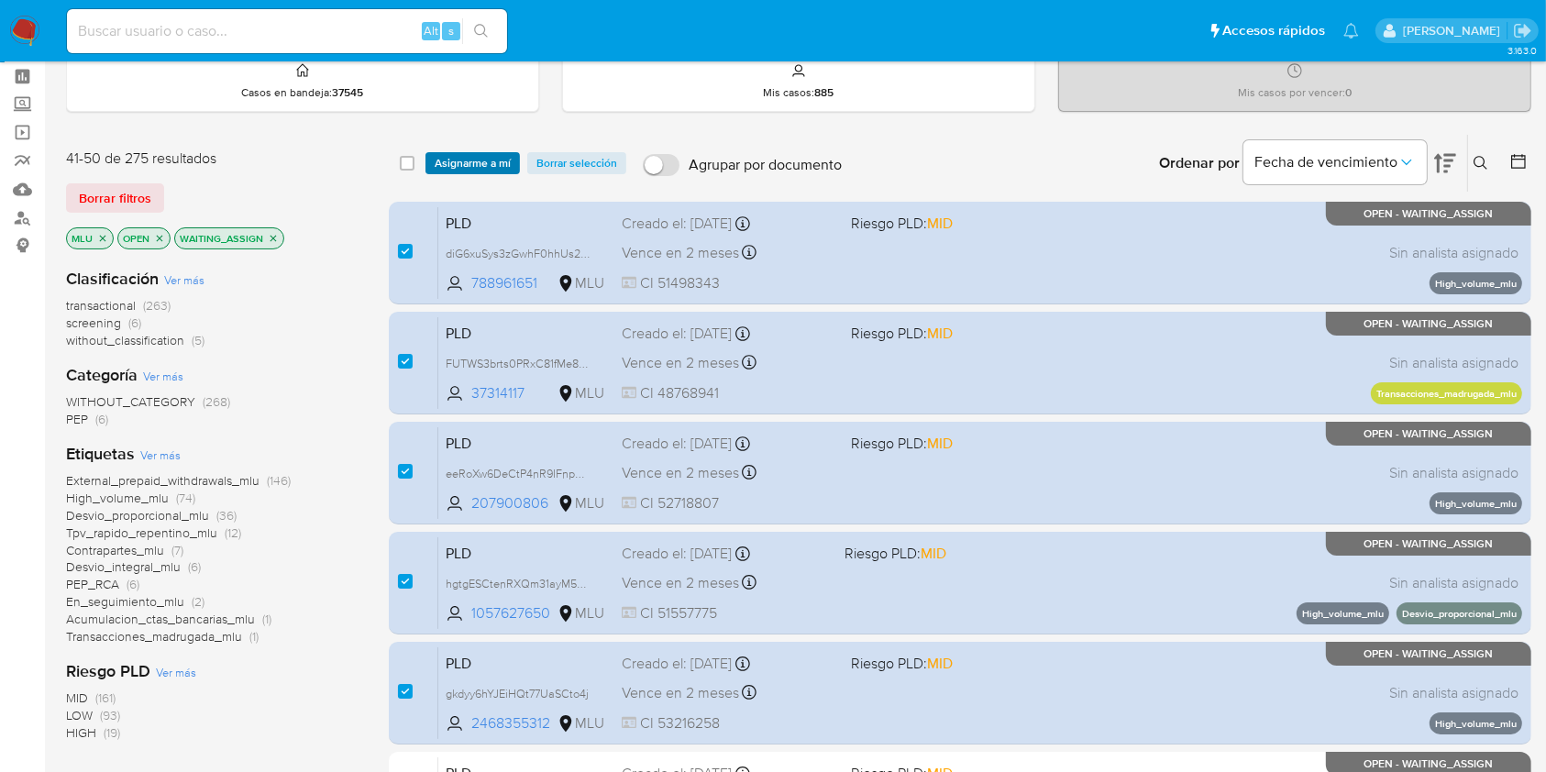
click at [479, 154] on span "Asignarme a mí" at bounding box center [473, 163] width 76 height 18
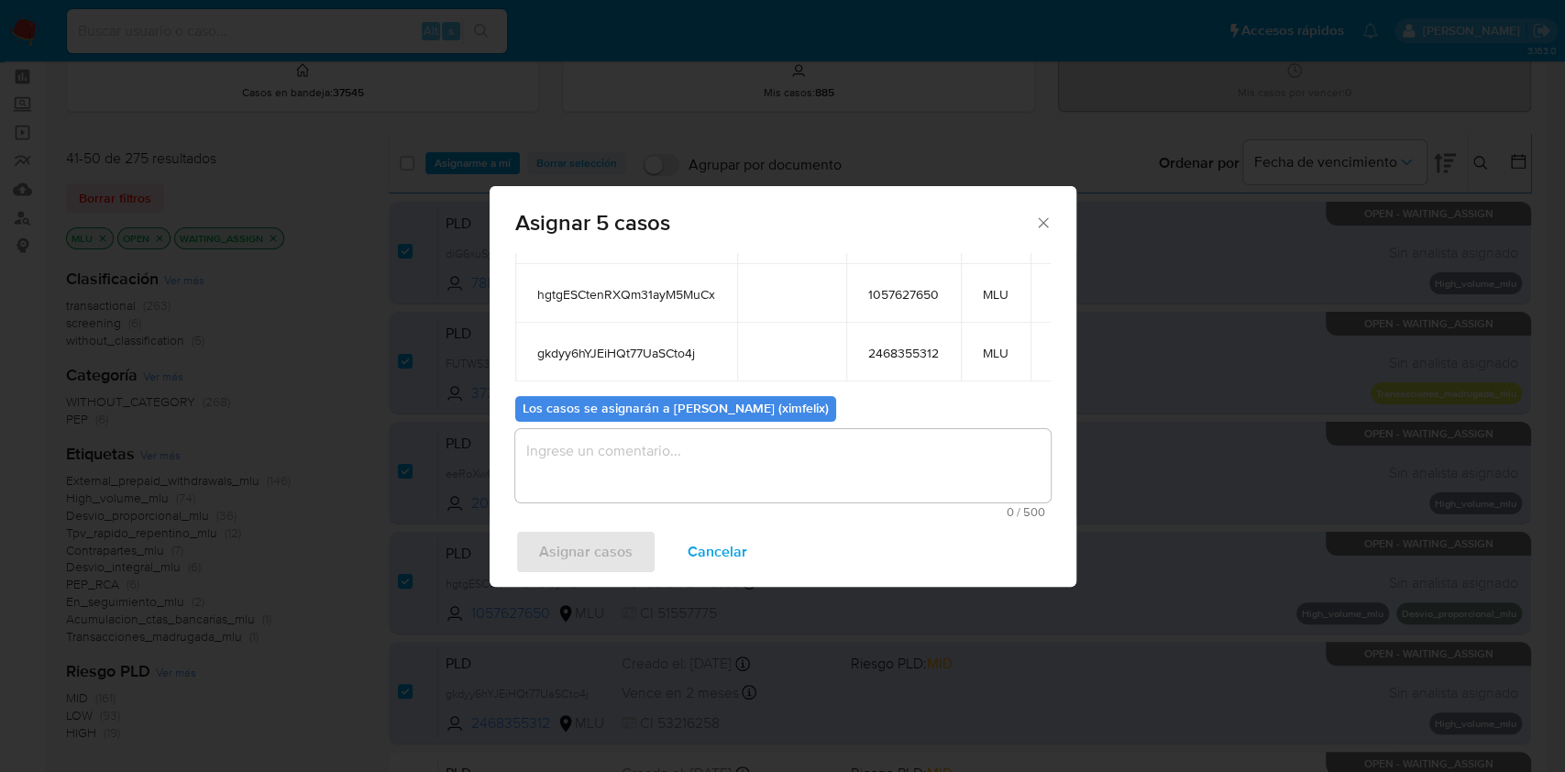
scroll to position [283, 0]
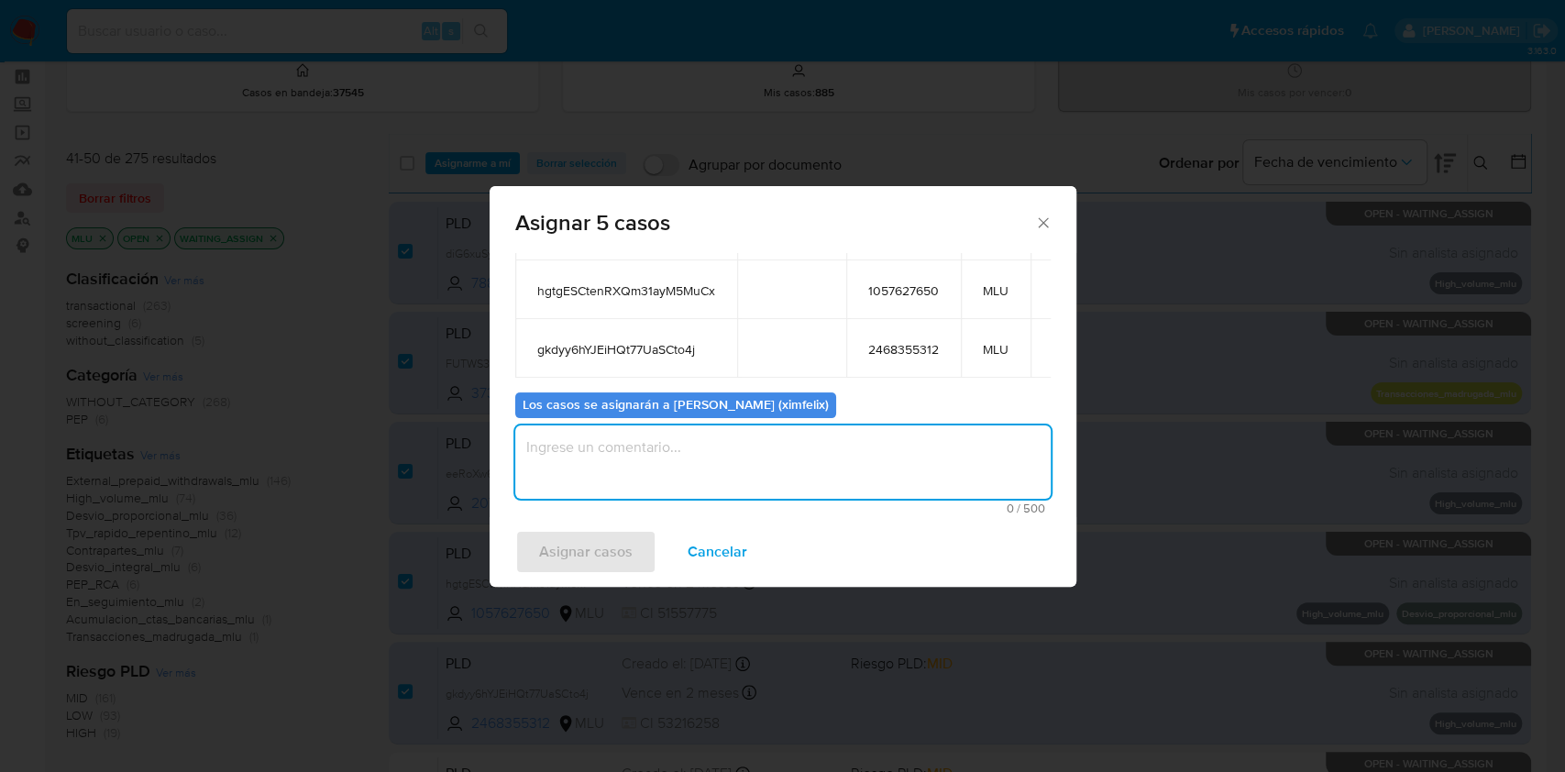
click at [865, 470] on textarea "assign-modal" at bounding box center [782, 461] width 535 height 73
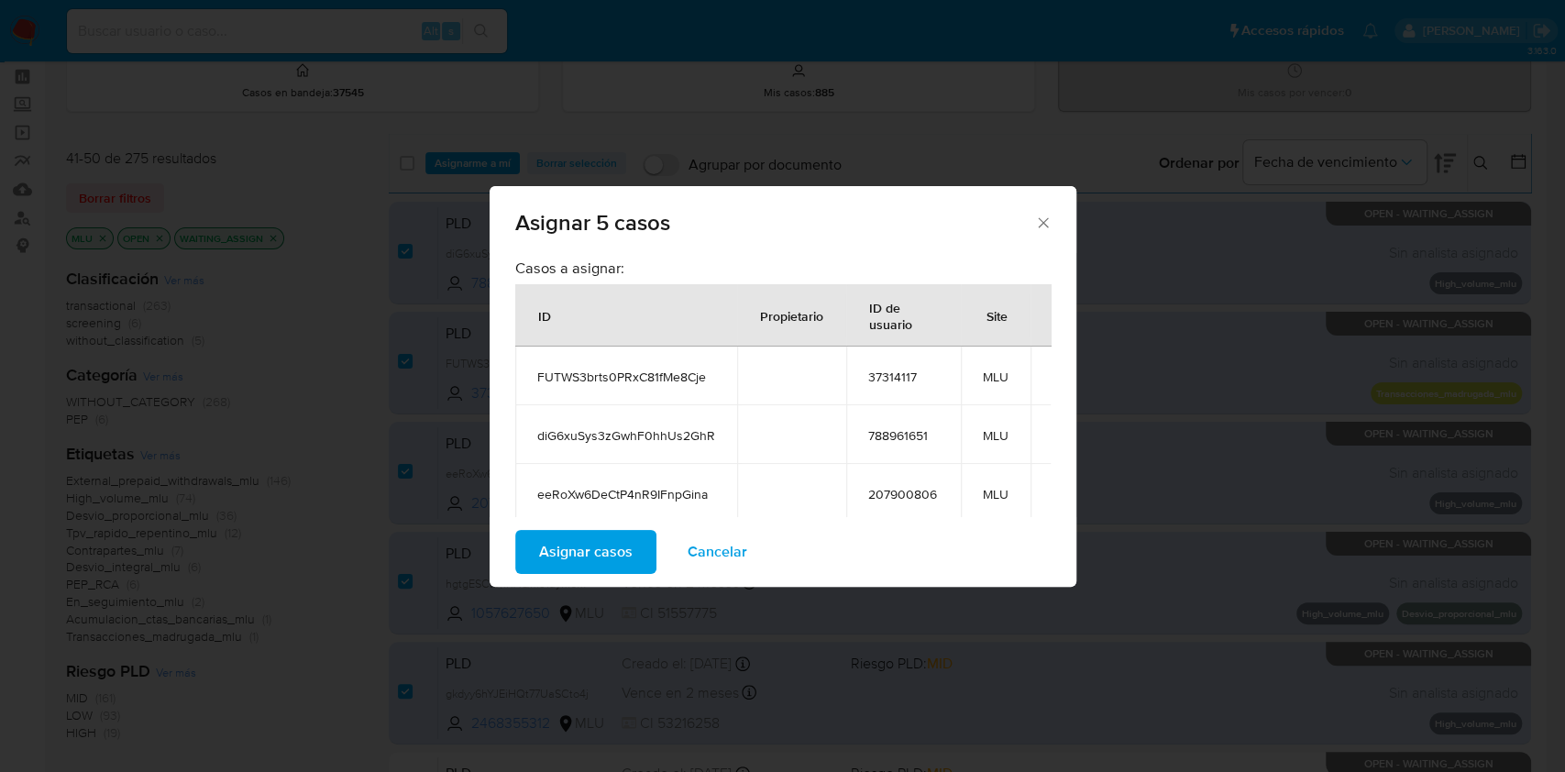
scroll to position [0, 0]
click at [689, 383] on span "FUTWS3brts0PRxC81fMe8Cje" at bounding box center [626, 380] width 178 height 17
click at [622, 454] on td "diG6xuSys3zGwhF0hhUs2GhR" at bounding box center [626, 438] width 222 height 59
click at [623, 447] on td "diG6xuSys3zGwhF0hhUs2GhR" at bounding box center [626, 438] width 222 height 59
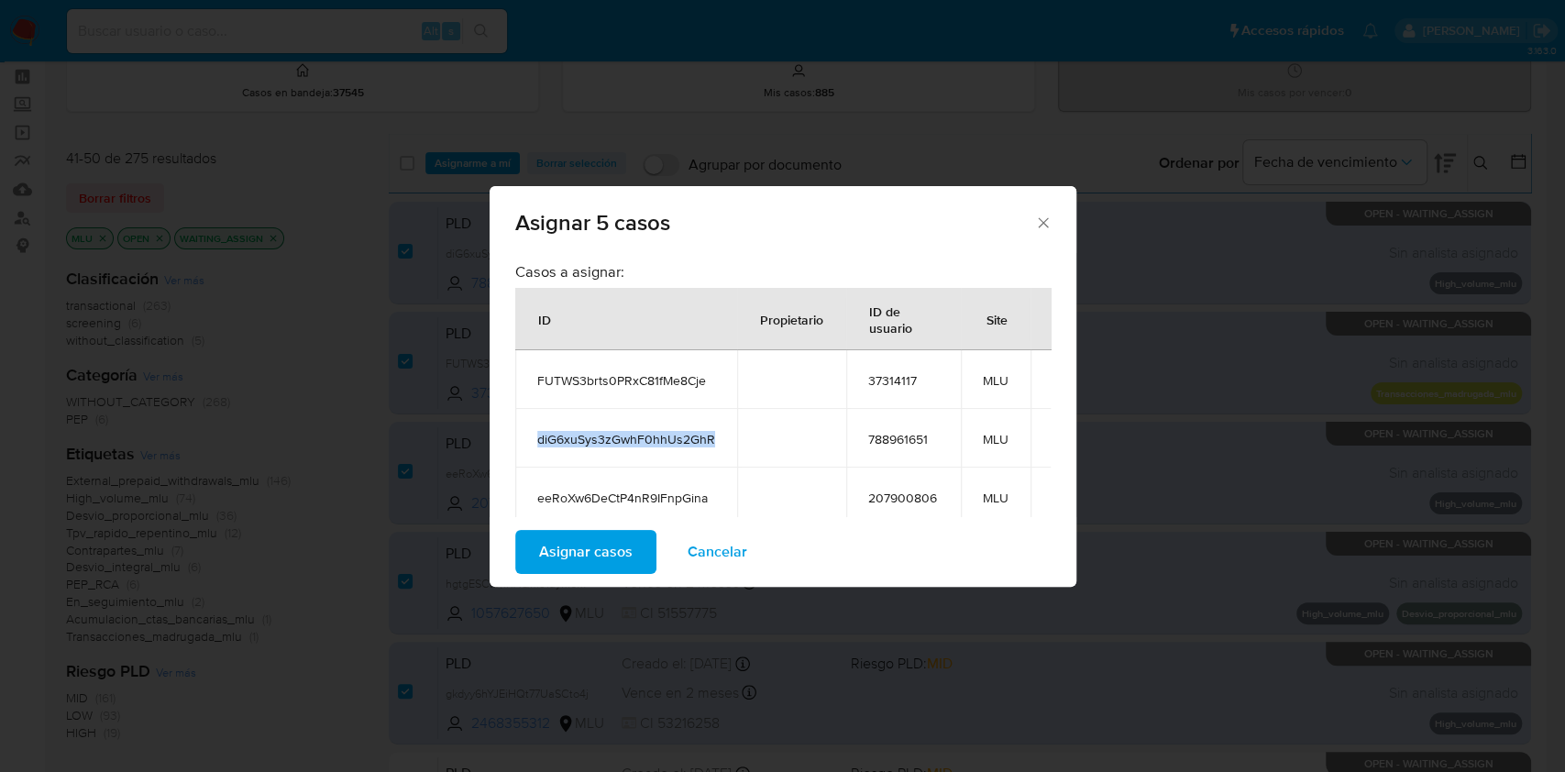
click at [623, 447] on td "diG6xuSys3zGwhF0hhUs2GhR" at bounding box center [626, 438] width 222 height 59
click at [654, 493] on span "eeRoXw6DeCtP4nR9IFnpGina" at bounding box center [626, 498] width 178 height 17
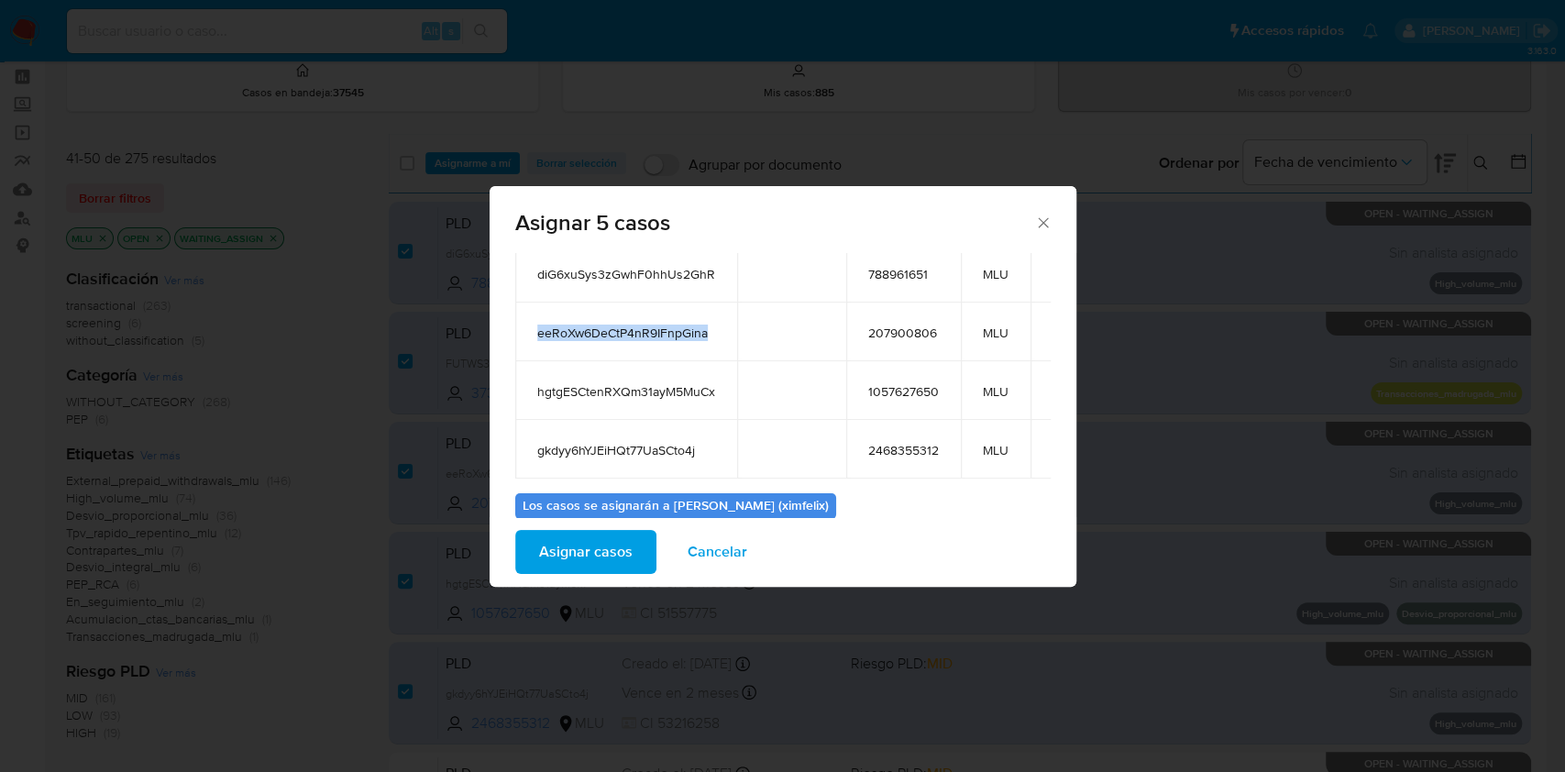
scroll to position [209, 0]
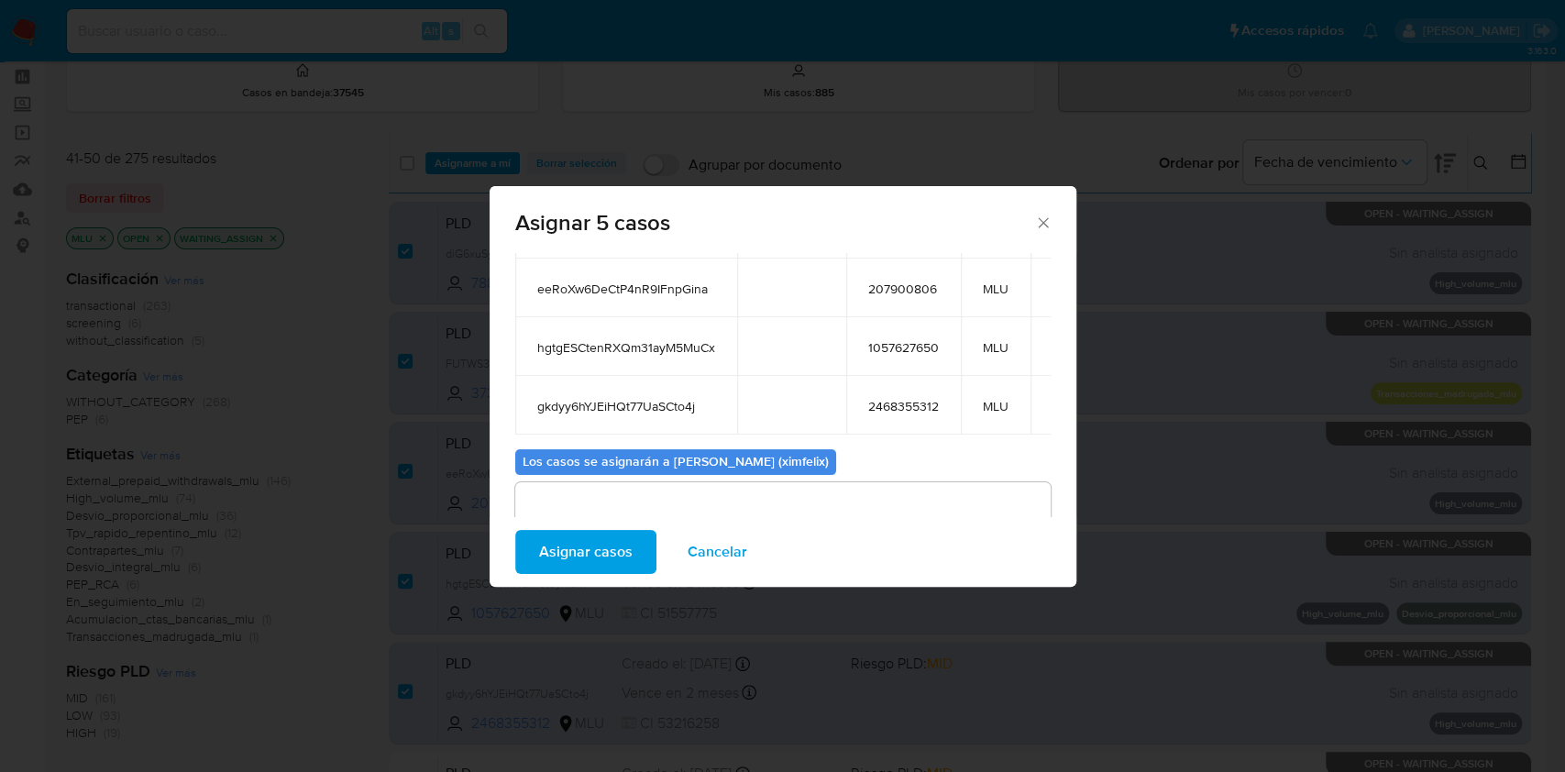
click at [623, 343] on span "hgtgESCtenRXQm31ayM5MuCx" at bounding box center [626, 347] width 178 height 17
click at [590, 413] on span "gkdyy6hYJEiHQt77UaSCto4j" at bounding box center [626, 406] width 178 height 17
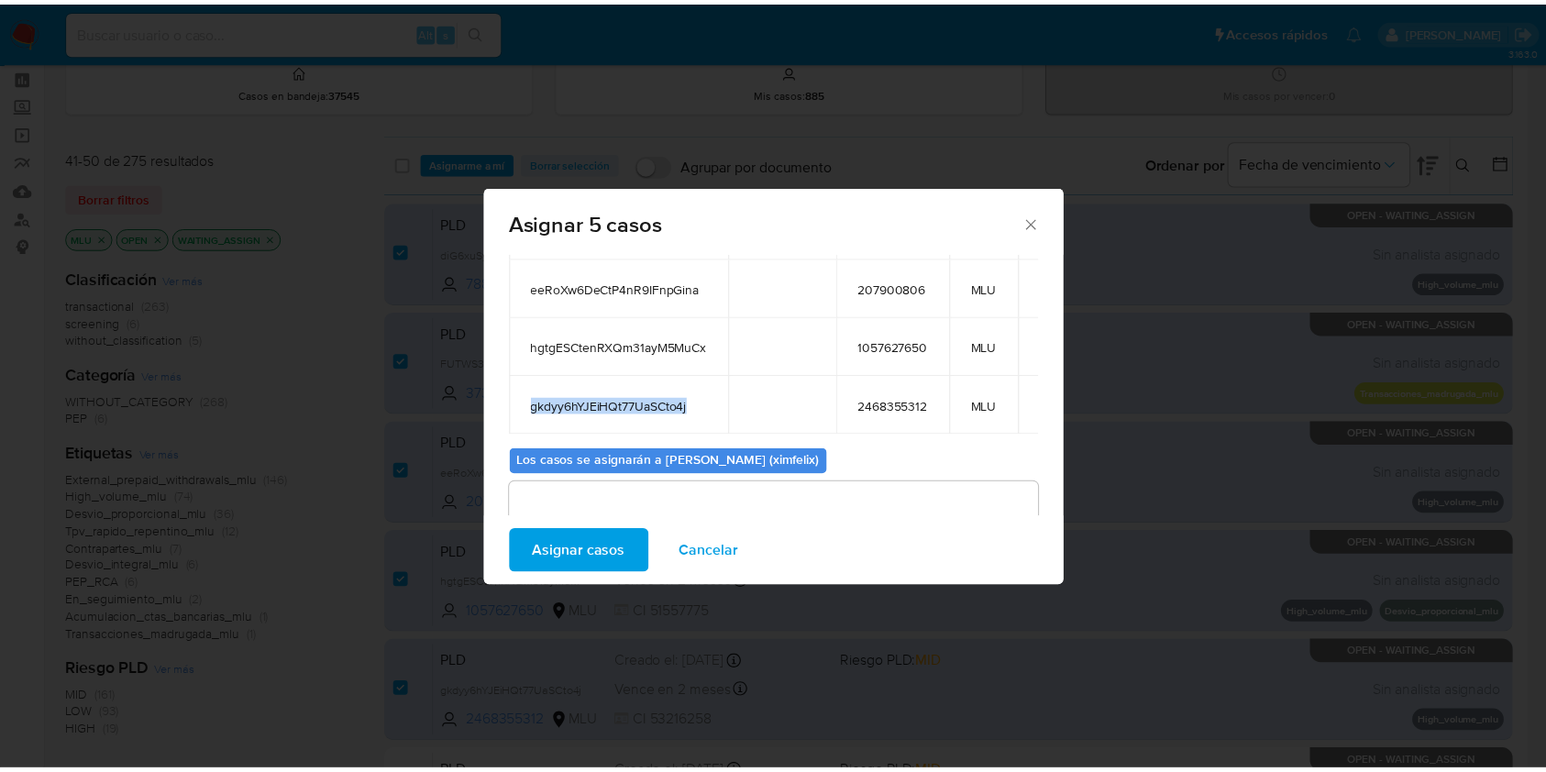
scroll to position [283, 0]
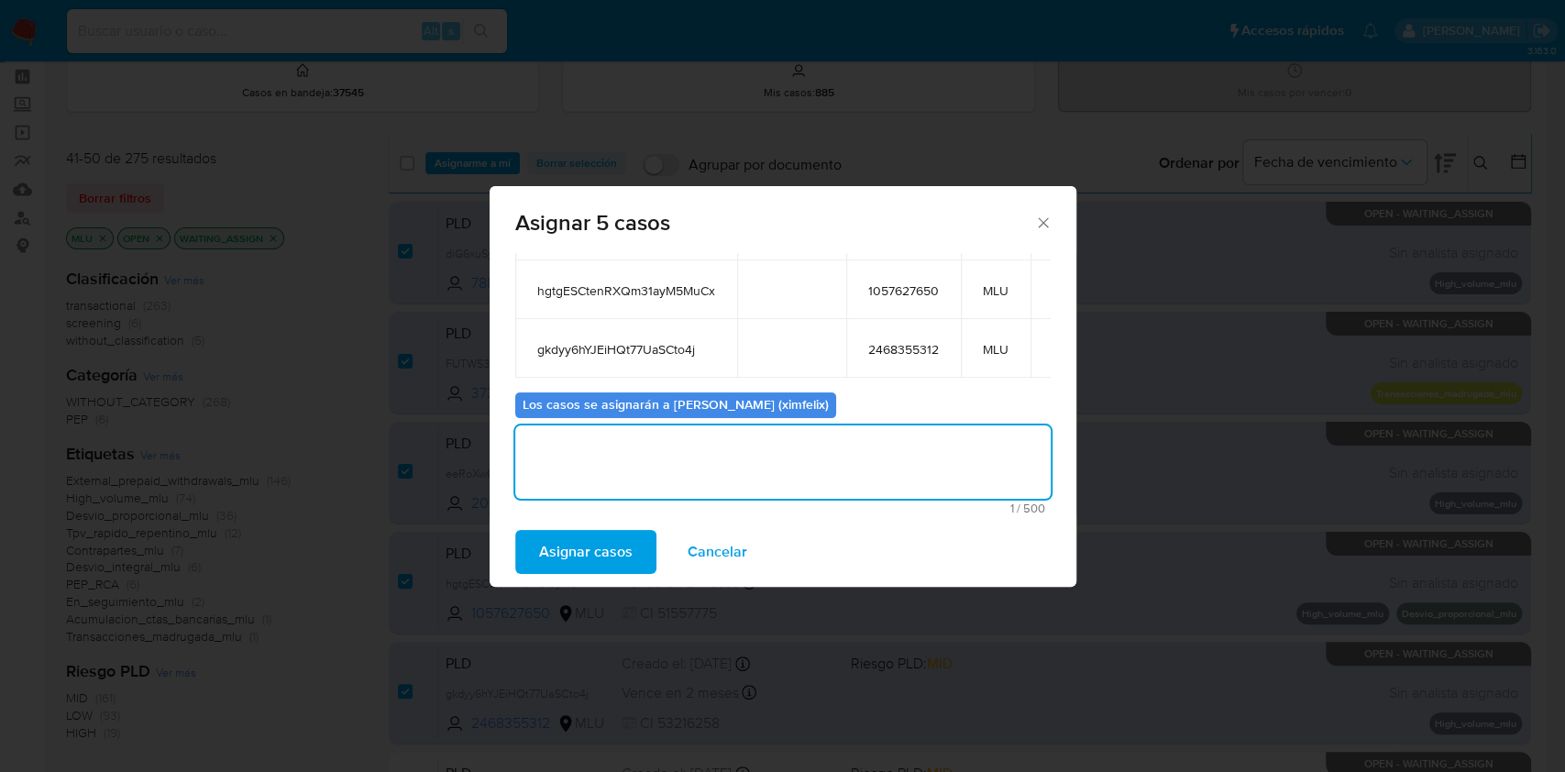
click at [763, 455] on textarea "assign-modal" at bounding box center [782, 461] width 535 height 73
click at [568, 552] on span "Asignar casos" at bounding box center [586, 552] width 94 height 40
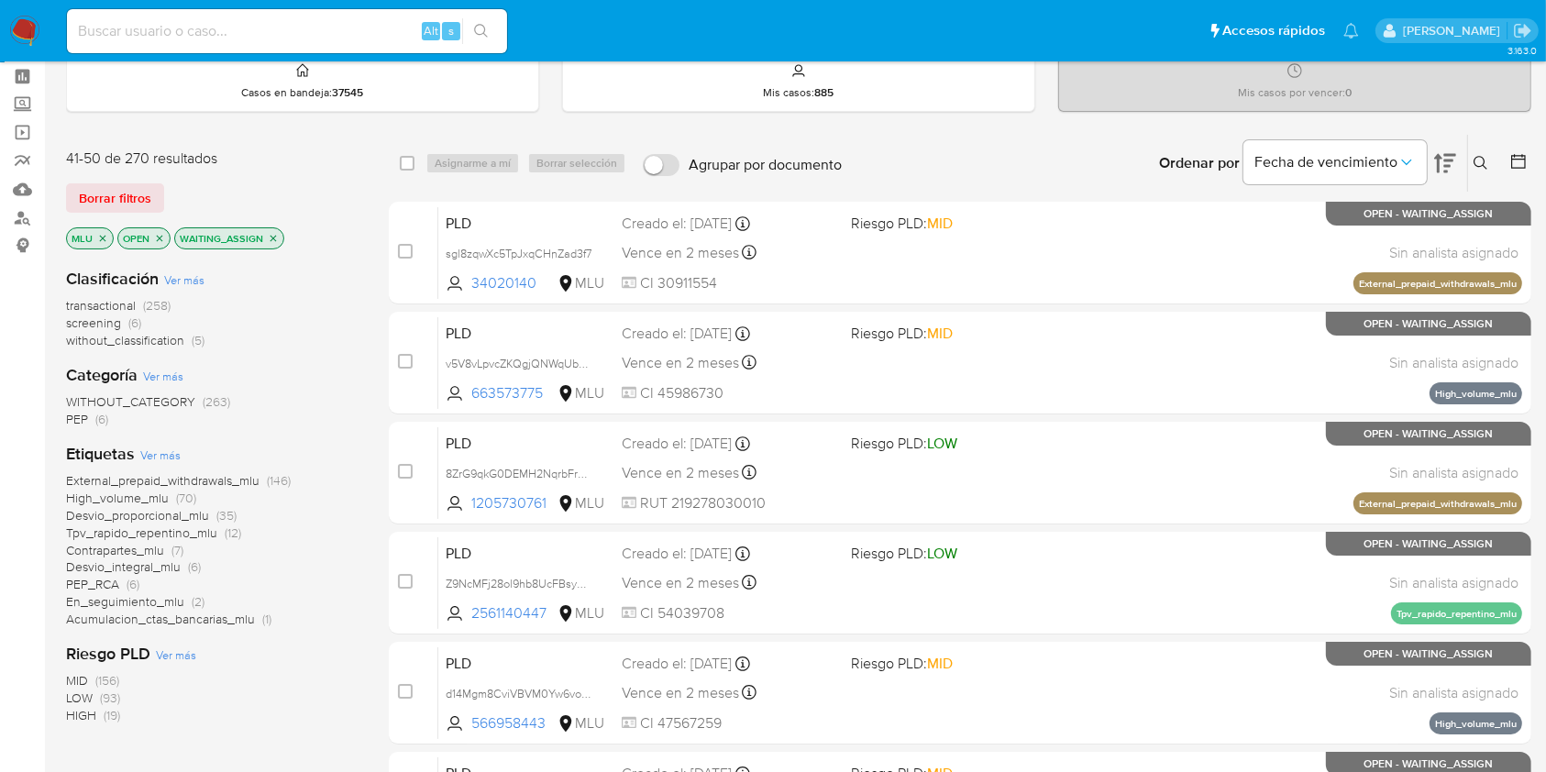
click at [103, 239] on icon "close-filter" at bounding box center [102, 238] width 11 height 11
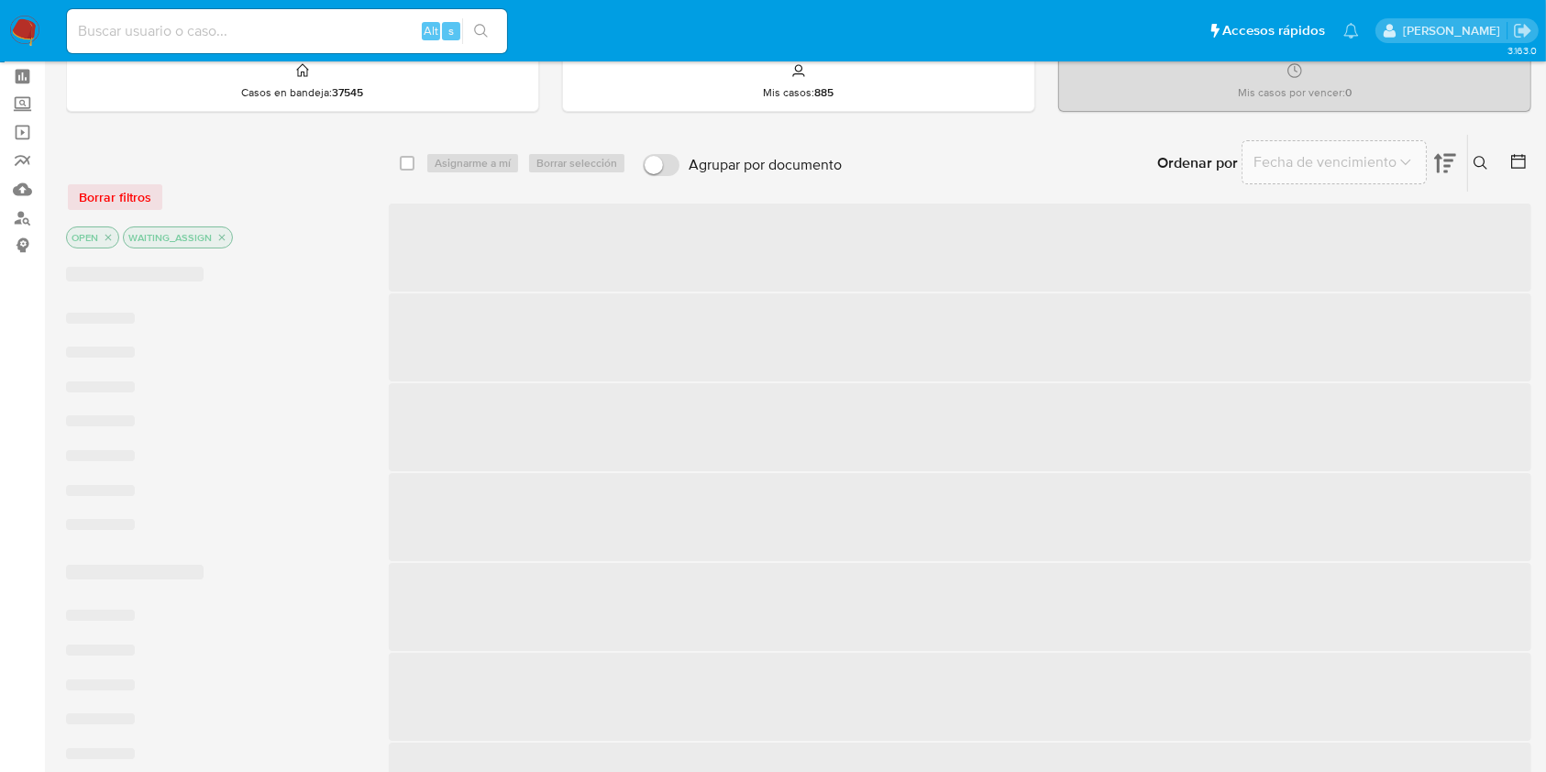
click at [103, 239] on icon "close-filter" at bounding box center [108, 237] width 11 height 11
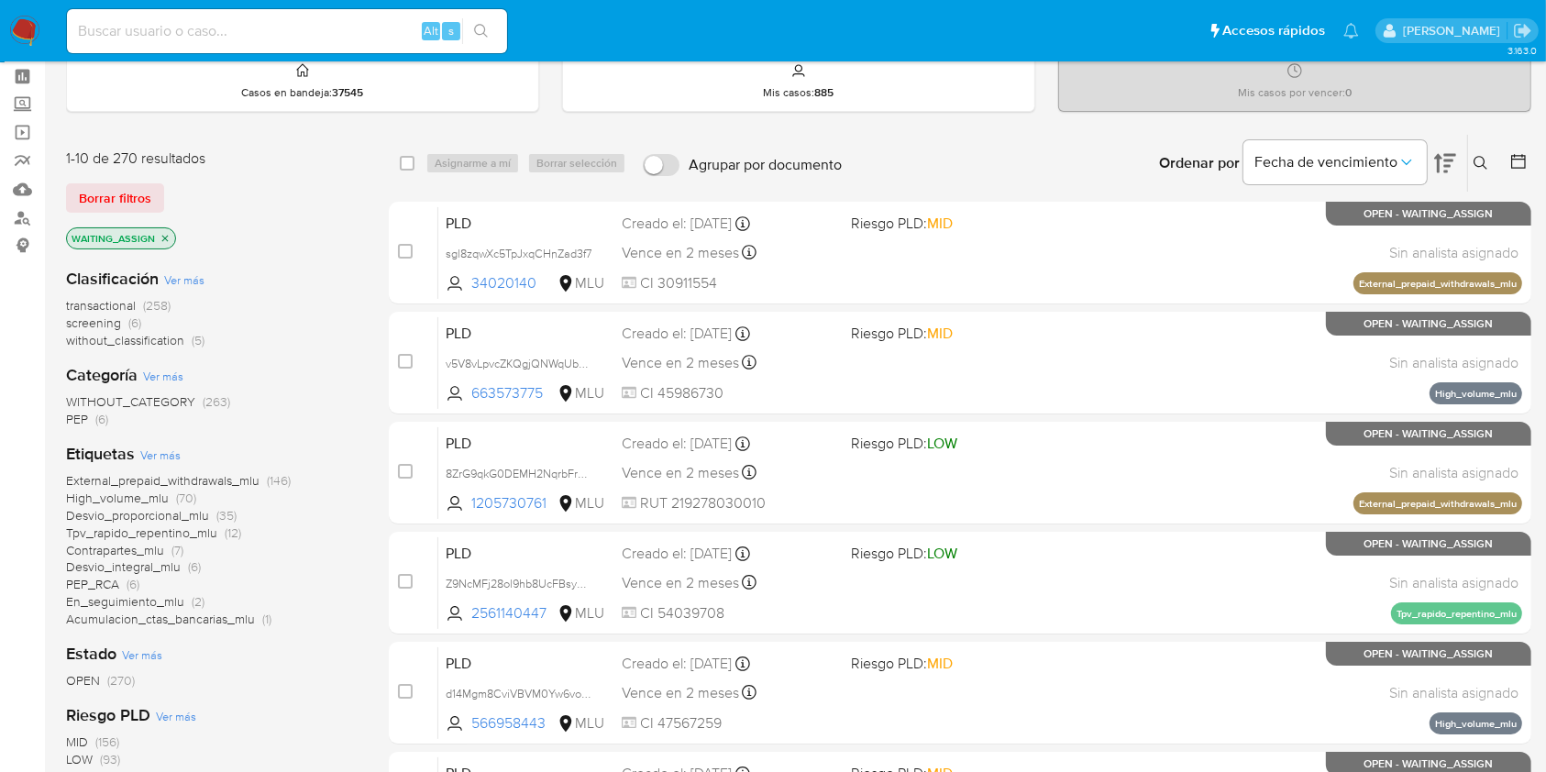
click at [164, 234] on icon "close-filter" at bounding box center [165, 238] width 11 height 11
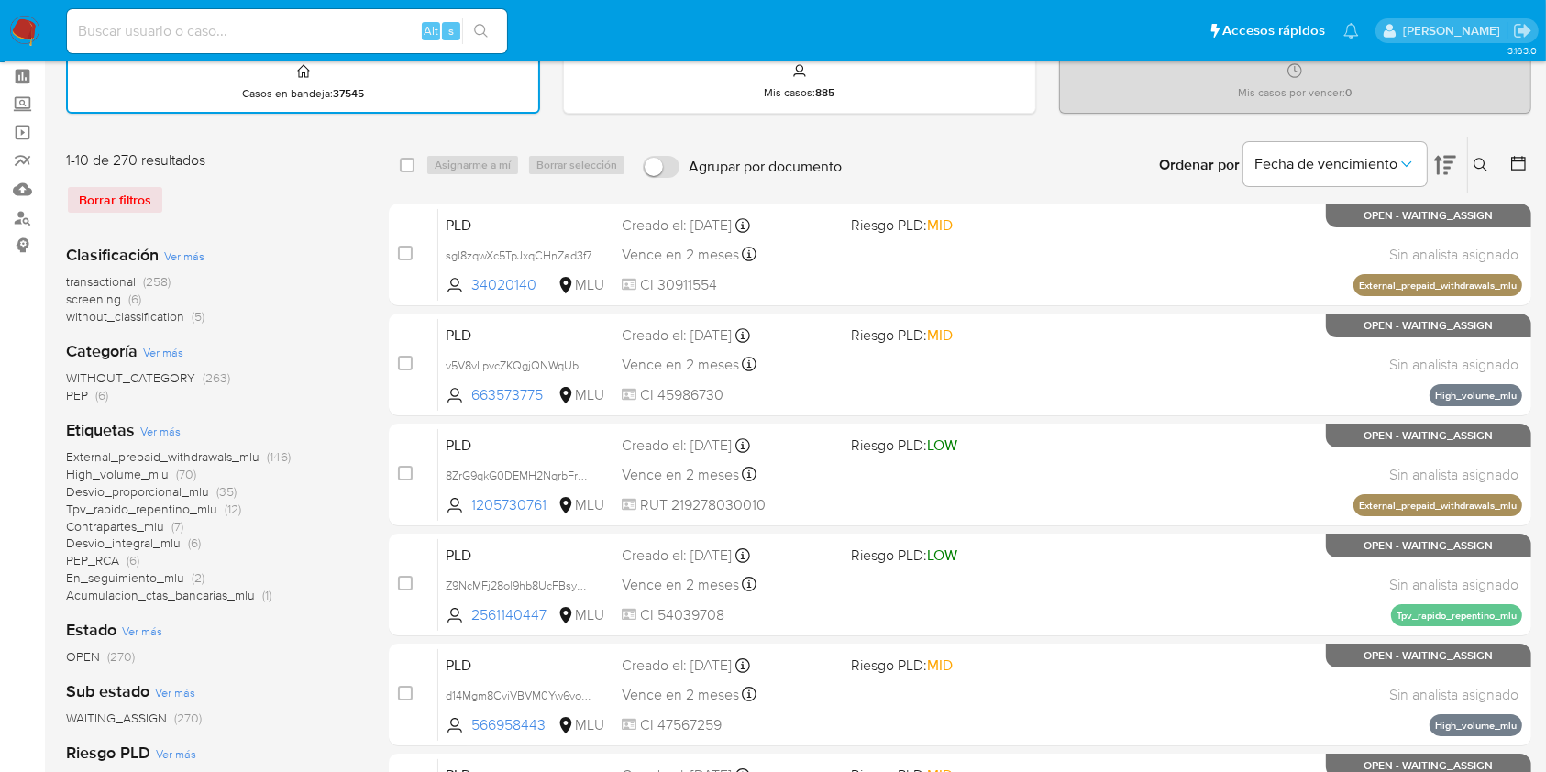
click at [1515, 160] on icon at bounding box center [1518, 163] width 18 height 18
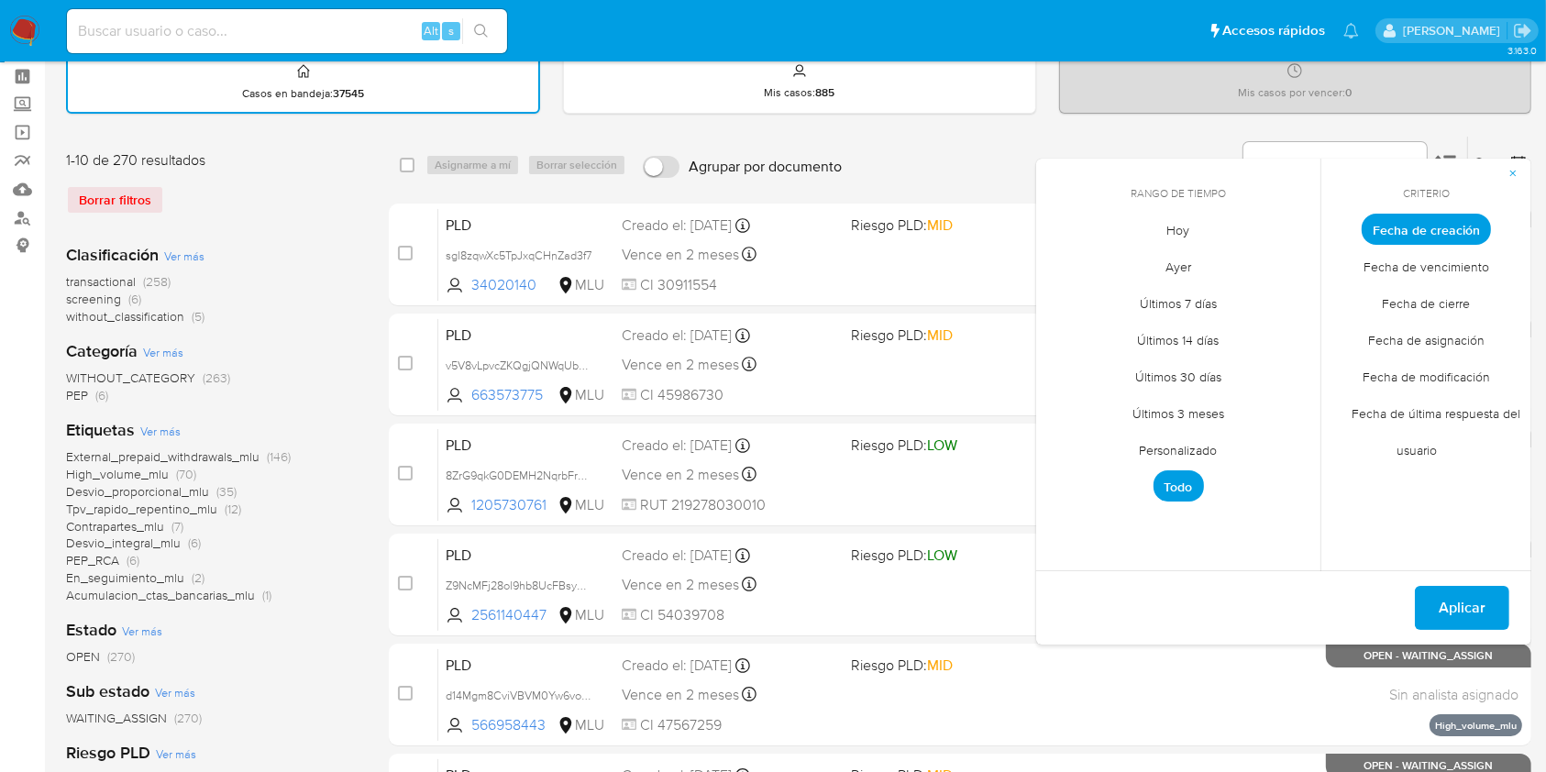
click at [1173, 458] on span "Personalizado" at bounding box center [1178, 451] width 116 height 38
click at [1141, 333] on button "1" at bounding box center [1141, 330] width 29 height 29
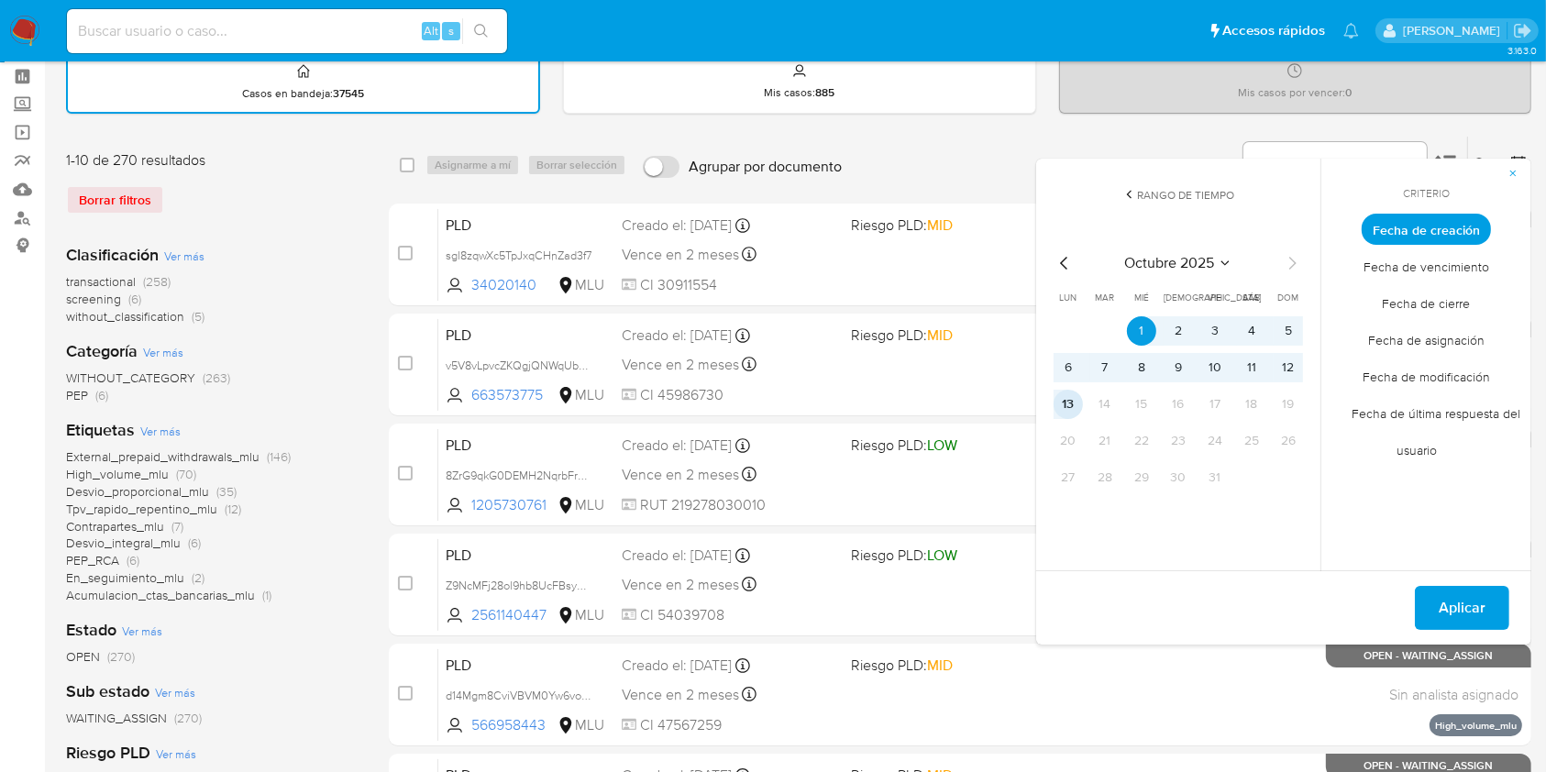
click at [1069, 402] on button "13" at bounding box center [1067, 404] width 29 height 29
click at [1446, 317] on span "Fecha de cierre" at bounding box center [1426, 304] width 127 height 38
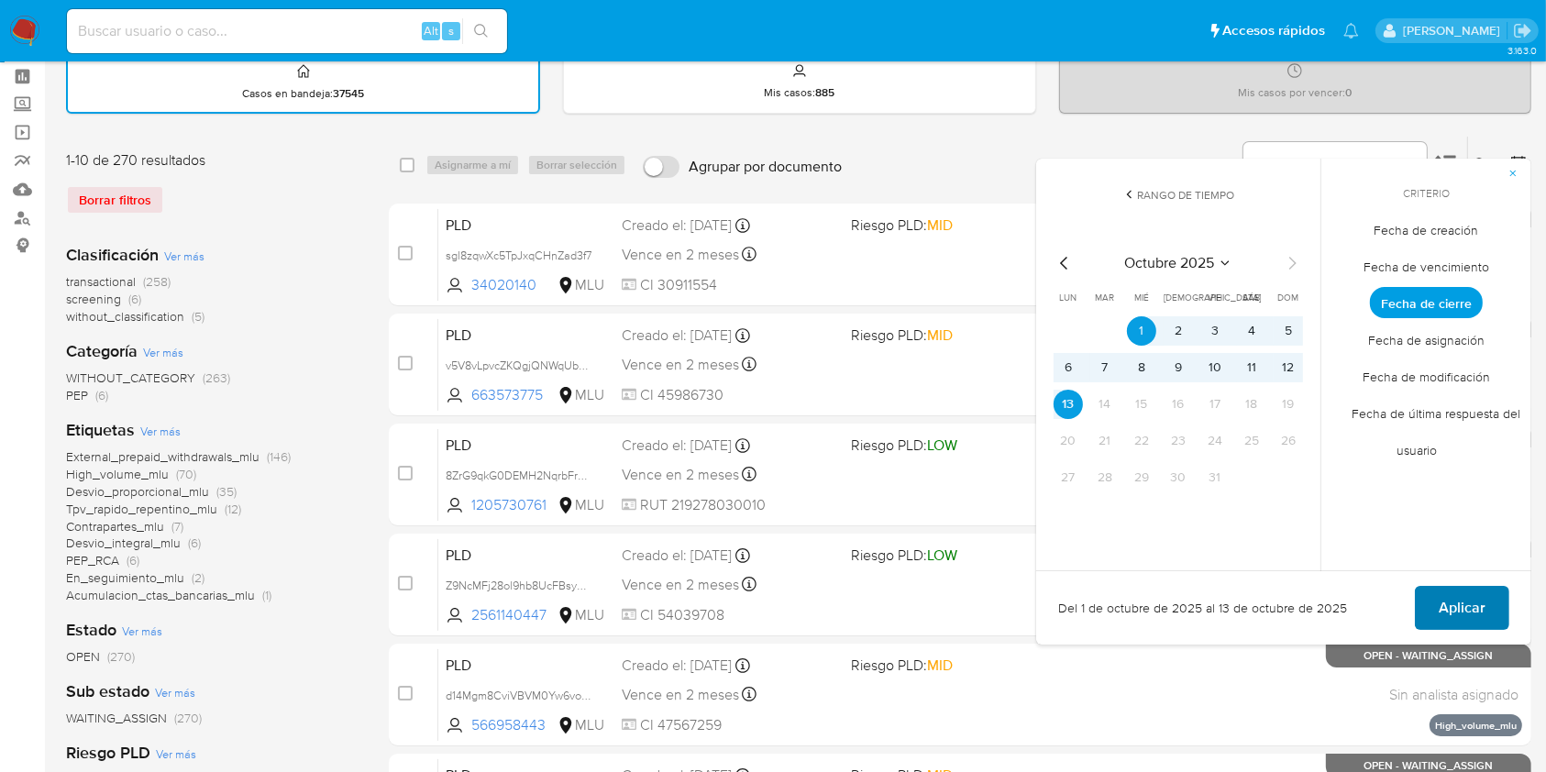
click at [1504, 618] on button "Aplicar" at bounding box center [1462, 608] width 94 height 44
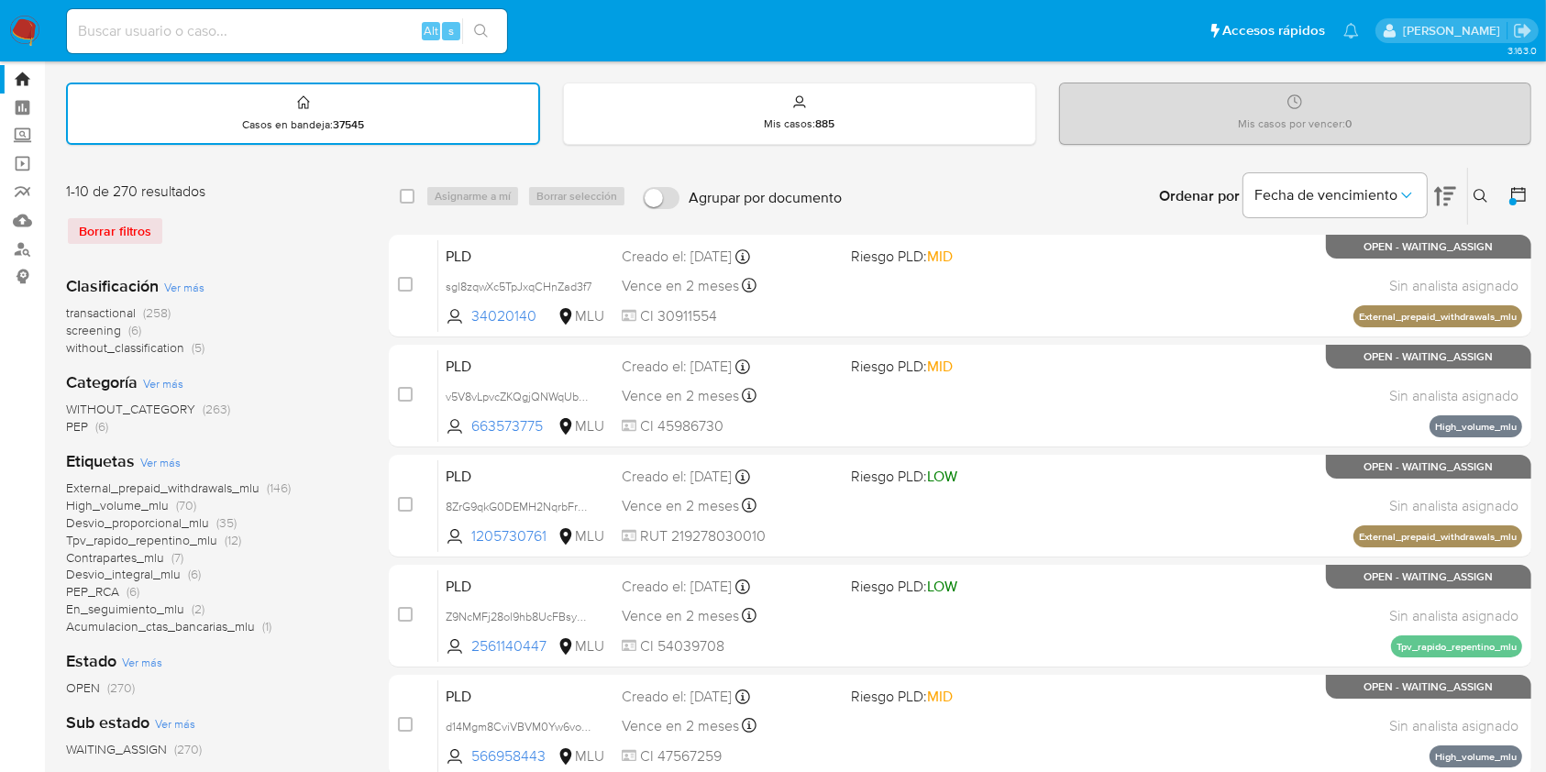
scroll to position [26, 0]
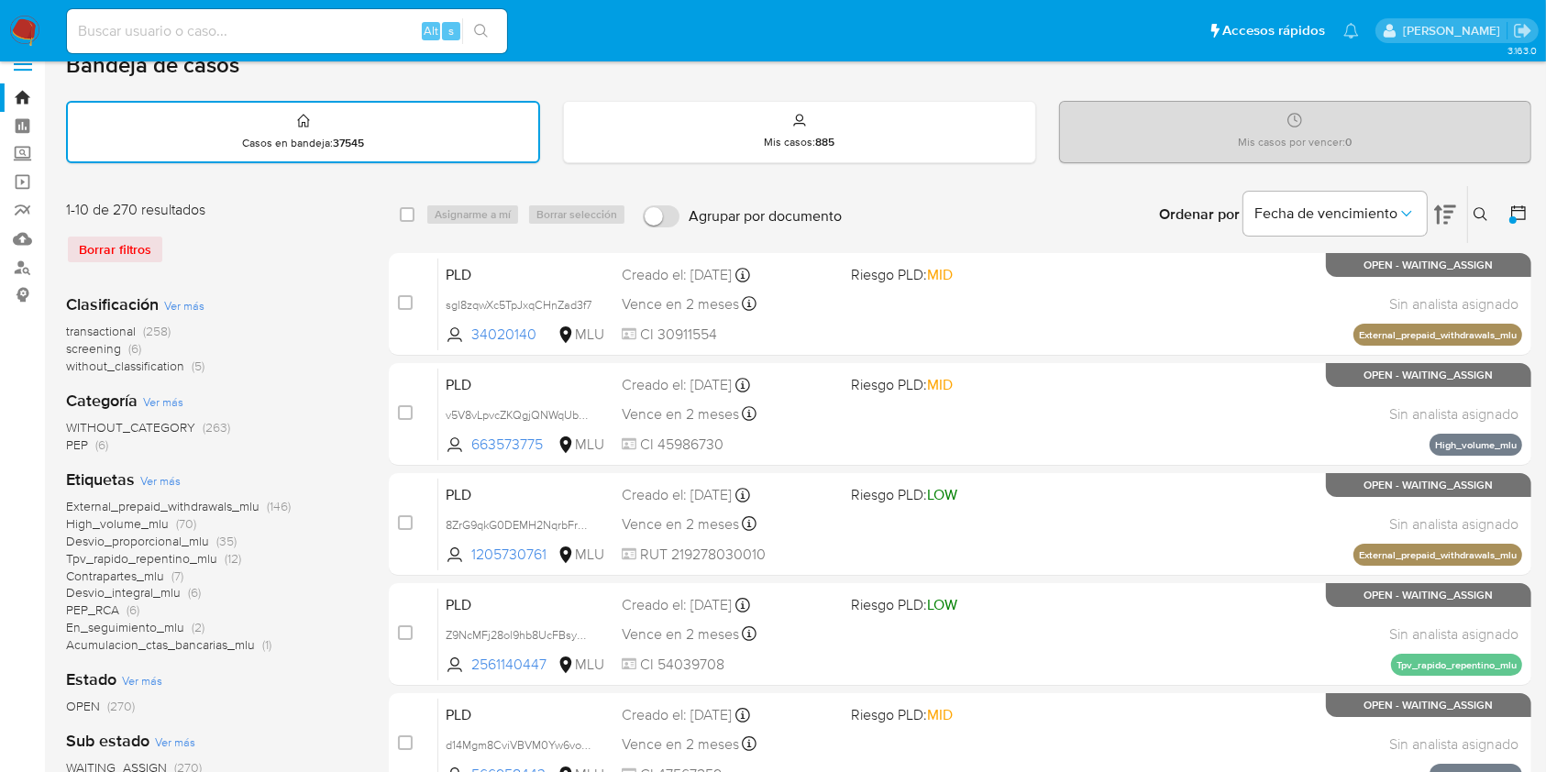
click at [1517, 215] on icon at bounding box center [1518, 213] width 18 height 18
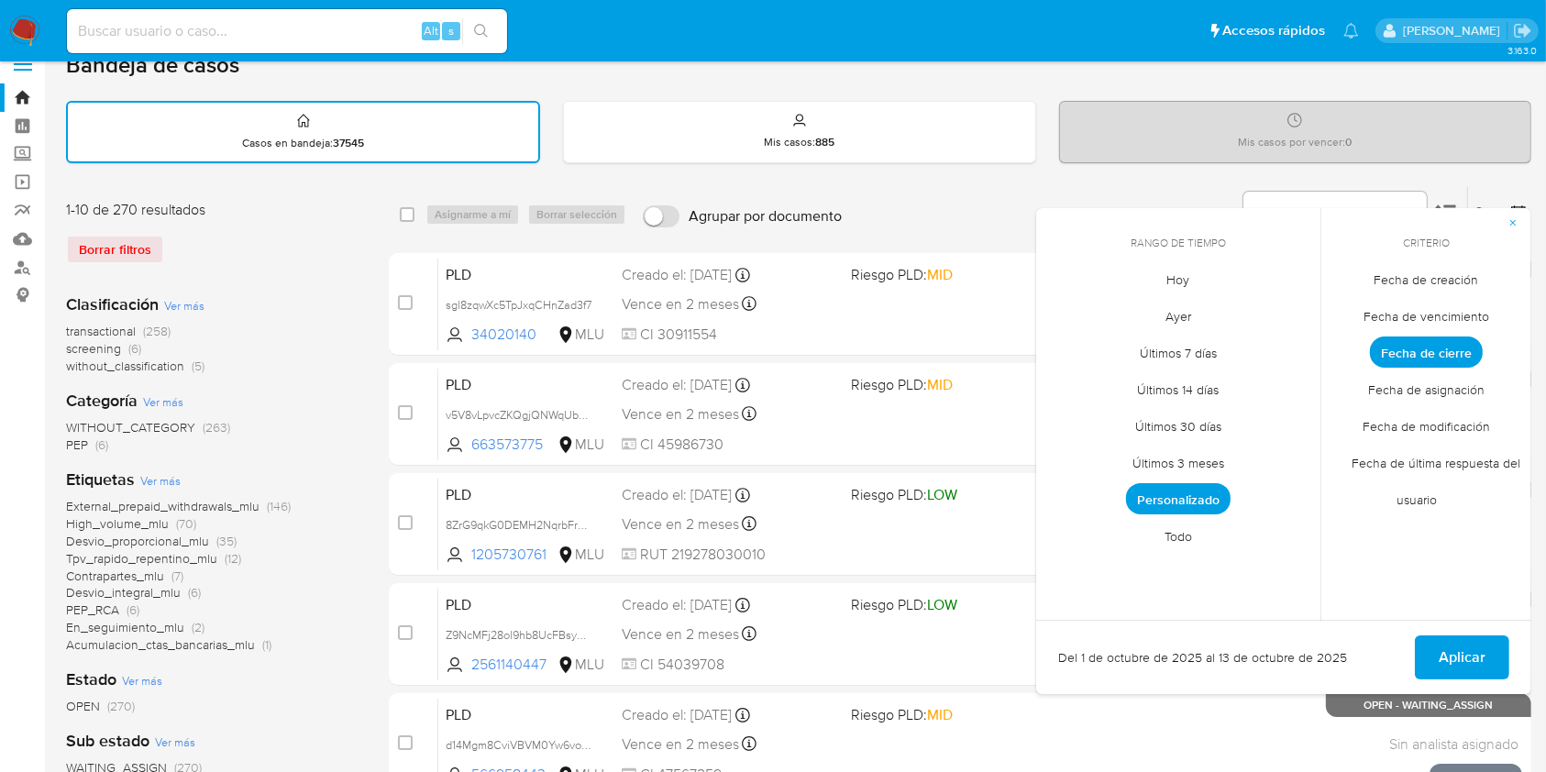
click at [1429, 347] on span "Fecha de cierre" at bounding box center [1426, 351] width 113 height 31
click at [1474, 668] on span "Aplicar" at bounding box center [1461, 657] width 47 height 40
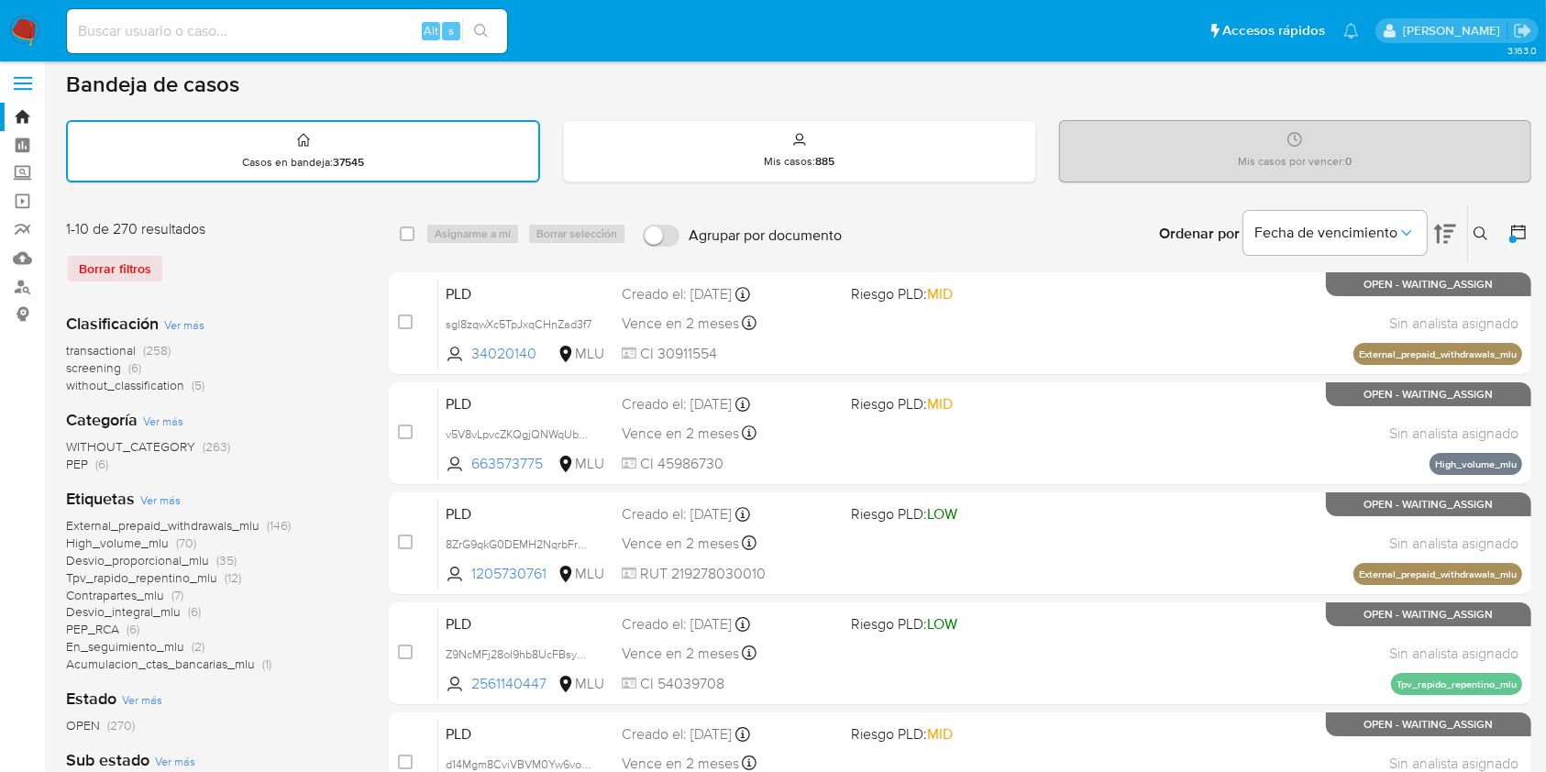
scroll to position [0, 0]
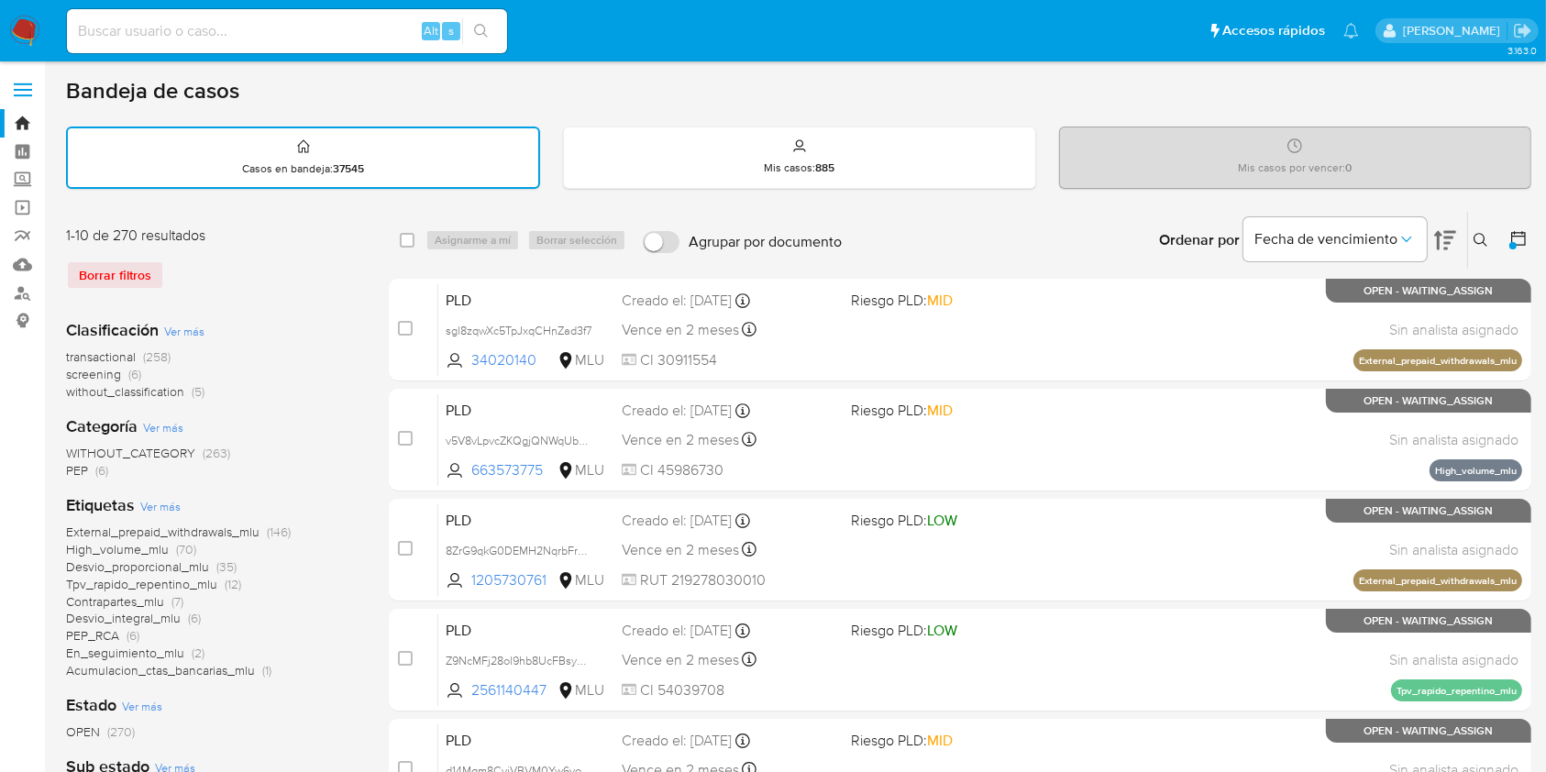
click at [147, 260] on div "Borrar filtros" at bounding box center [212, 274] width 293 height 29
click at [137, 275] on div "Borrar filtros" at bounding box center [212, 274] width 293 height 29
click at [104, 275] on div "Borrar filtros" at bounding box center [212, 274] width 293 height 29
click at [81, 260] on div "Borrar filtros" at bounding box center [212, 274] width 293 height 29
click at [1531, 225] on main "3.163.0" at bounding box center [773, 758] width 1546 height 1516
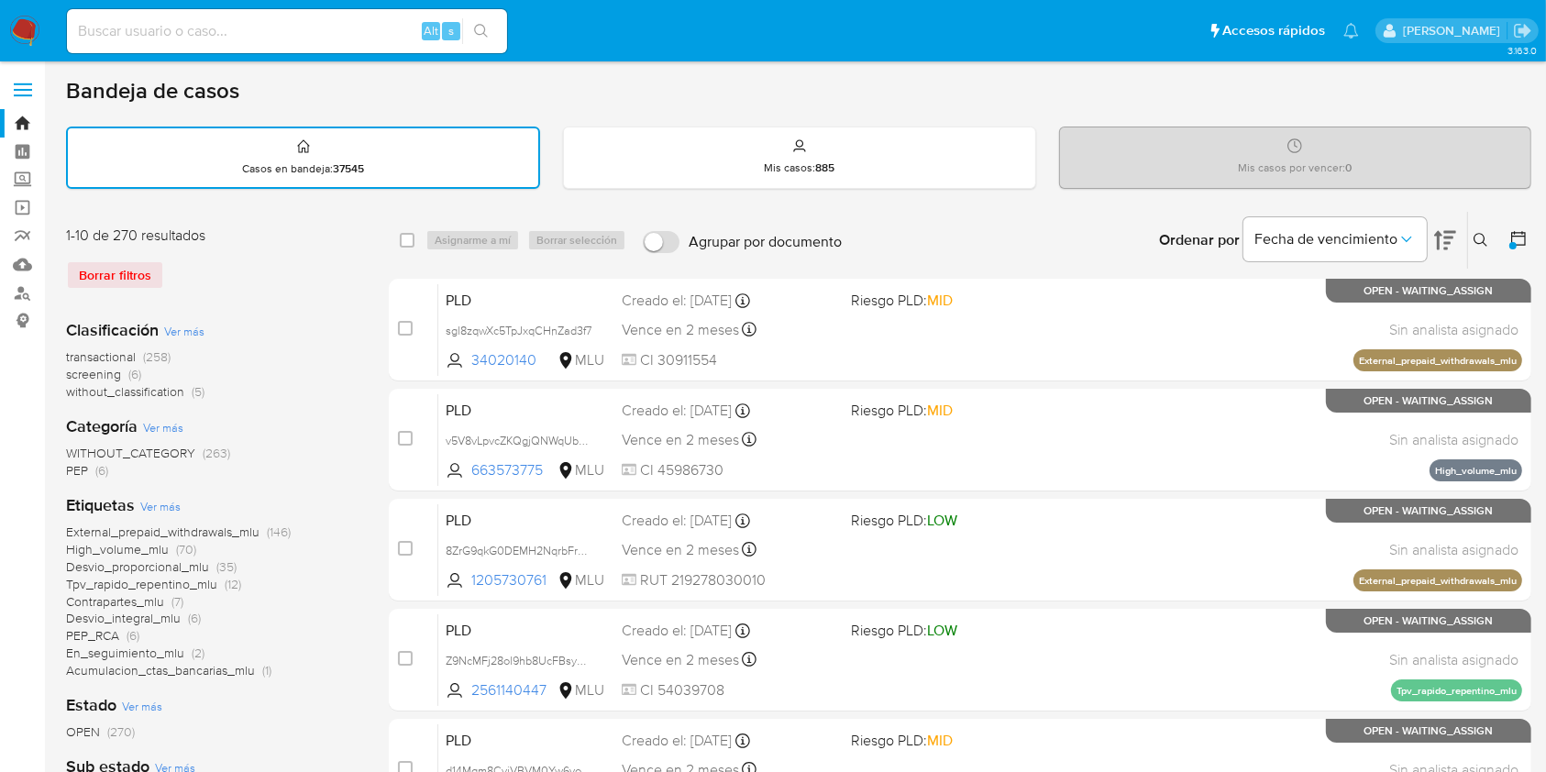
click at [1521, 235] on icon at bounding box center [1518, 238] width 15 height 15
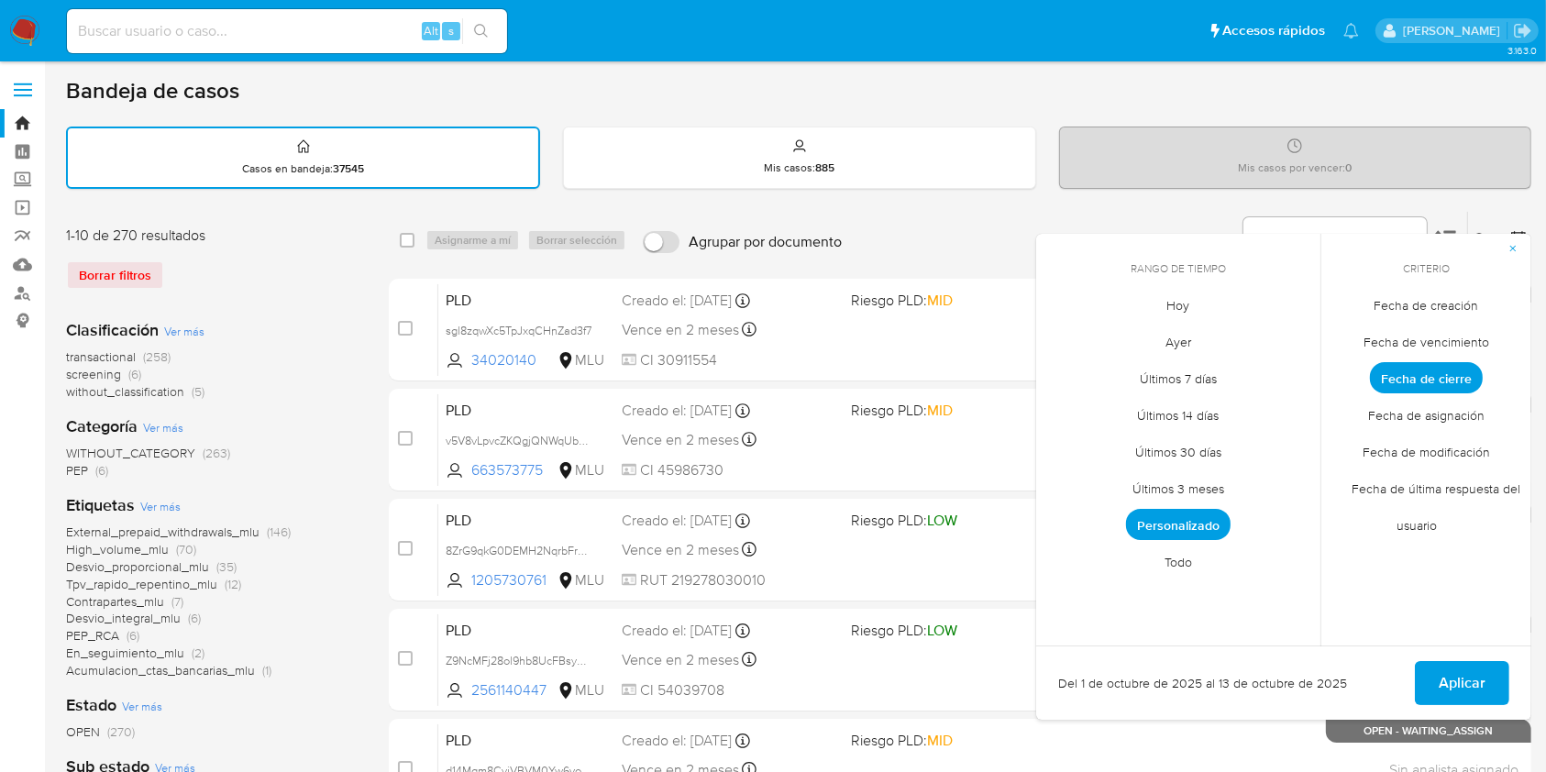
click at [1411, 377] on span "Fecha de cierre" at bounding box center [1426, 377] width 113 height 31
click at [1175, 524] on span "Personalizado" at bounding box center [1178, 524] width 105 height 31
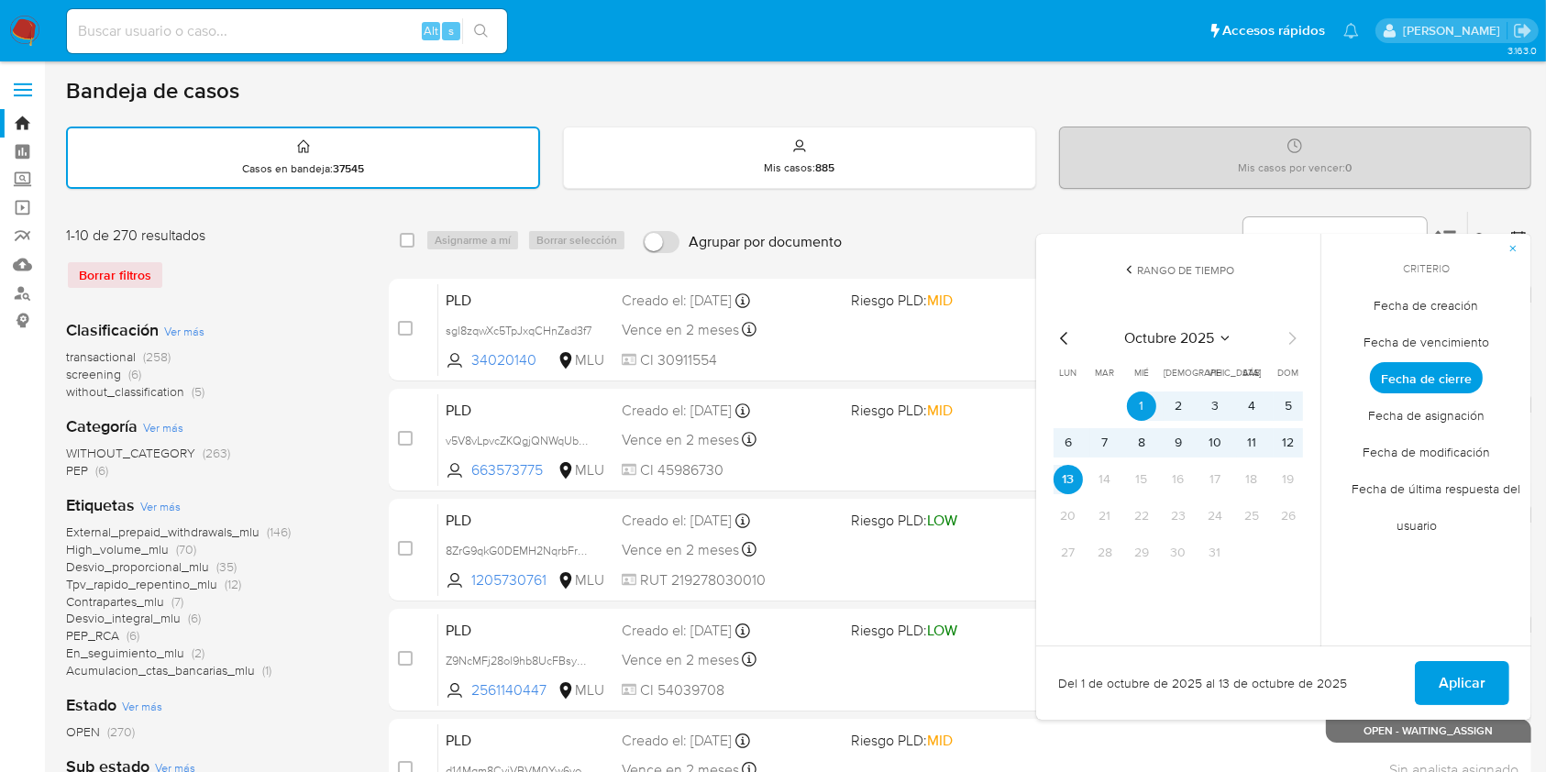
click at [1451, 656] on div "Del 1 de octubre de 2025 al 13 de octubre de 2025 Aplicar" at bounding box center [1283, 682] width 495 height 74
click at [1451, 669] on span "Aplicar" at bounding box center [1461, 683] width 47 height 40
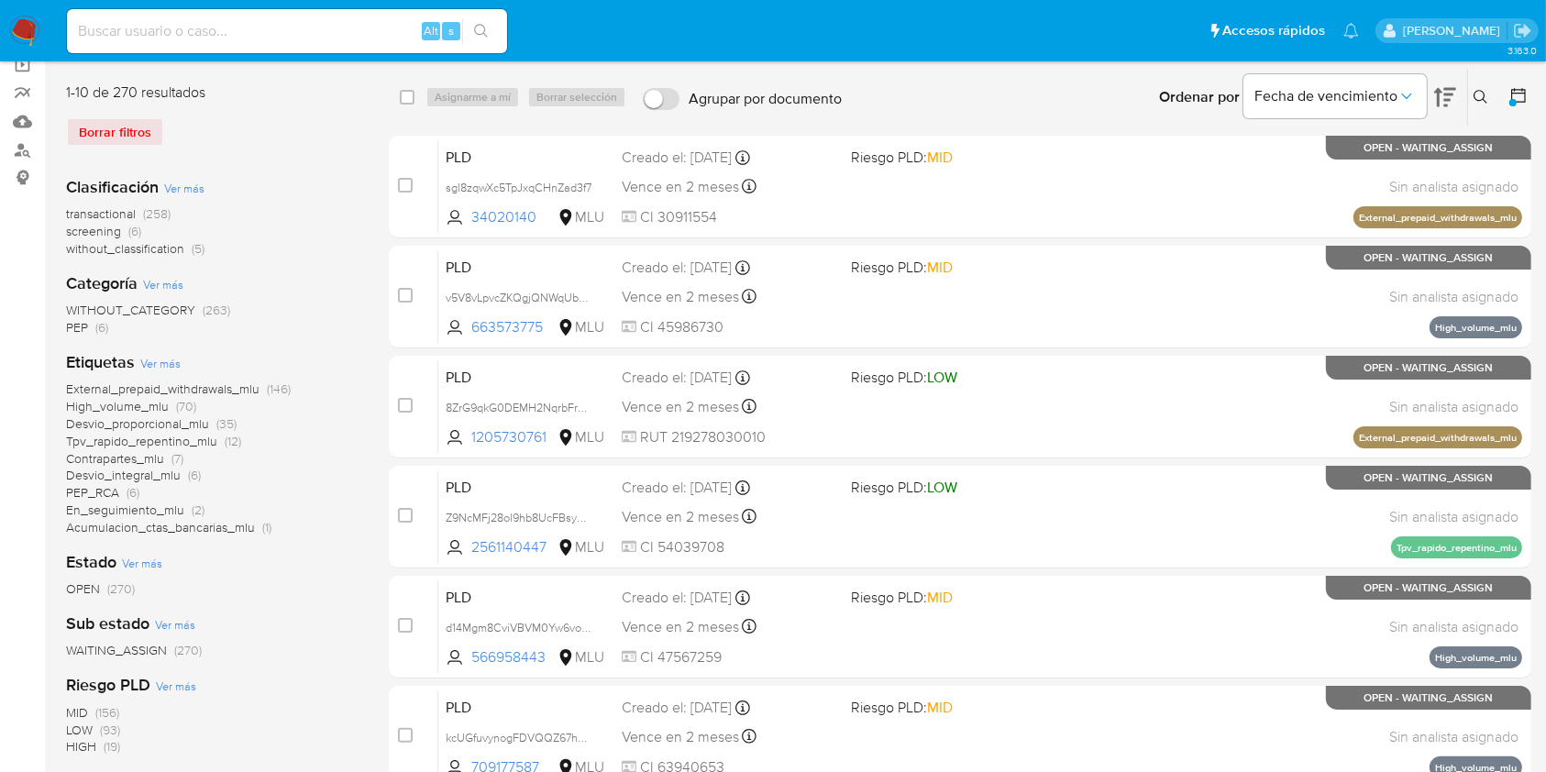
scroll to position [141, 0]
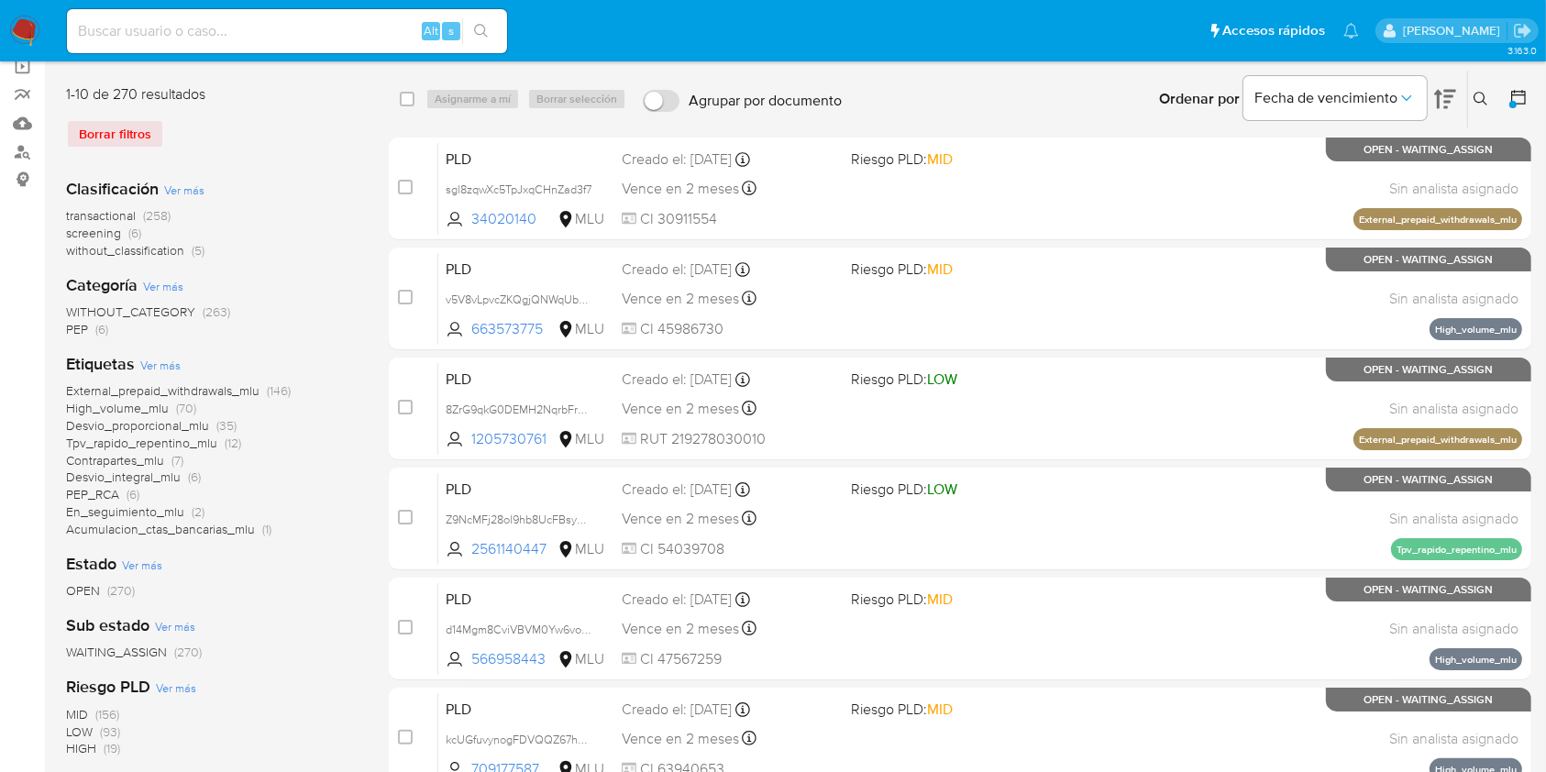
click at [29, 40] on img at bounding box center [24, 31] width 31 height 31
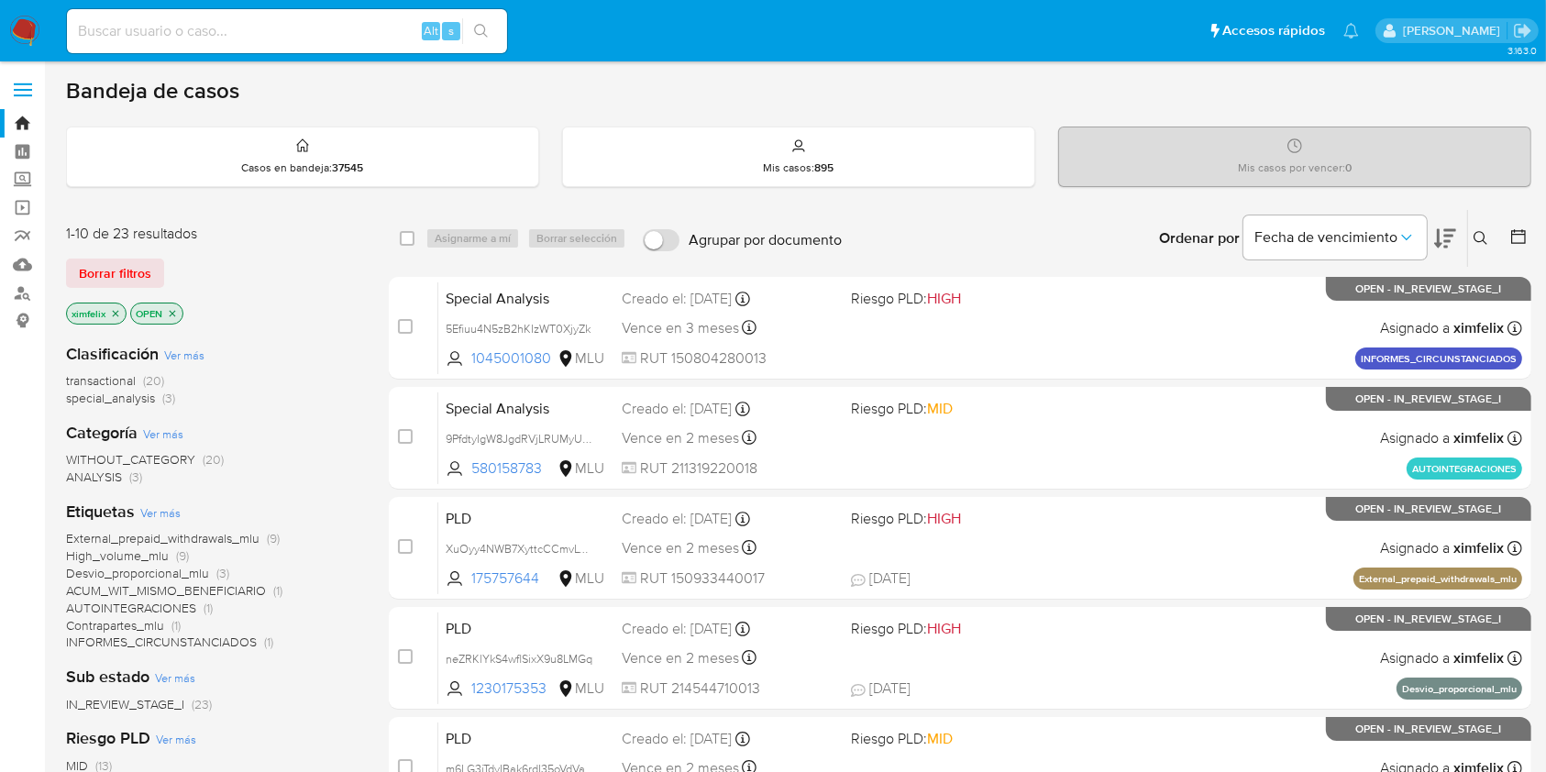
click at [185, 37] on input at bounding box center [287, 31] width 440 height 24
paste input "uOq3Zaso0mTjPxpYLM8U3ngL"
type input "uOq3Zaso0mTjPxpYLM8U3ngL"
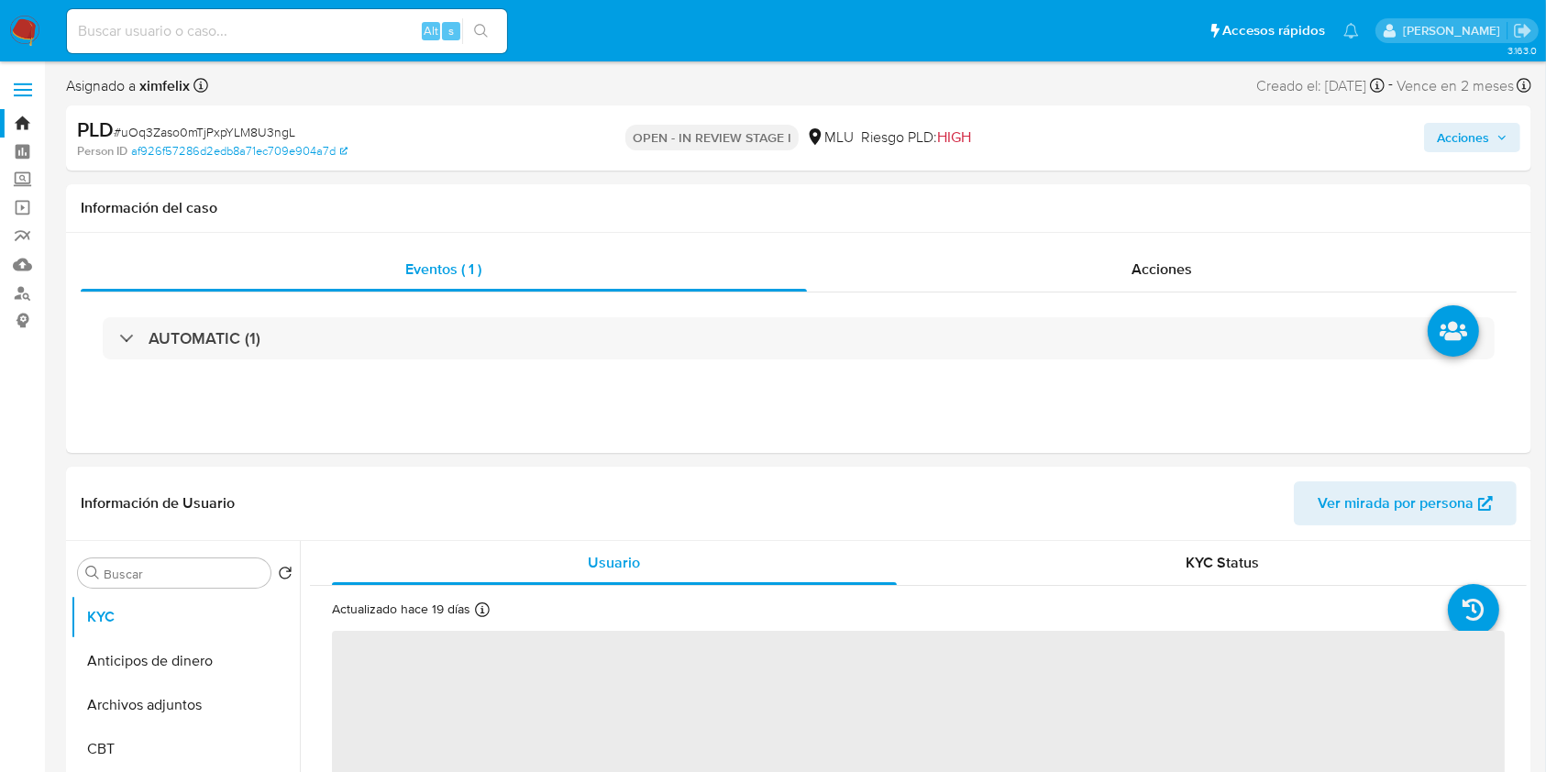
select select "10"
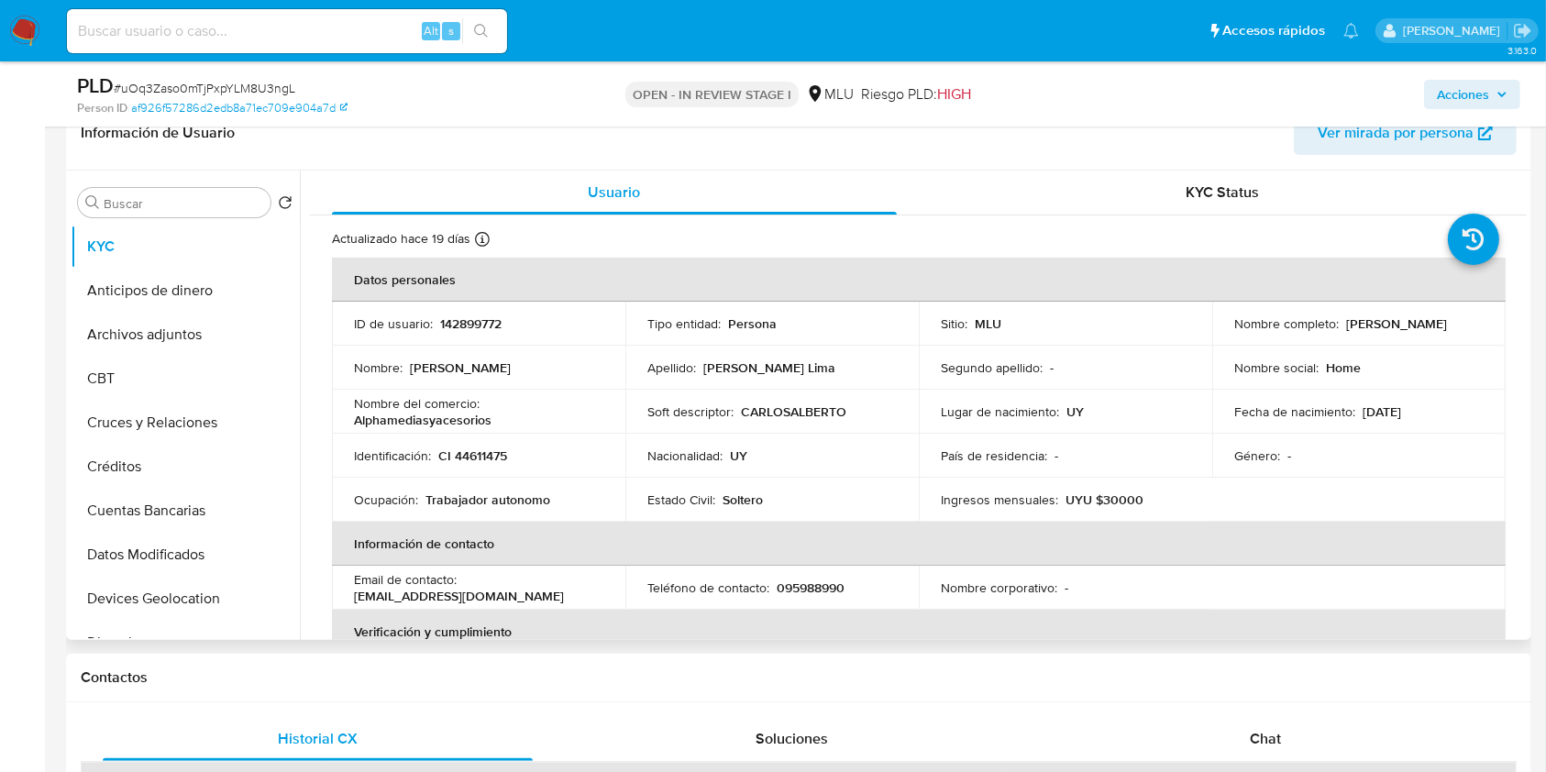
scroll to position [309, 0]
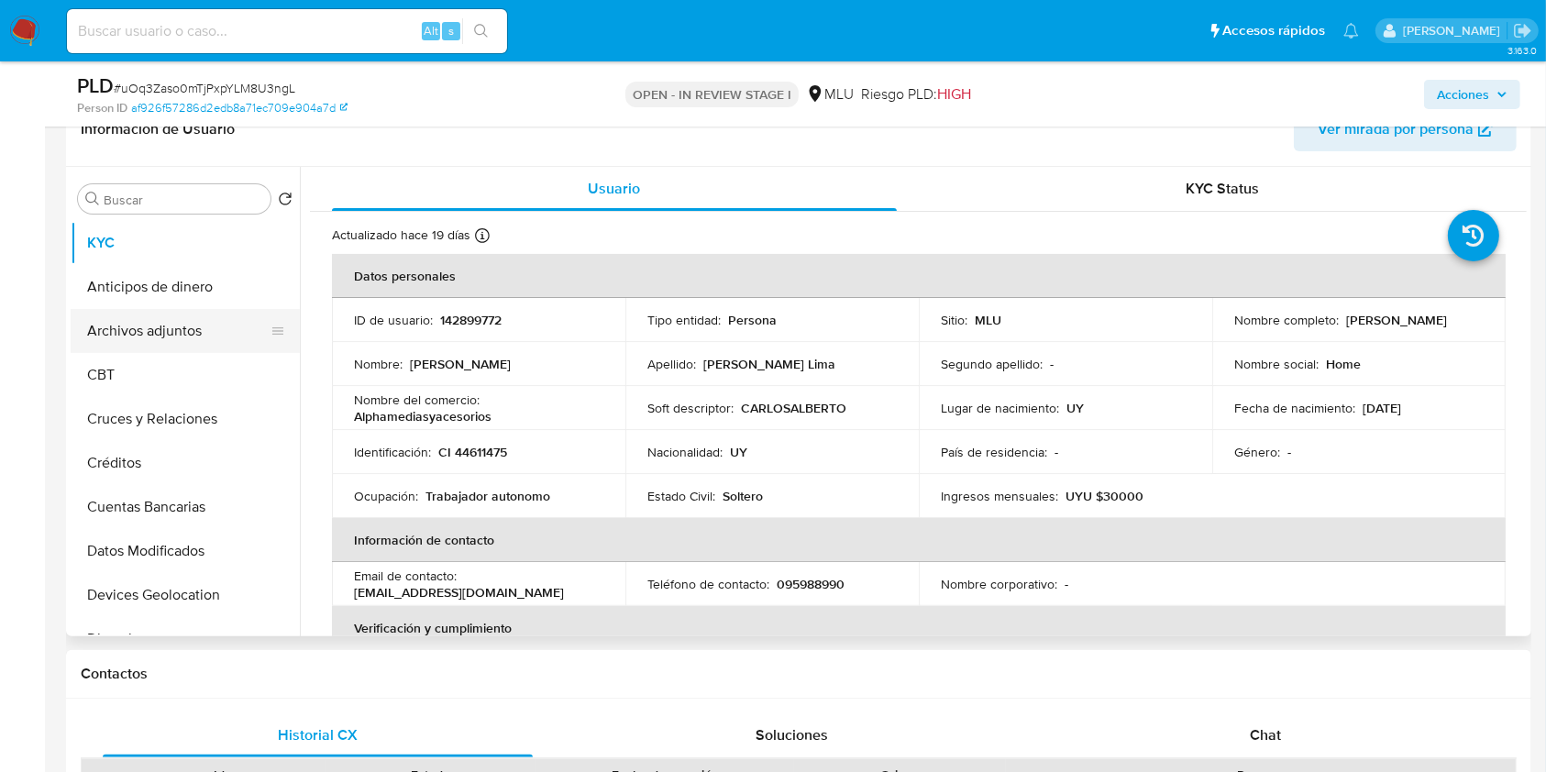
click at [177, 338] on button "Archivos adjuntos" at bounding box center [178, 331] width 215 height 44
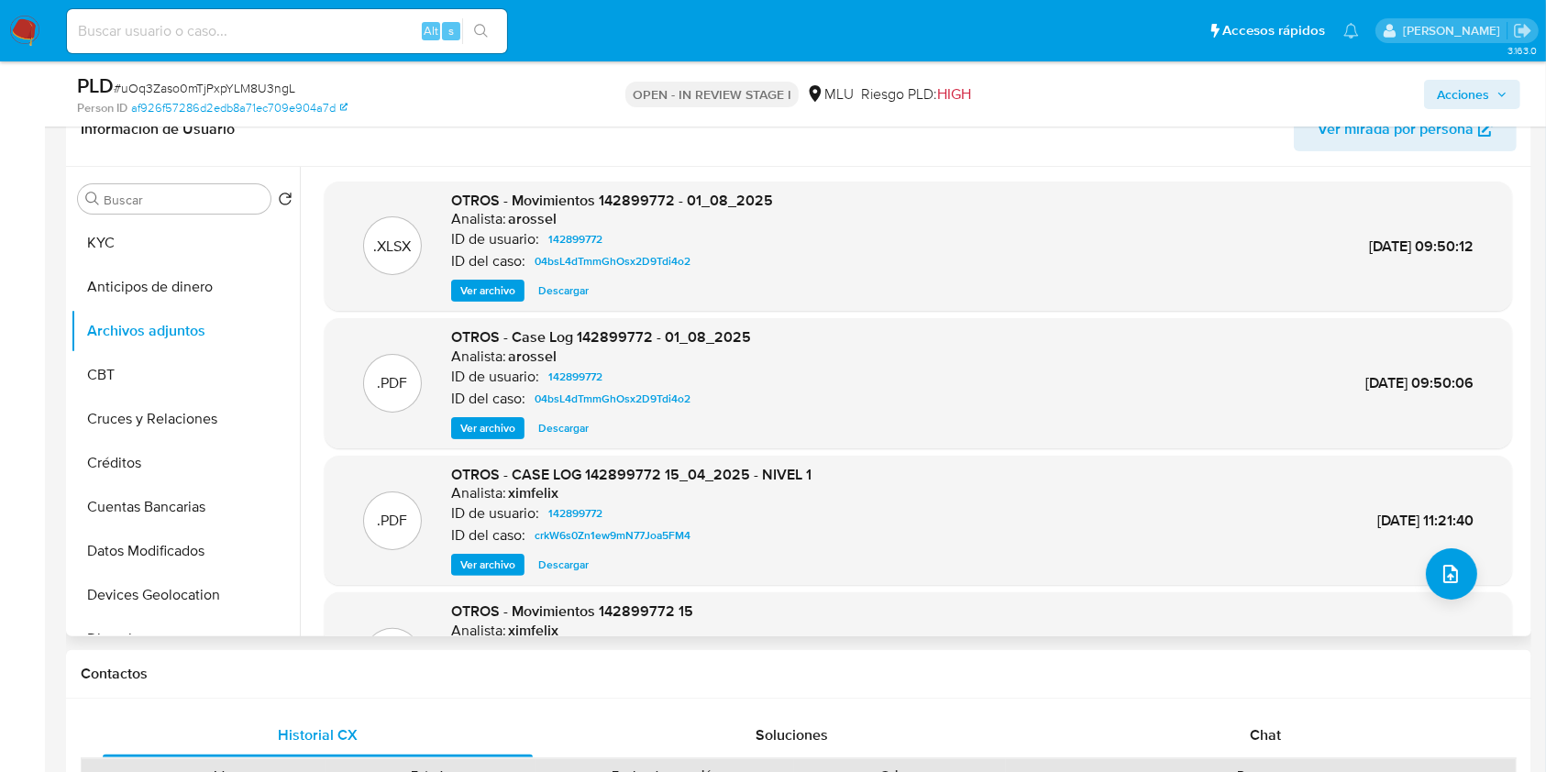
click at [487, 431] on span "Ver archivo" at bounding box center [487, 428] width 55 height 18
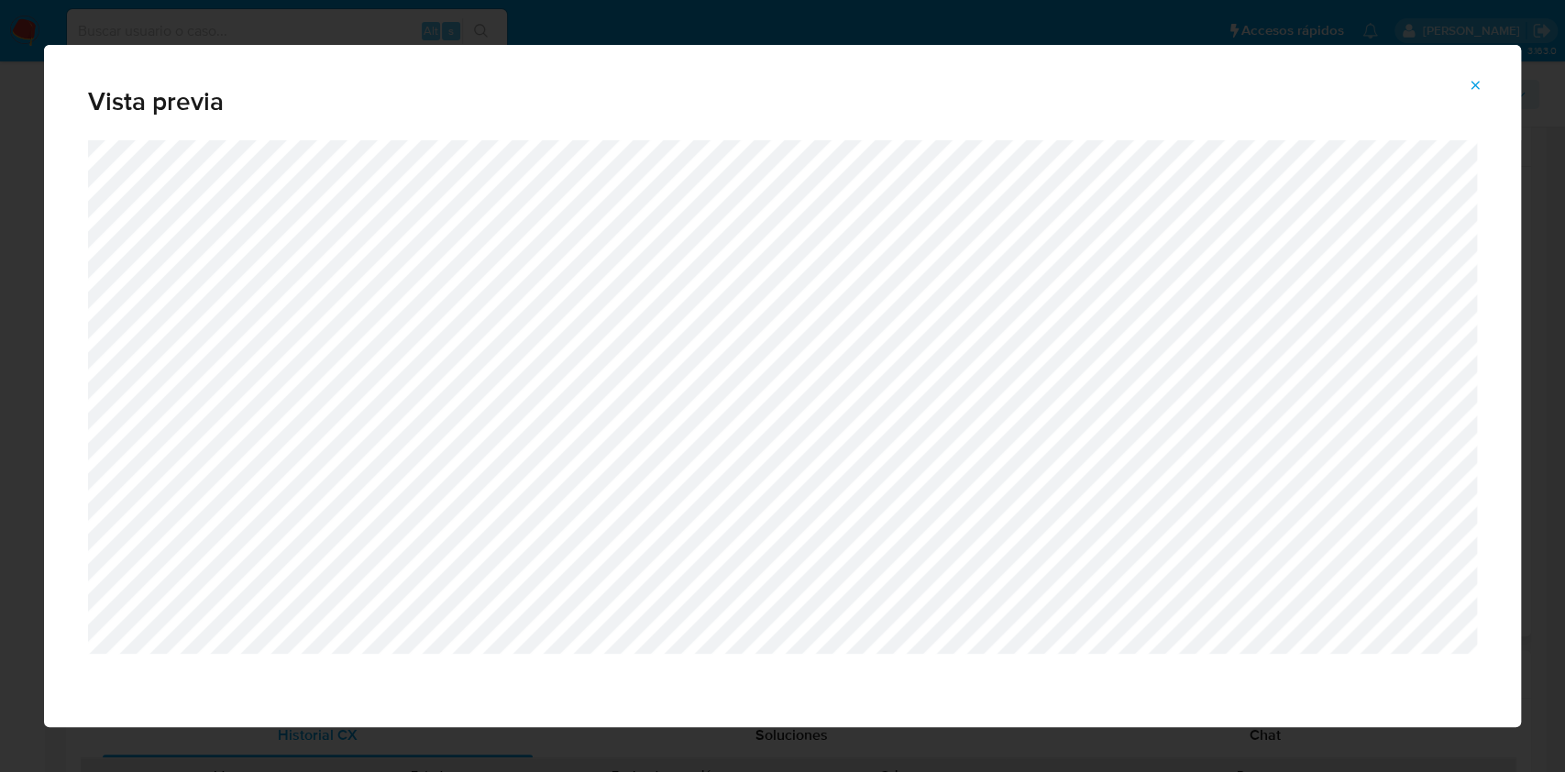
click at [1475, 81] on icon "Attachment preview" at bounding box center [1475, 85] width 15 height 15
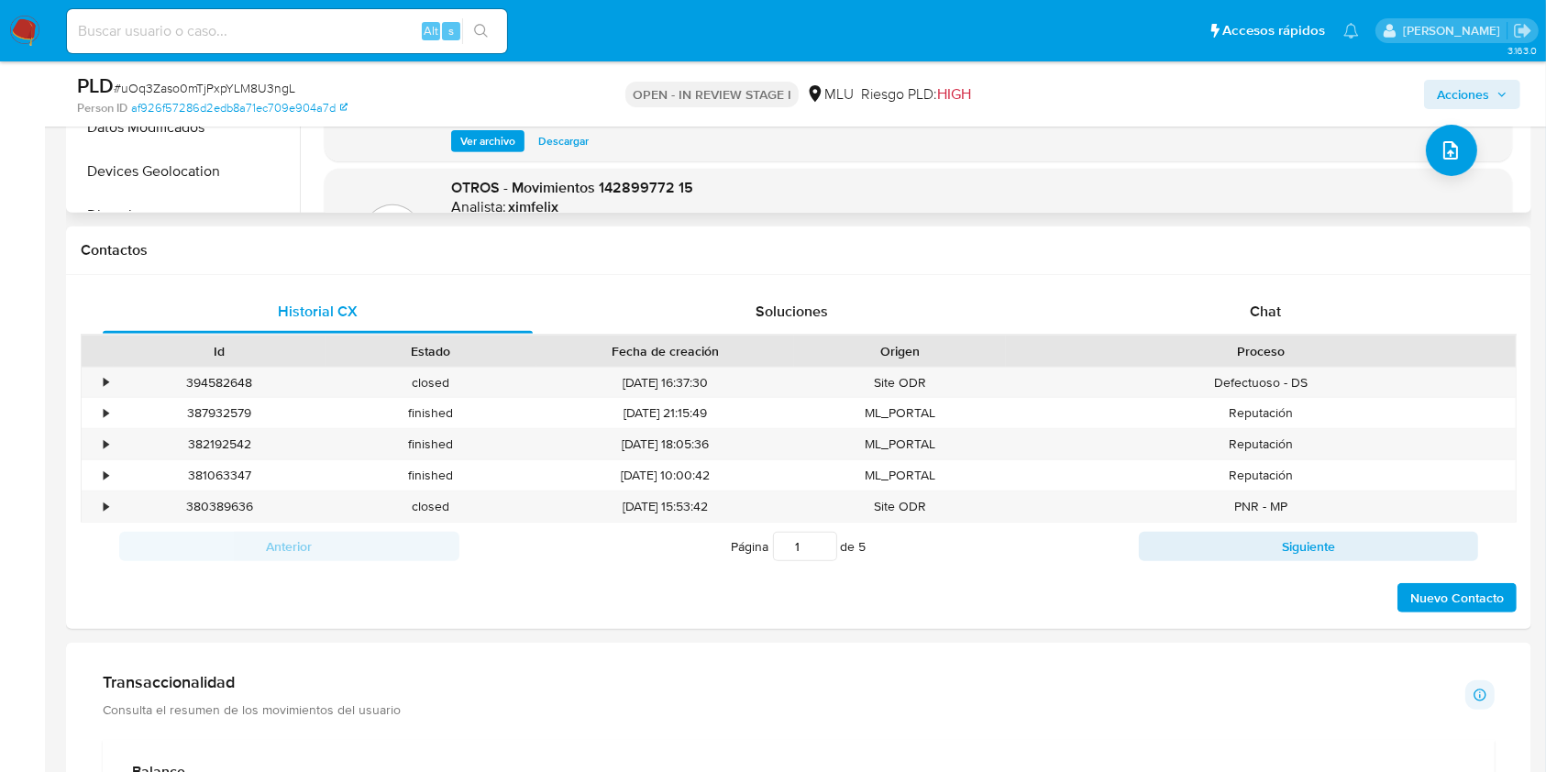
scroll to position [744, 0]
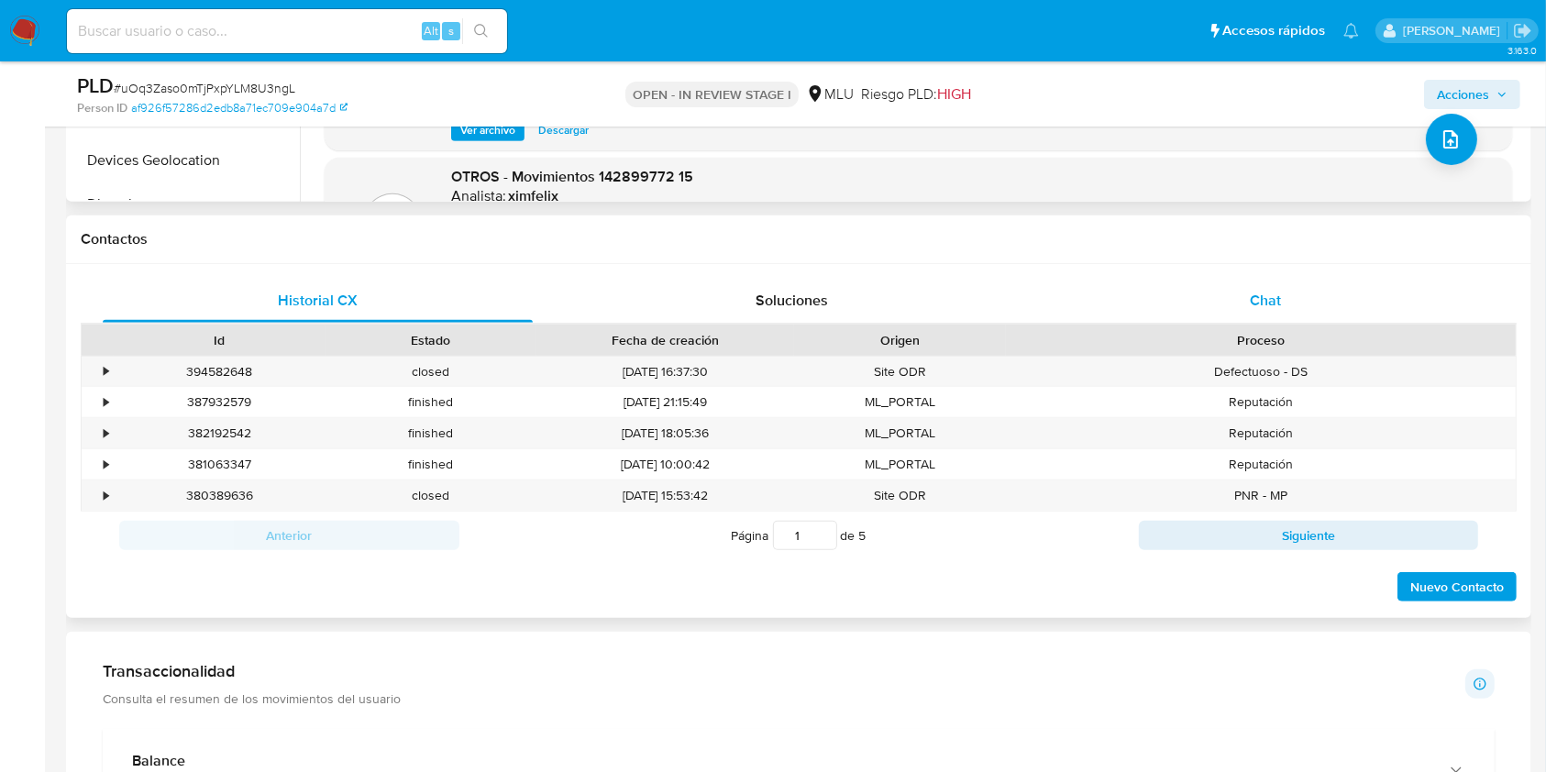
click at [1267, 295] on span "Chat" at bounding box center [1265, 300] width 31 height 21
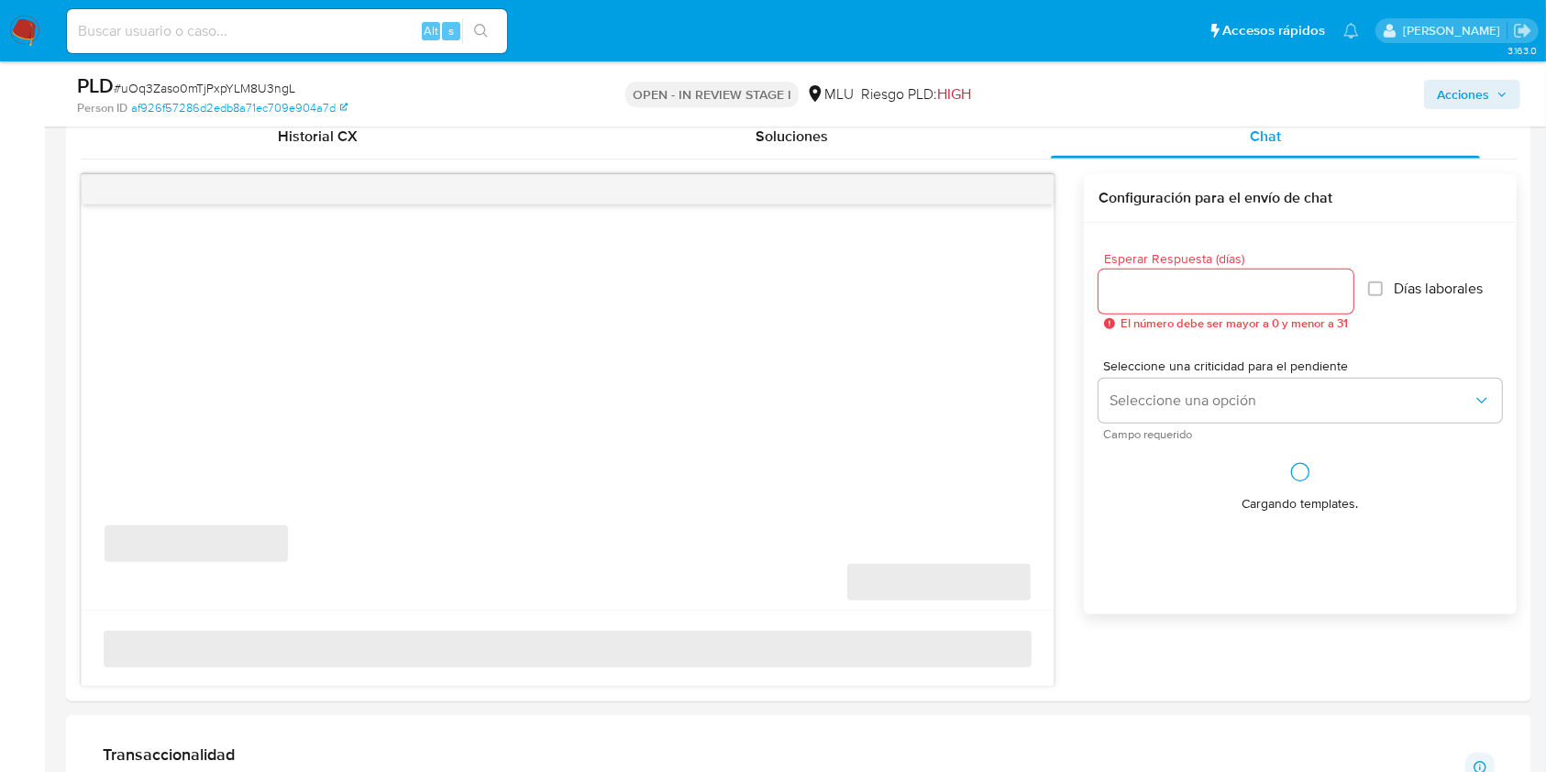
scroll to position [990, 0]
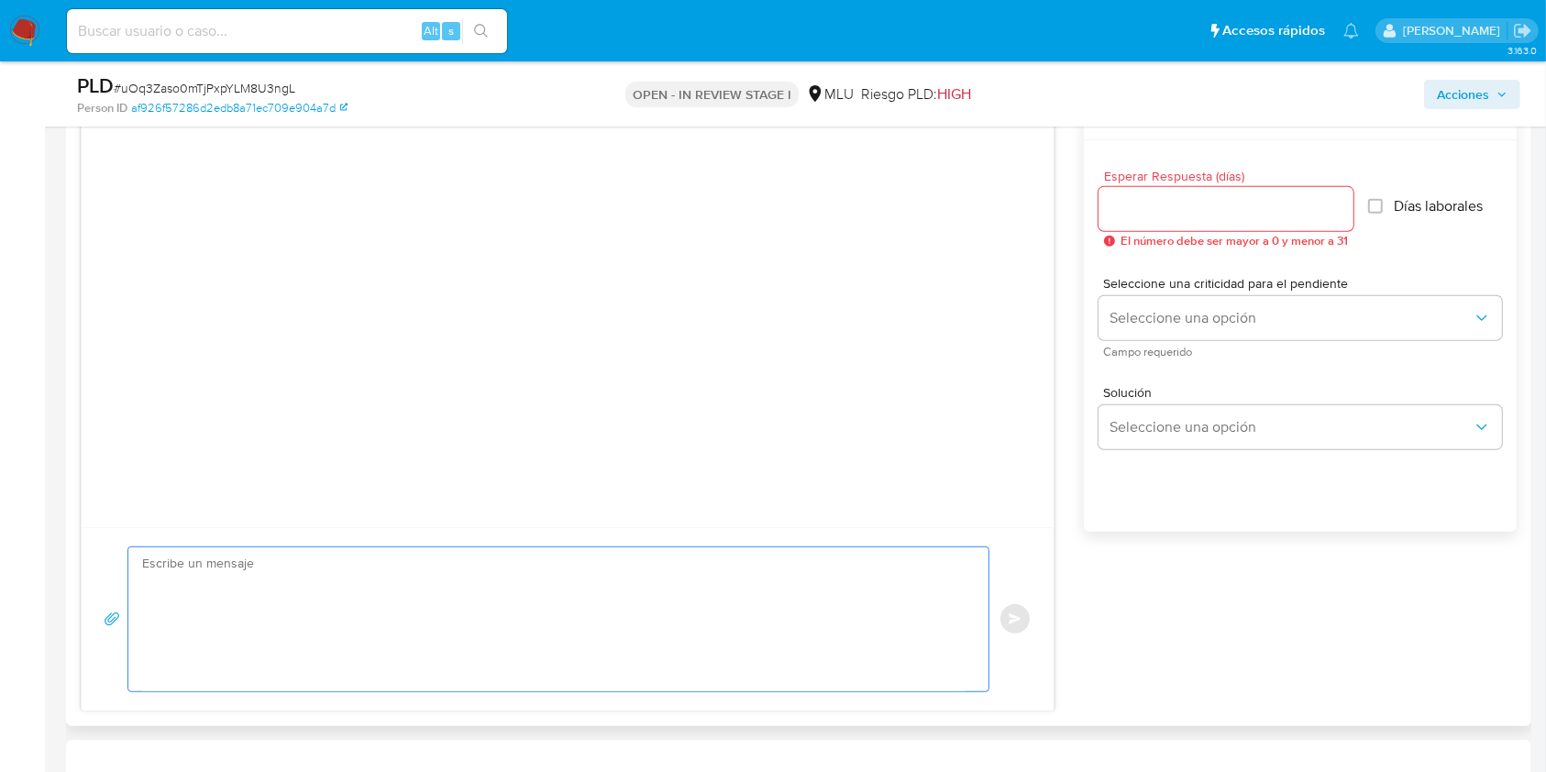
click at [479, 589] on textarea at bounding box center [553, 619] width 823 height 144
paste textarea "Te contactamos ya que necesitamos verificar algunos datos. Por este motivo, sol…"
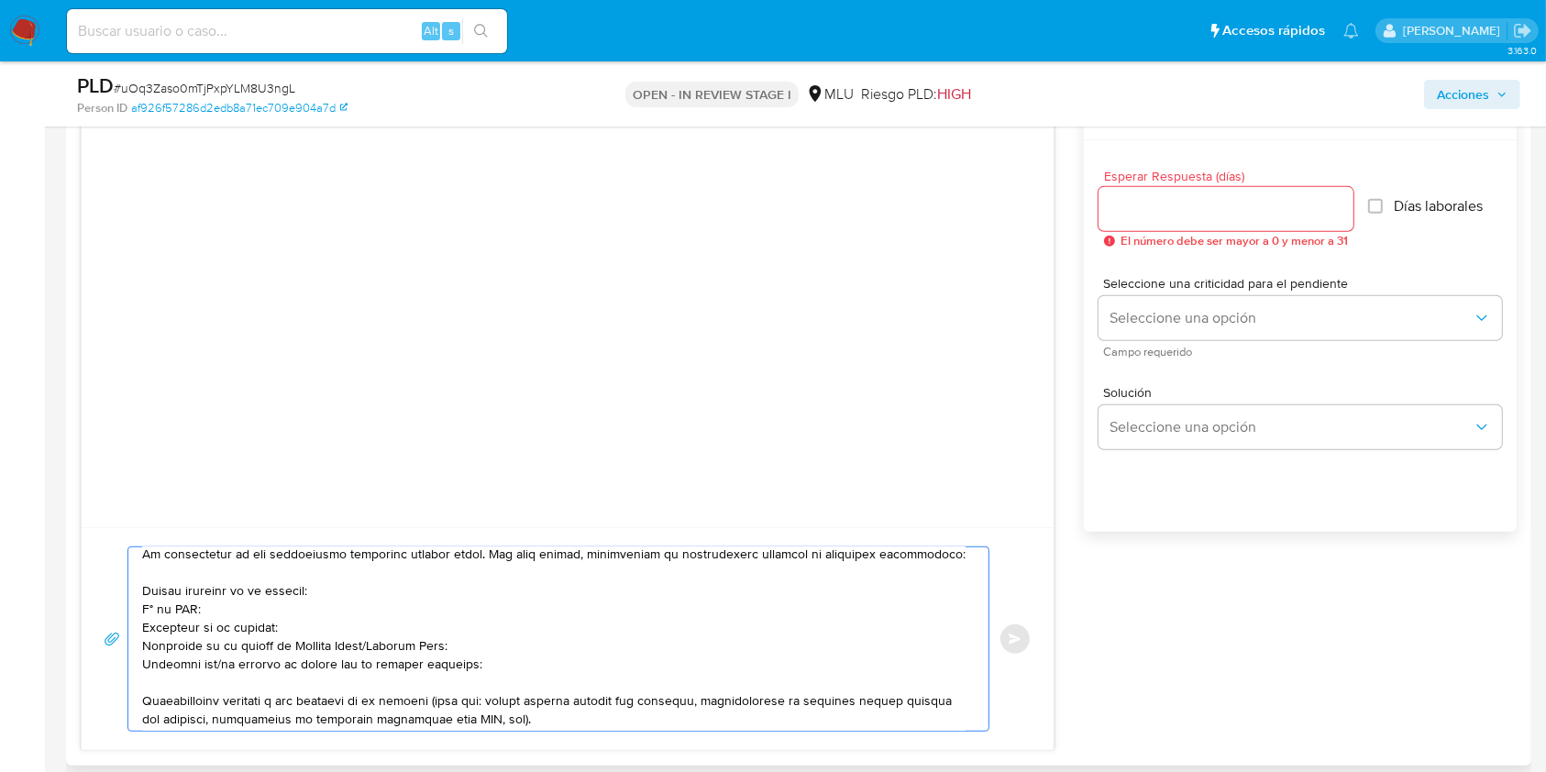
scroll to position [76, 0]
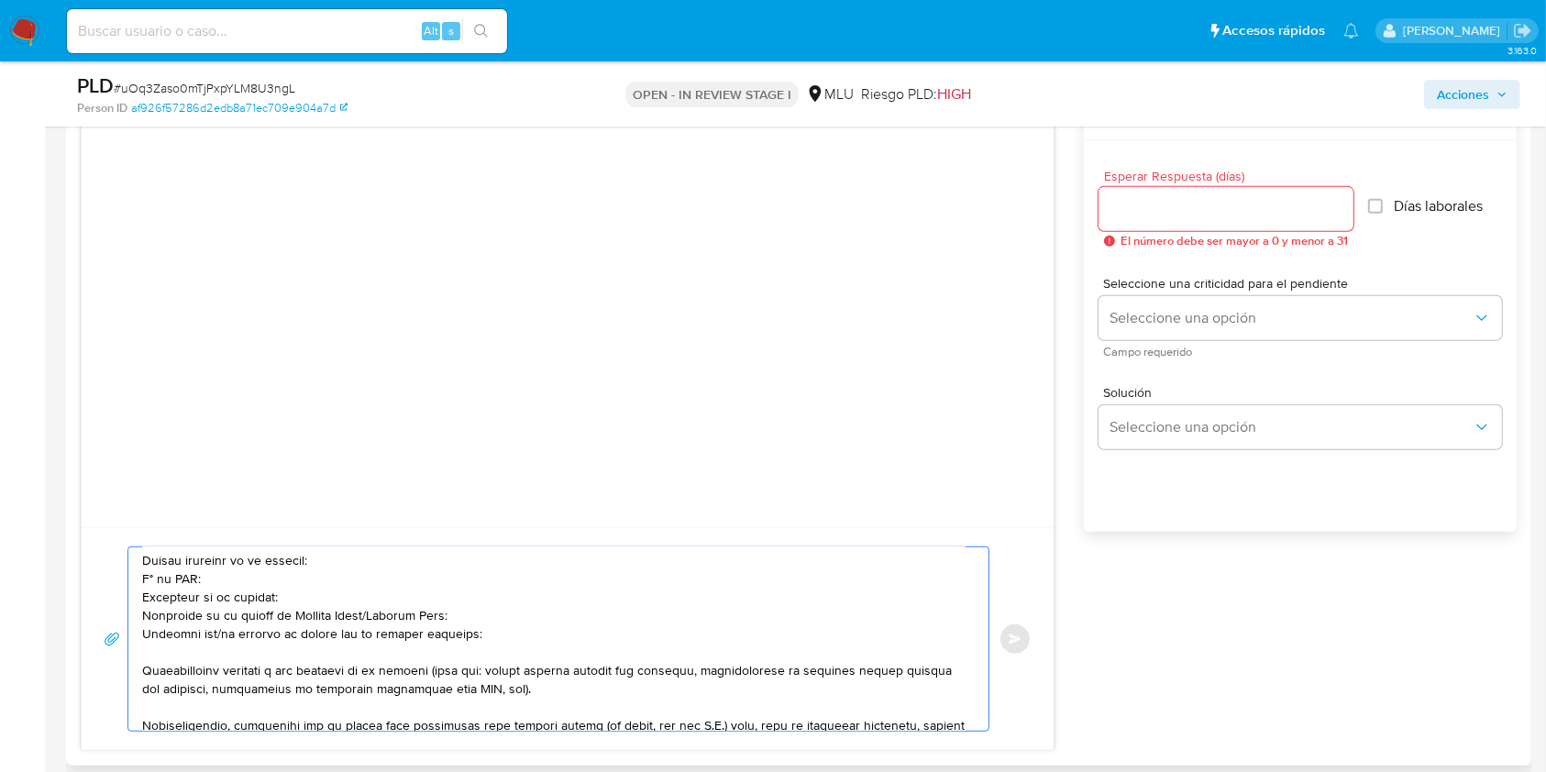
drag, startPoint x: 370, startPoint y: 612, endPoint x: 451, endPoint y: 620, distance: 81.0
click at [451, 620] on textarea at bounding box center [553, 638] width 823 height 183
click at [215, 638] on textarea at bounding box center [553, 638] width 823 height 183
click at [522, 639] on textarea at bounding box center [553, 638] width 823 height 183
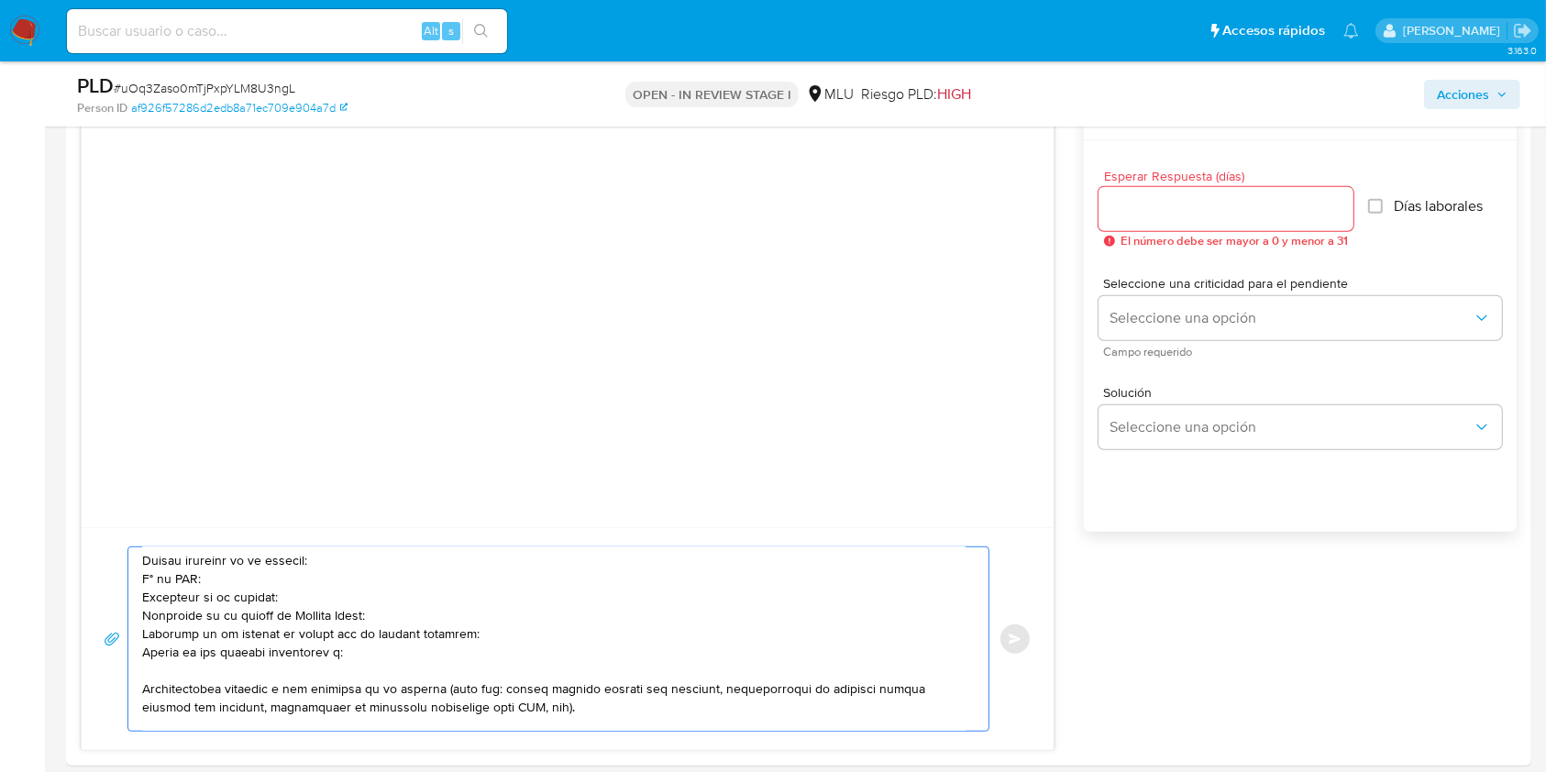
paste textarea "Natalia Coutinho Freitas"
paste textarea "Antony Javier Saldivia Figueira"
paste textarea "Lucas Sebastian de Los Santos Silveira"
click at [729, 654] on textarea at bounding box center [553, 638] width 823 height 183
click at [590, 703] on textarea at bounding box center [553, 638] width 823 height 183
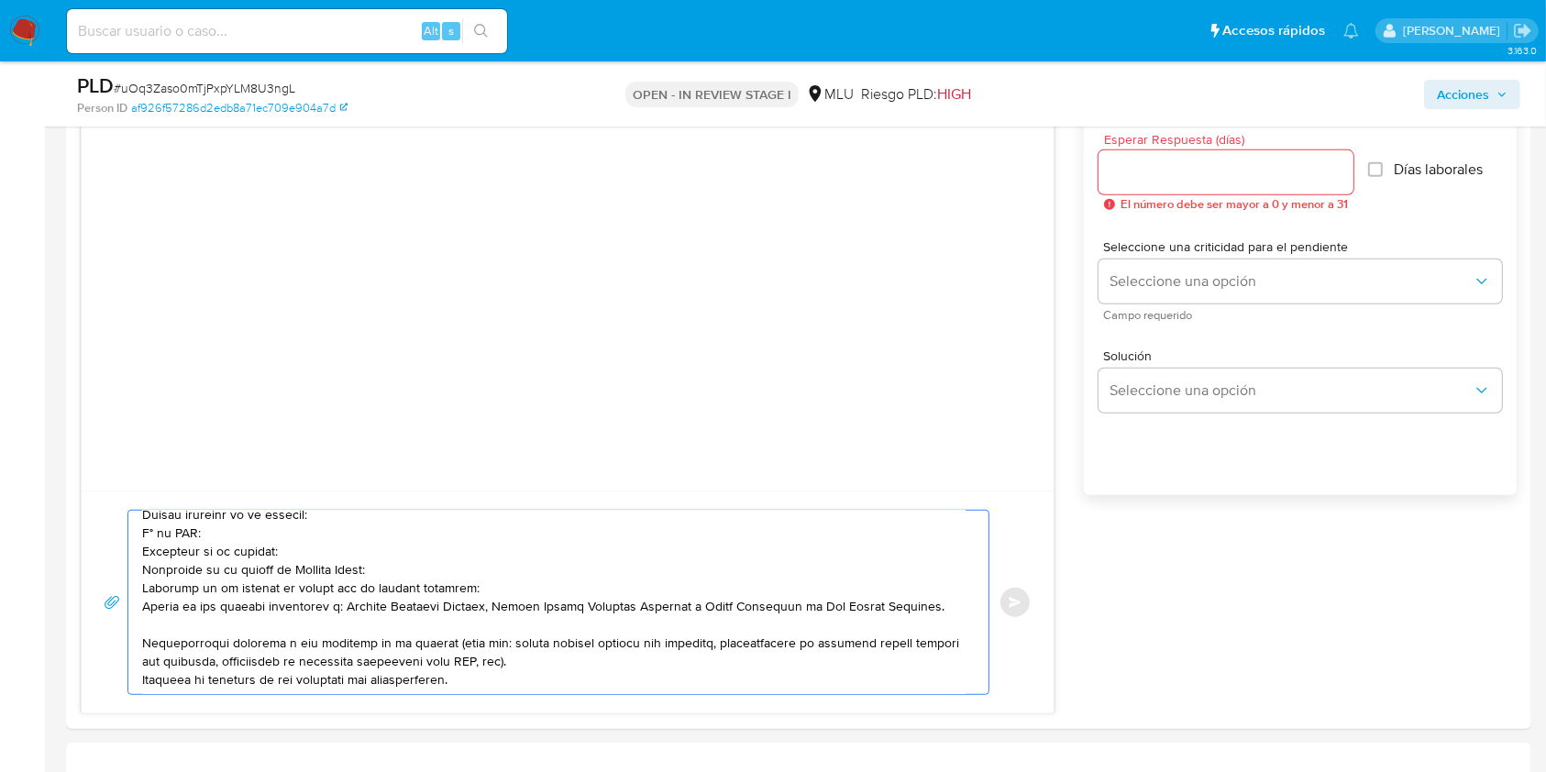
scroll to position [990, 0]
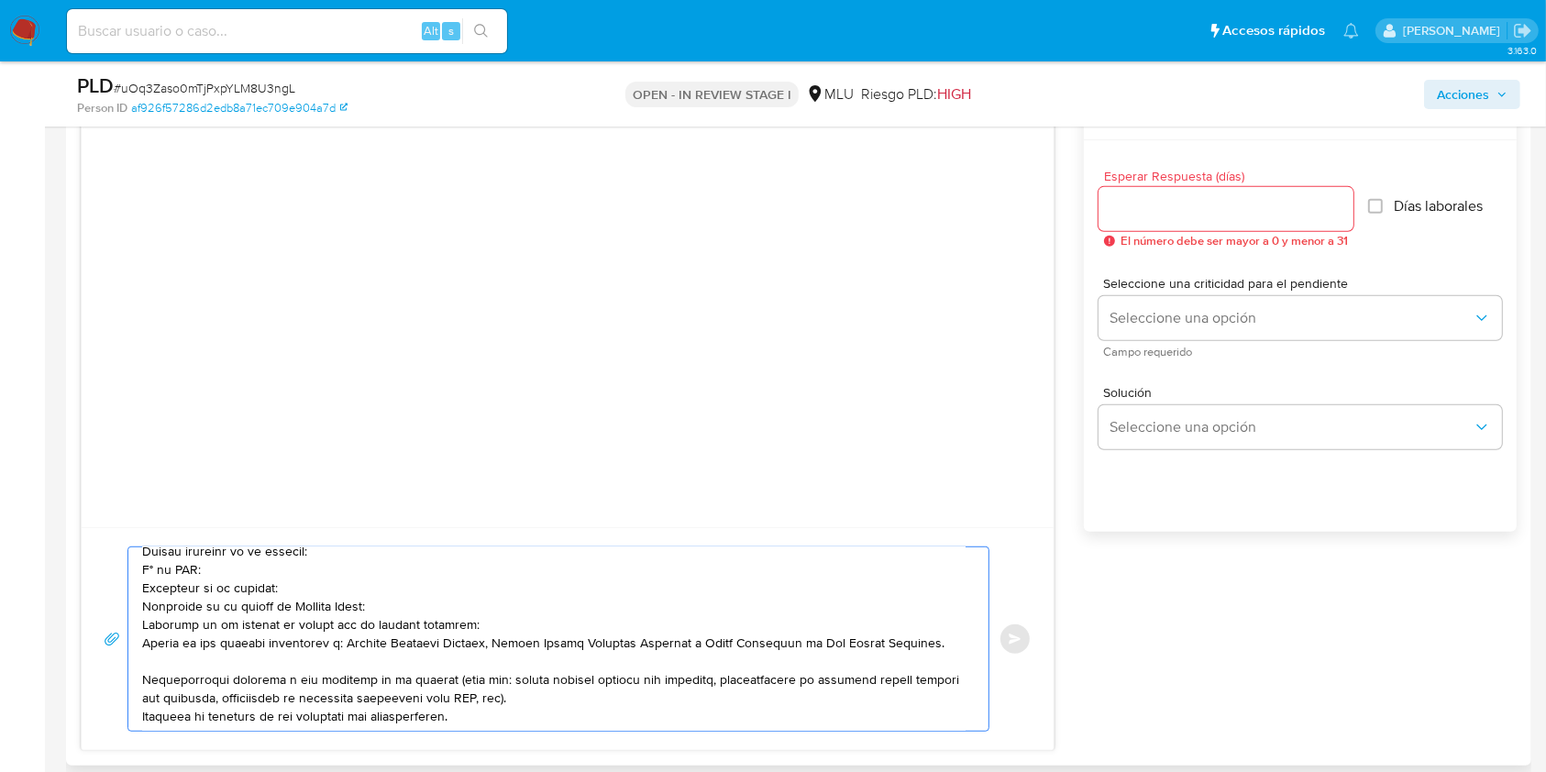
type textarea "Buenas tardes, Te contactamos ya que necesitamos verificar algunos datos. Por e…"
click at [1181, 226] on div at bounding box center [1225, 209] width 255 height 44
click at [1167, 223] on div at bounding box center [1225, 209] width 255 height 44
click at [1145, 210] on input "Esperar Respuesta (días)" at bounding box center [1225, 209] width 255 height 24
type input "3"
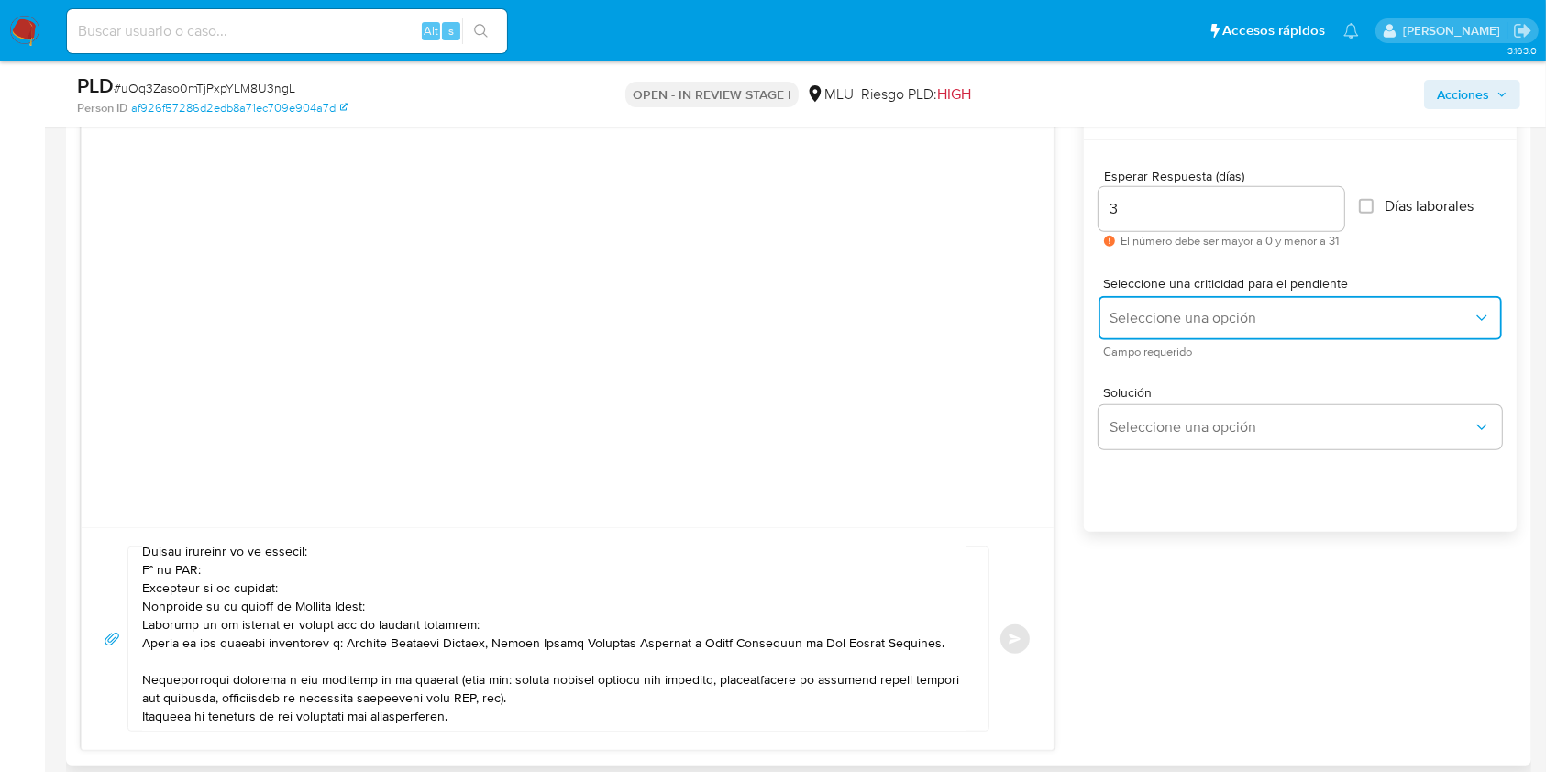
click at [1193, 324] on span "Seleccione una opción" at bounding box center [1290, 318] width 363 height 18
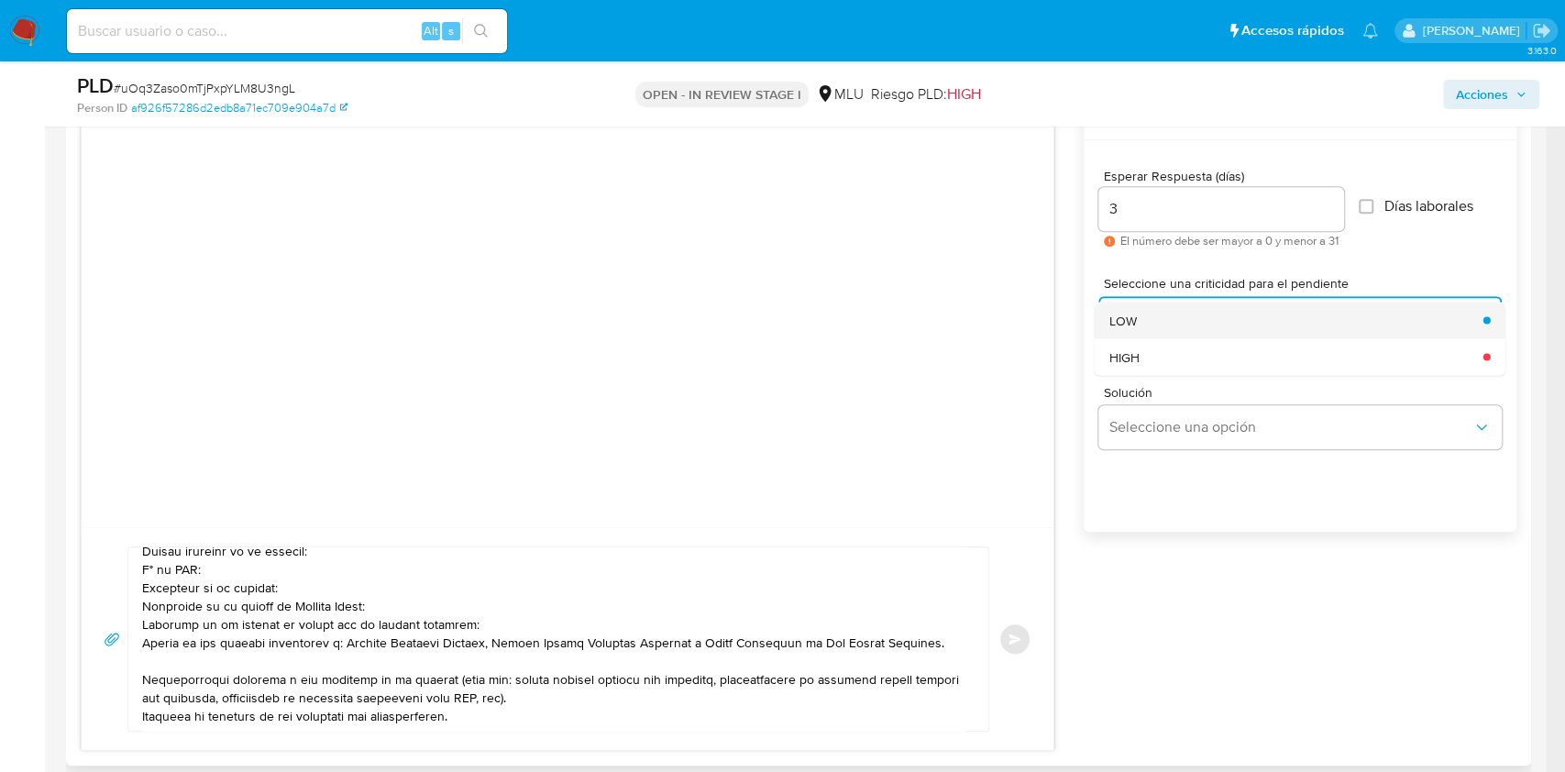
click at [1137, 325] on div "LOW" at bounding box center [1290, 320] width 363 height 37
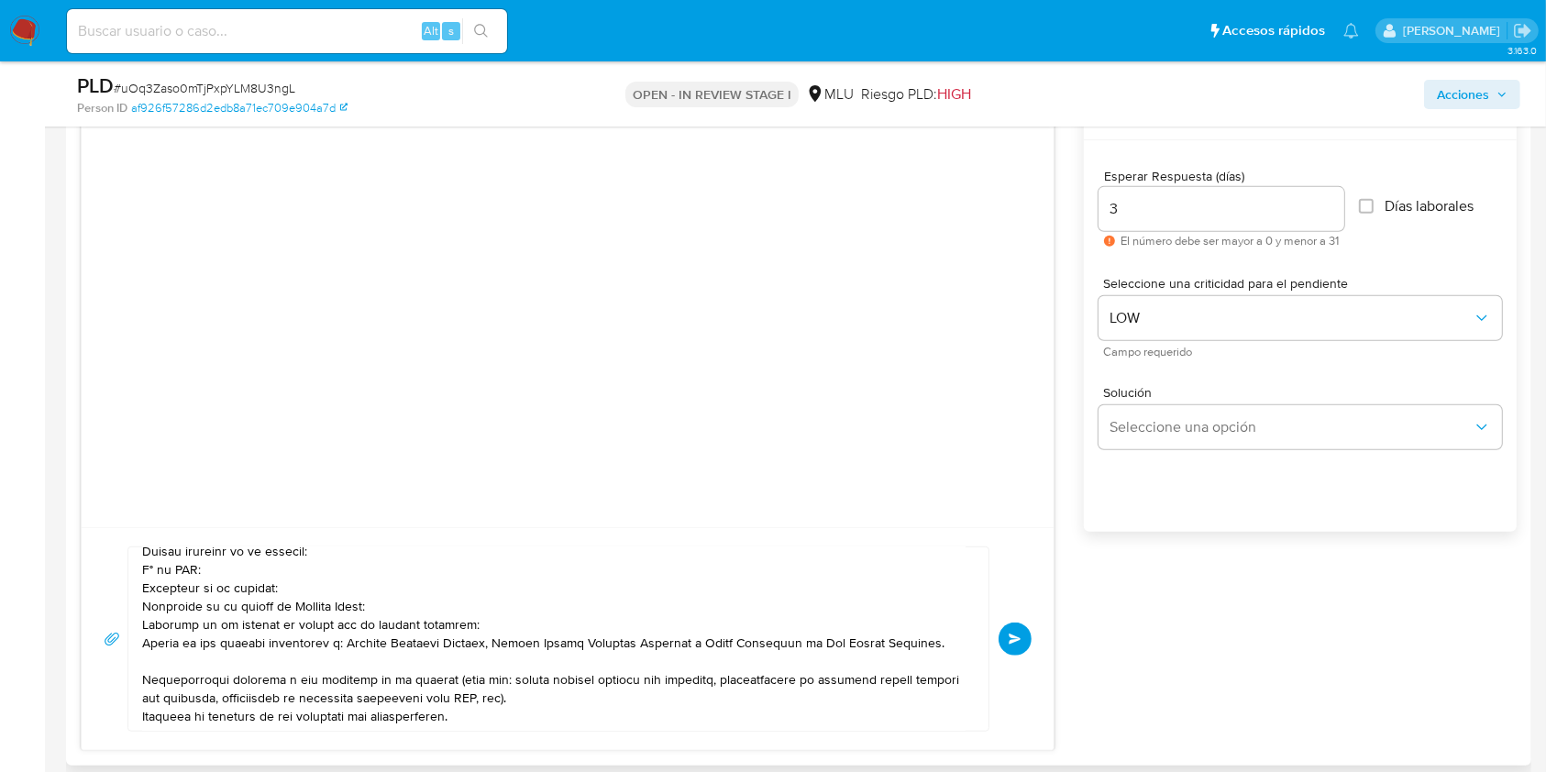
click at [860, 647] on textarea at bounding box center [553, 638] width 823 height 183
click at [708, 650] on textarea at bounding box center [553, 638] width 823 height 183
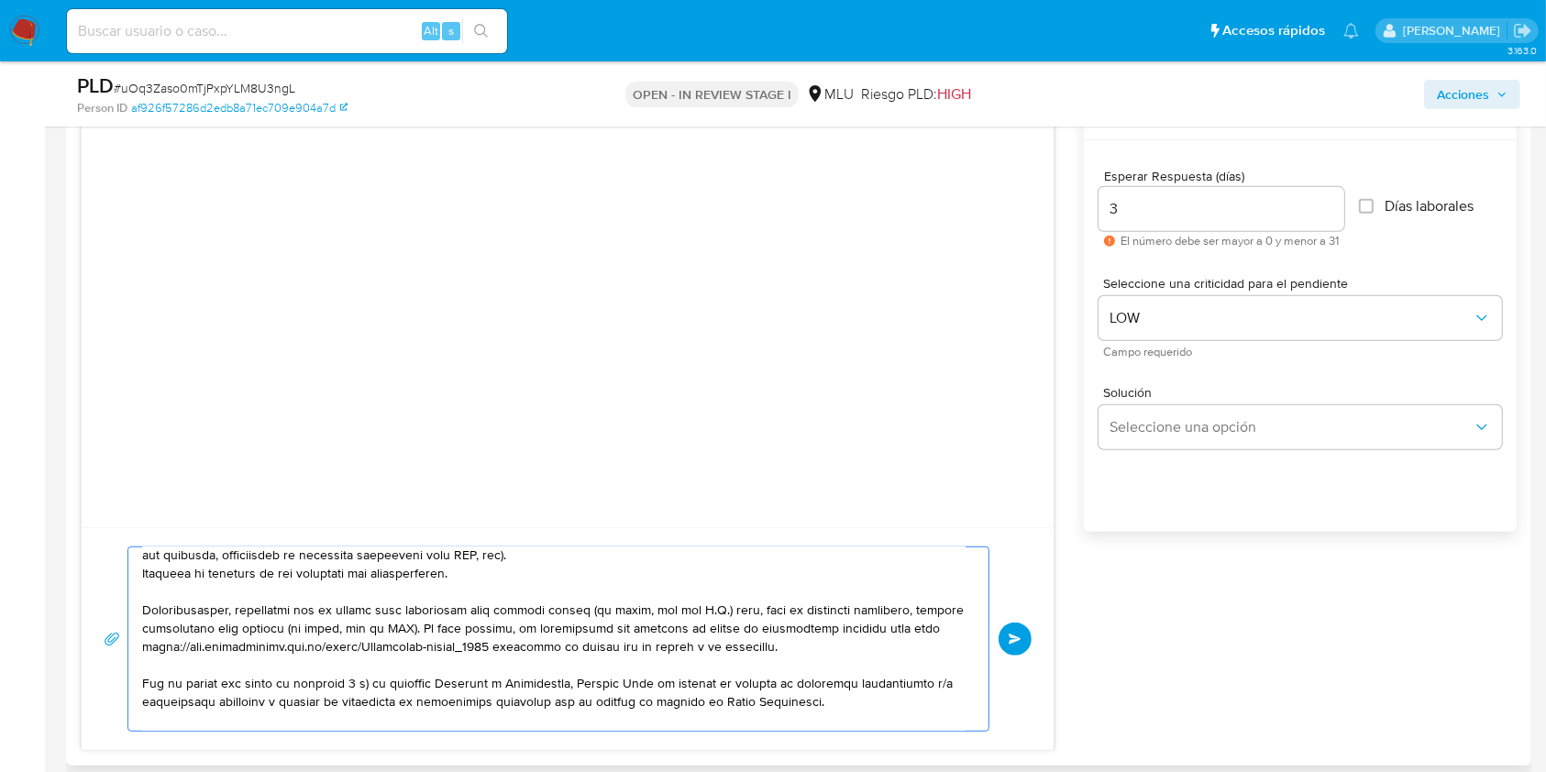
scroll to position [316, 0]
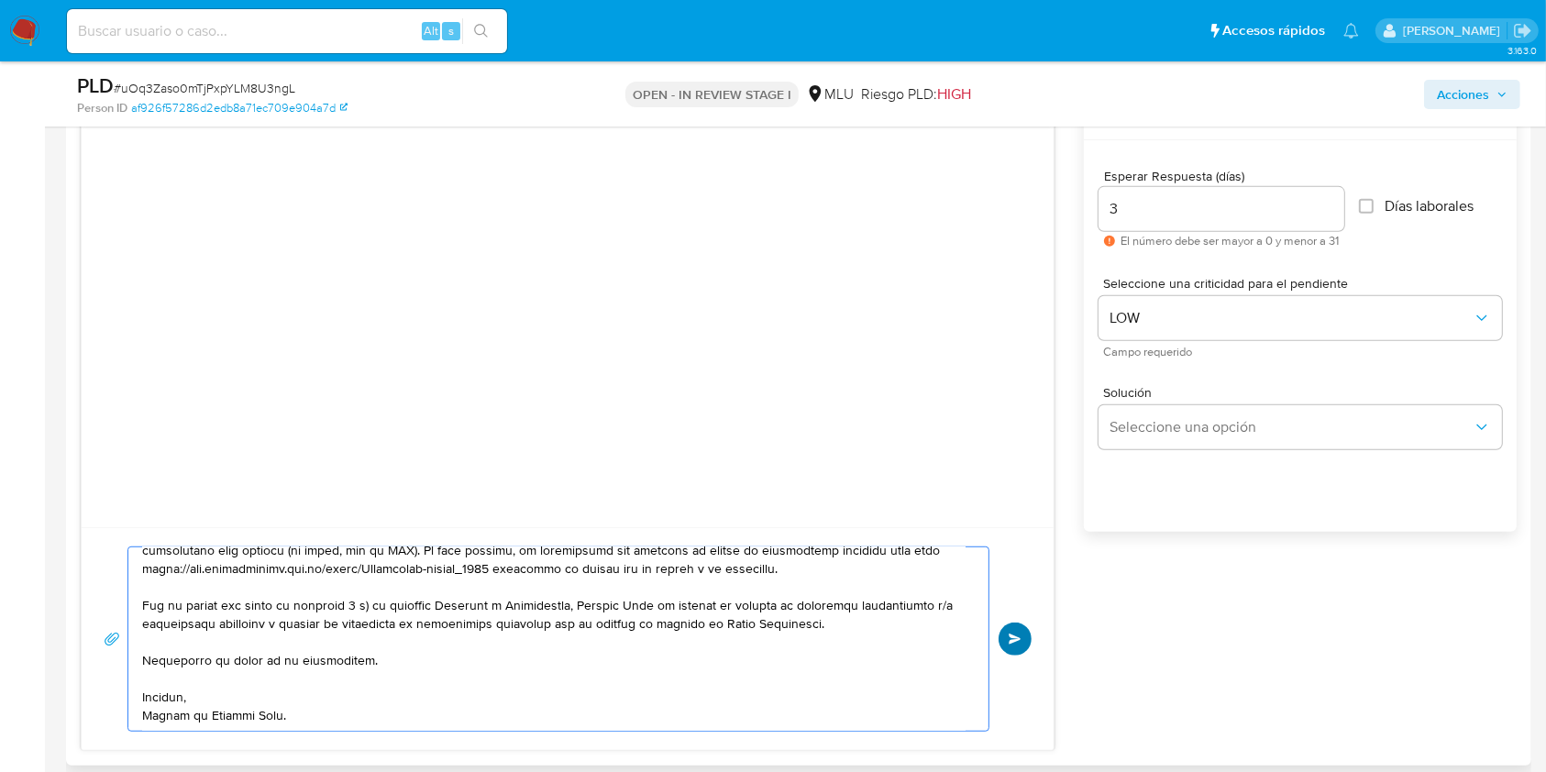
type textarea "Buenas tardes, Te contactamos ya que necesitamos verificar algunos datos. Por e…"
click at [1015, 645] on button "Enviar" at bounding box center [1014, 639] width 33 height 33
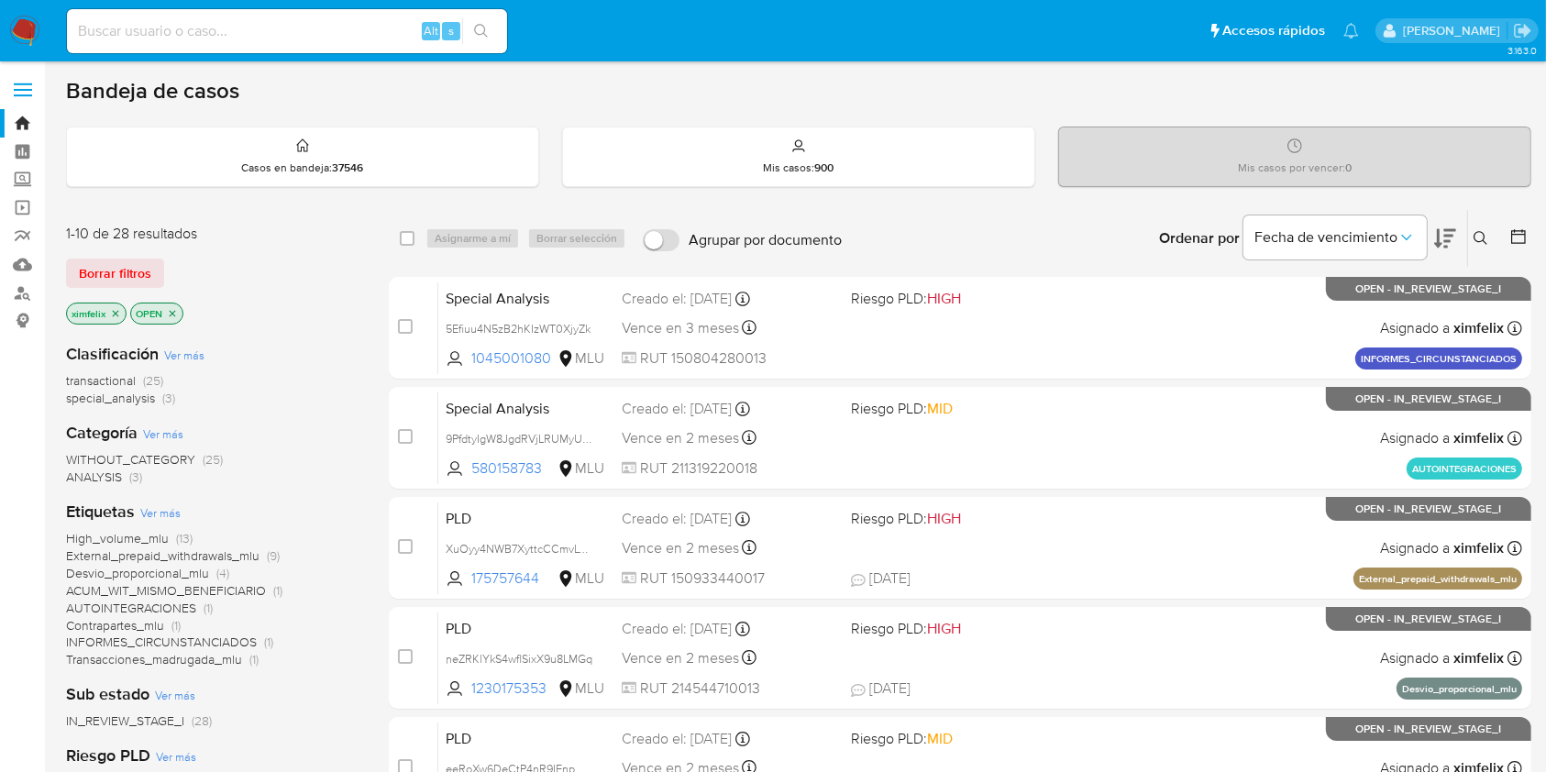
click at [118, 312] on icon "close-filter" at bounding box center [115, 313] width 11 height 11
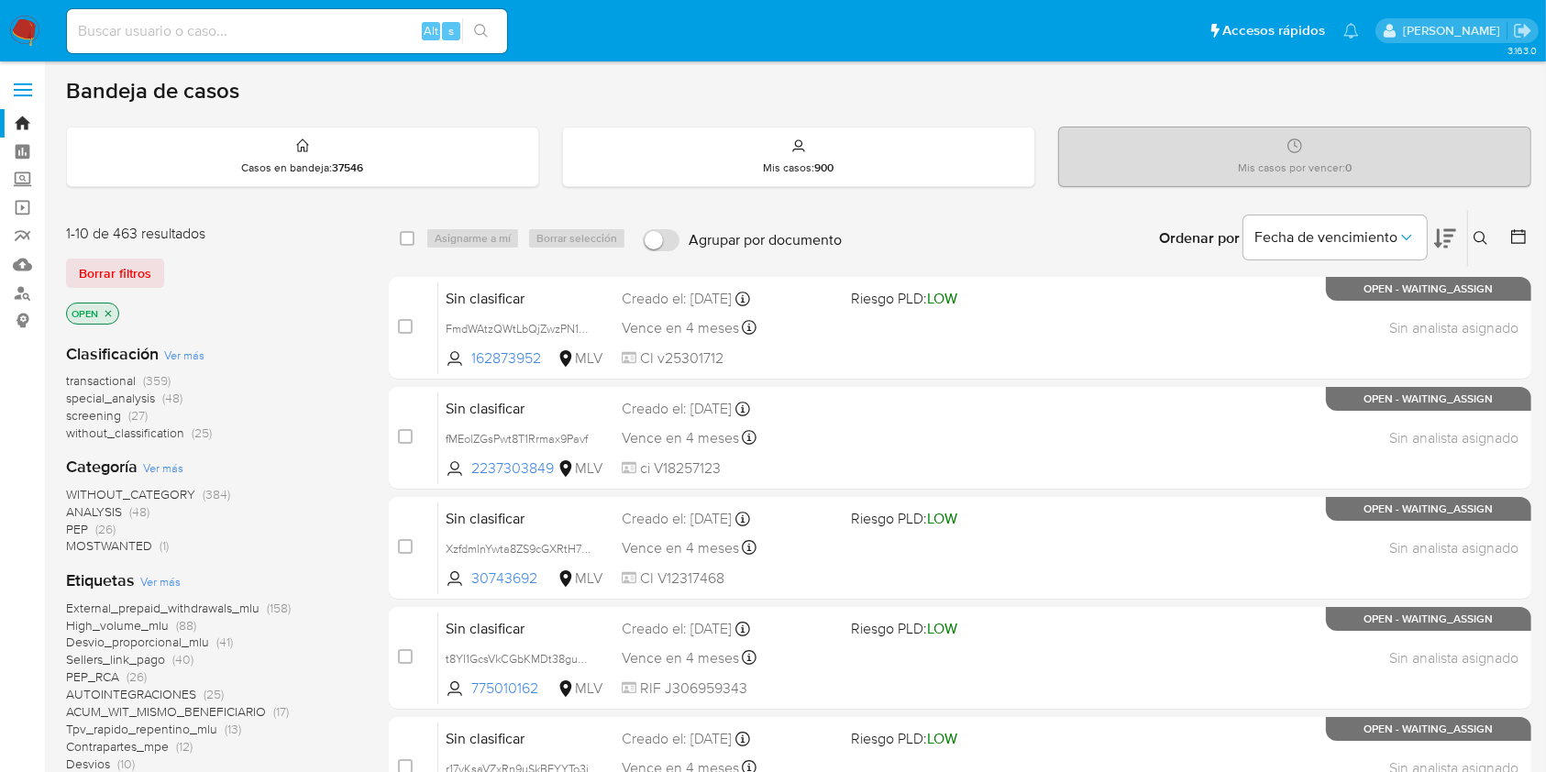
click at [110, 313] on icon "close-filter" at bounding box center [108, 313] width 11 height 11
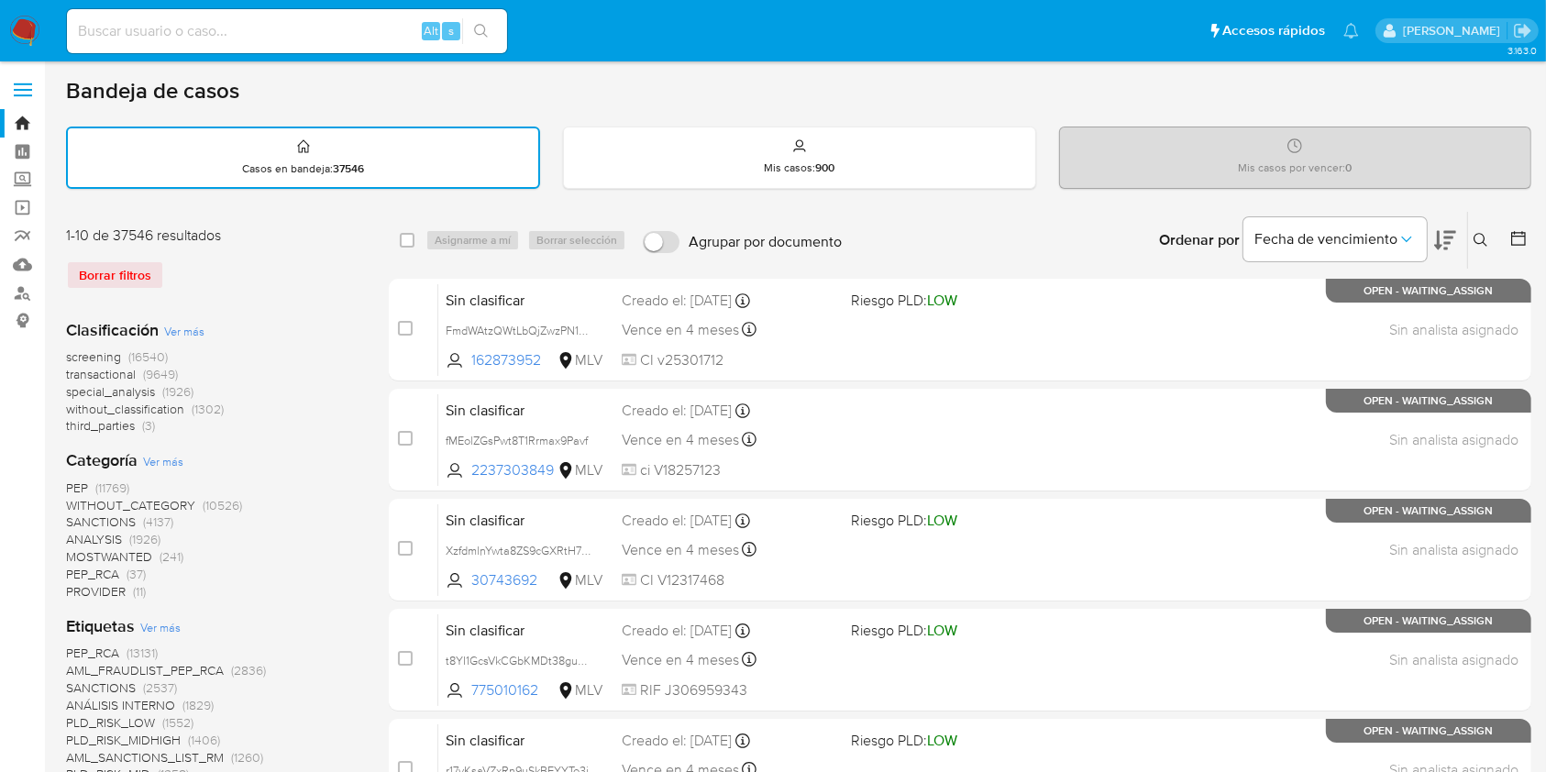
click at [1516, 241] on icon at bounding box center [1518, 238] width 18 height 18
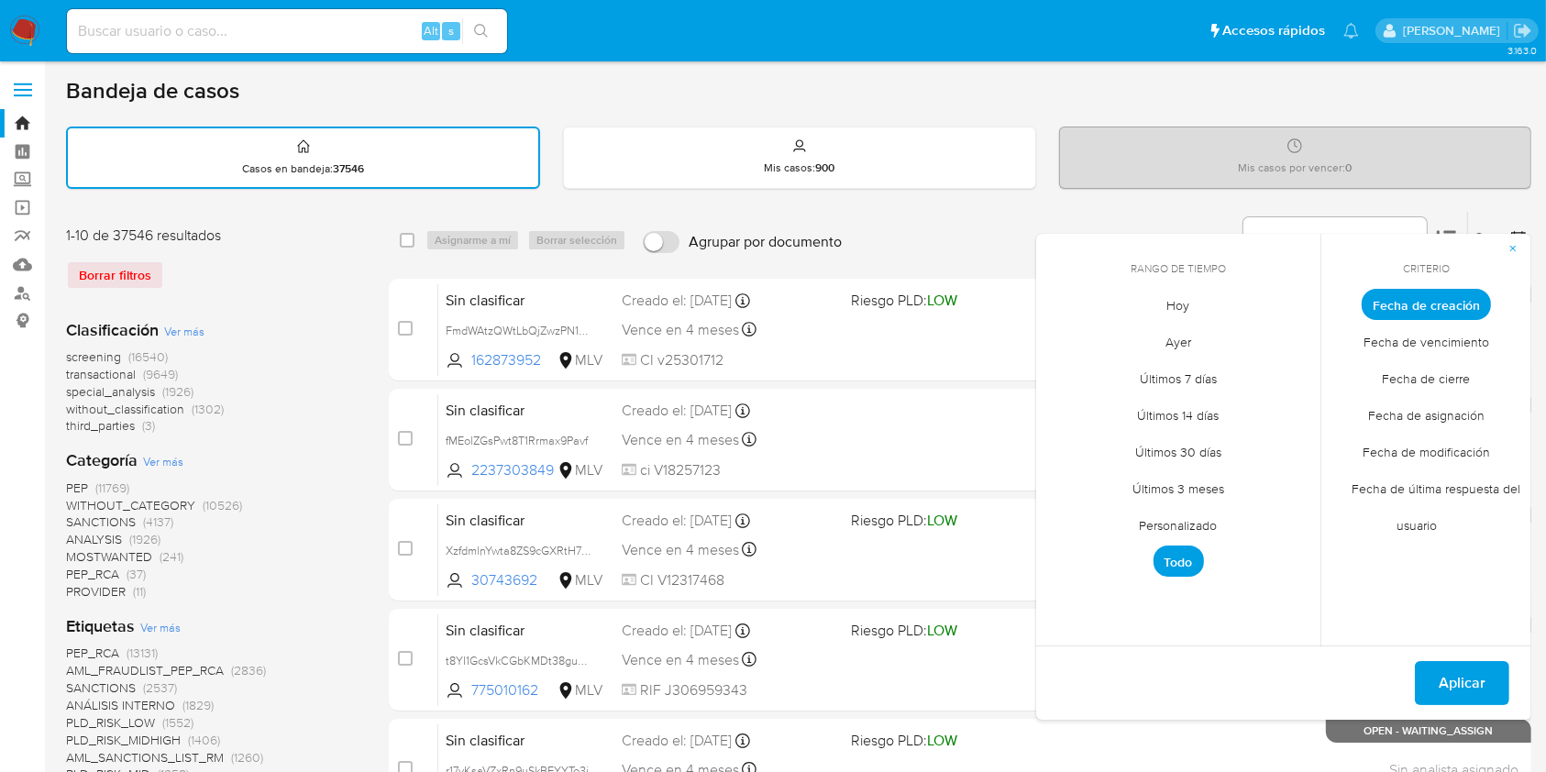
click at [1183, 512] on span "Personalizado" at bounding box center [1178, 526] width 116 height 38
click at [1138, 414] on button "1" at bounding box center [1141, 405] width 29 height 29
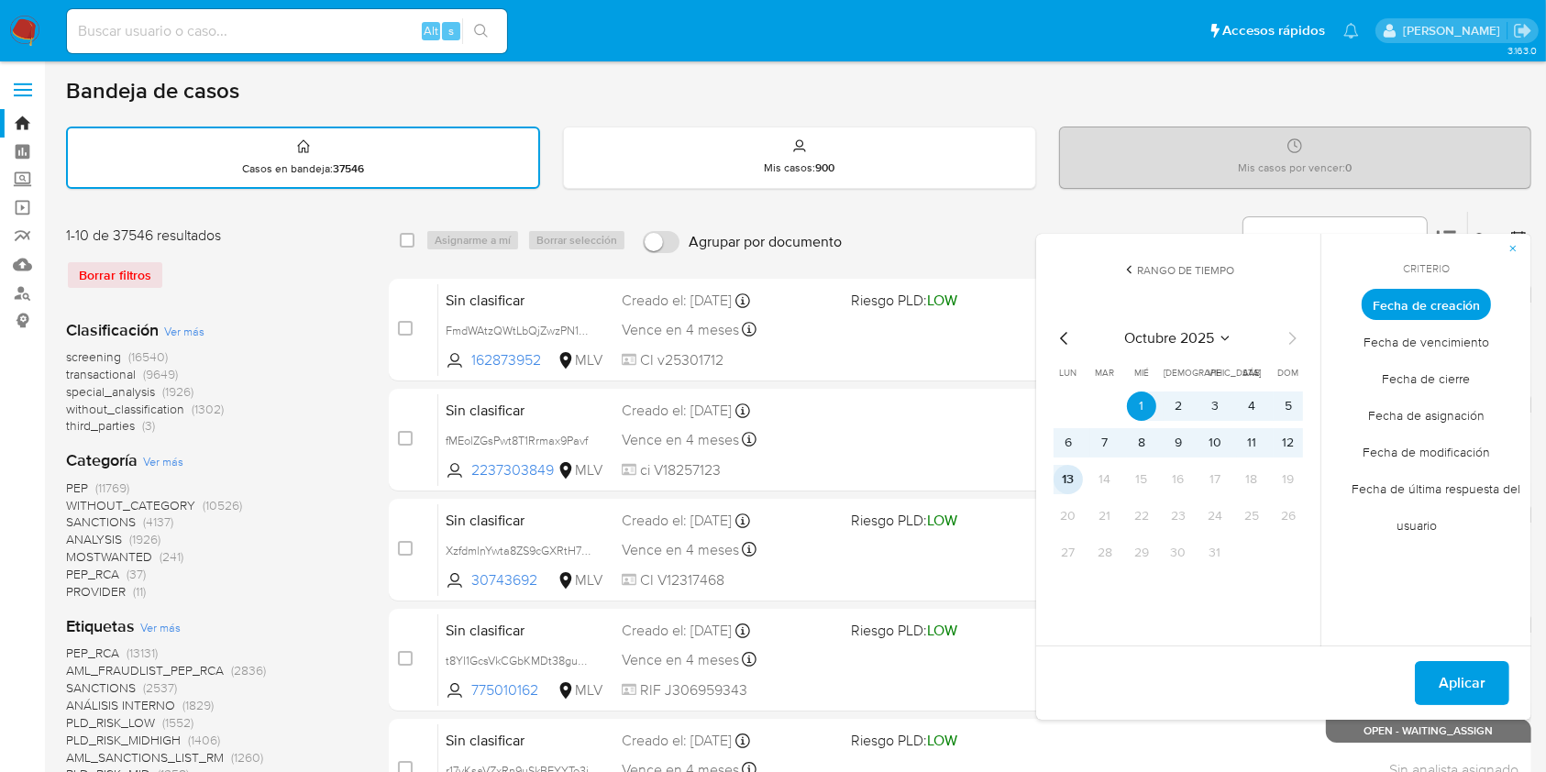
click at [1071, 477] on button "13" at bounding box center [1067, 479] width 29 height 29
click at [1471, 385] on span "Fecha de cierre" at bounding box center [1426, 379] width 127 height 38
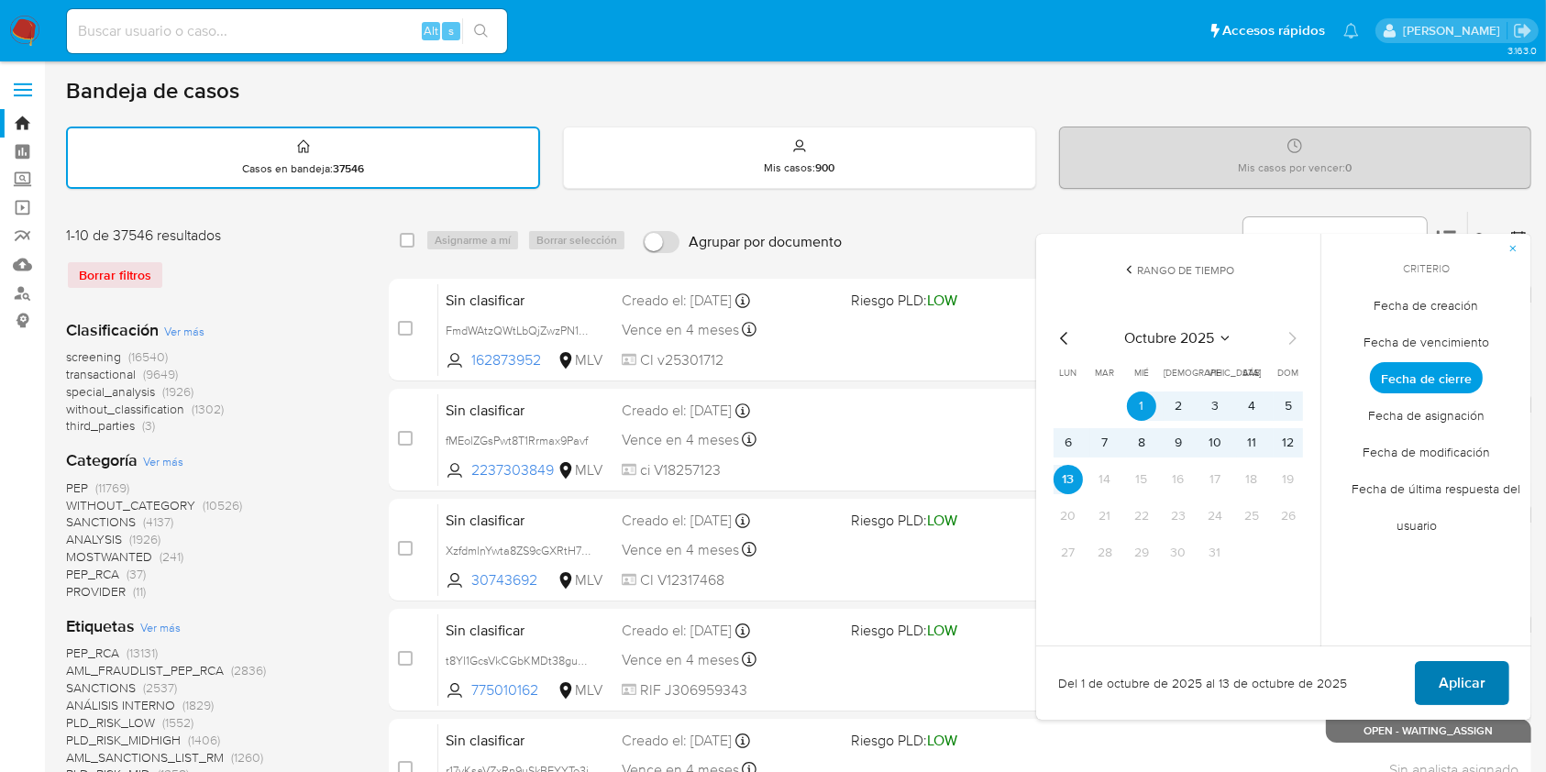
click at [1471, 678] on span "Aplicar" at bounding box center [1461, 683] width 47 height 40
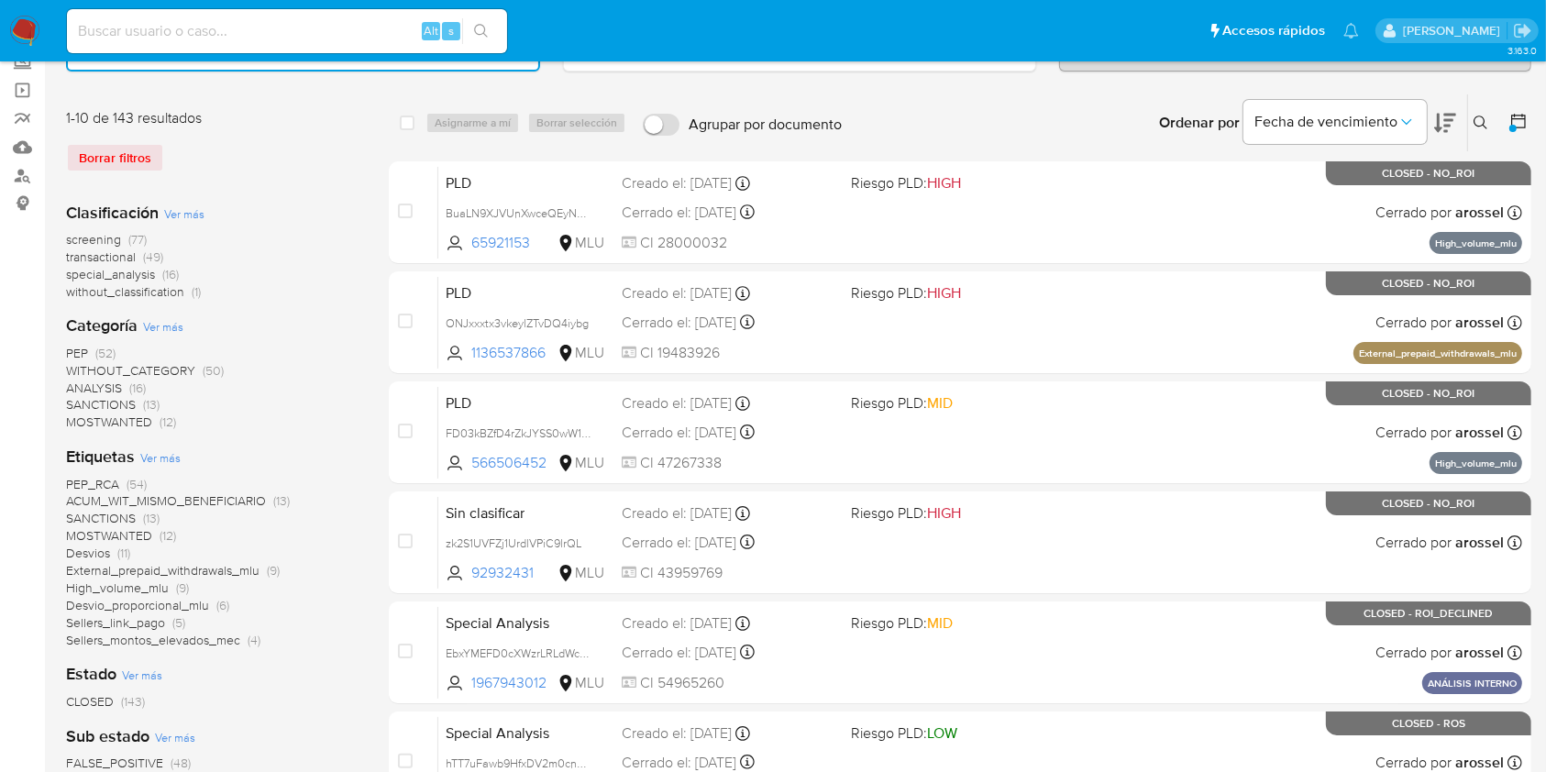
scroll to position [132, 0]
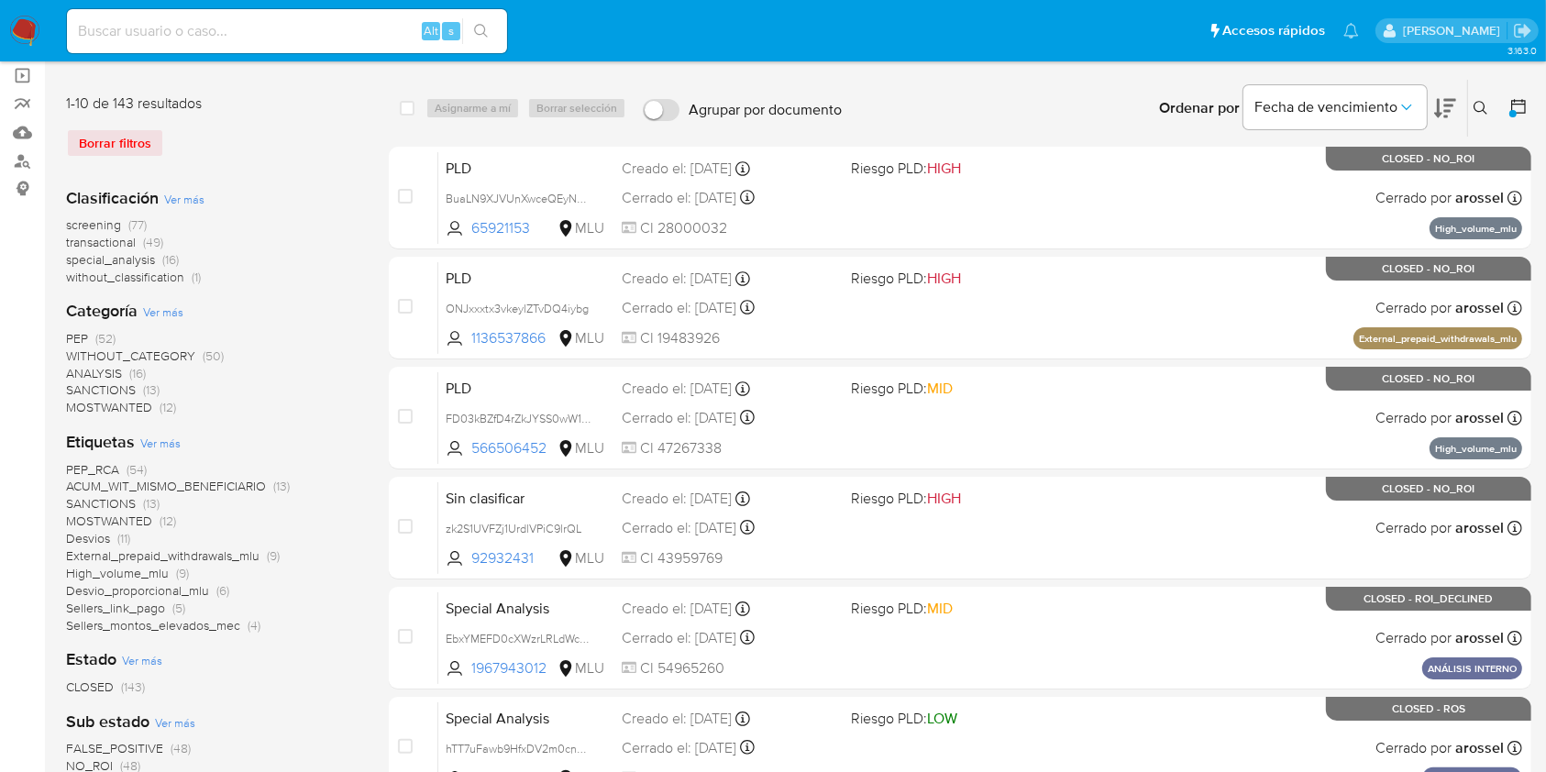
click at [1027, 47] on ul "Pausado Ver notificaciones Alt s Accesos rápidos Presiona las siguientes teclas…" at bounding box center [713, 30] width 1310 height 46
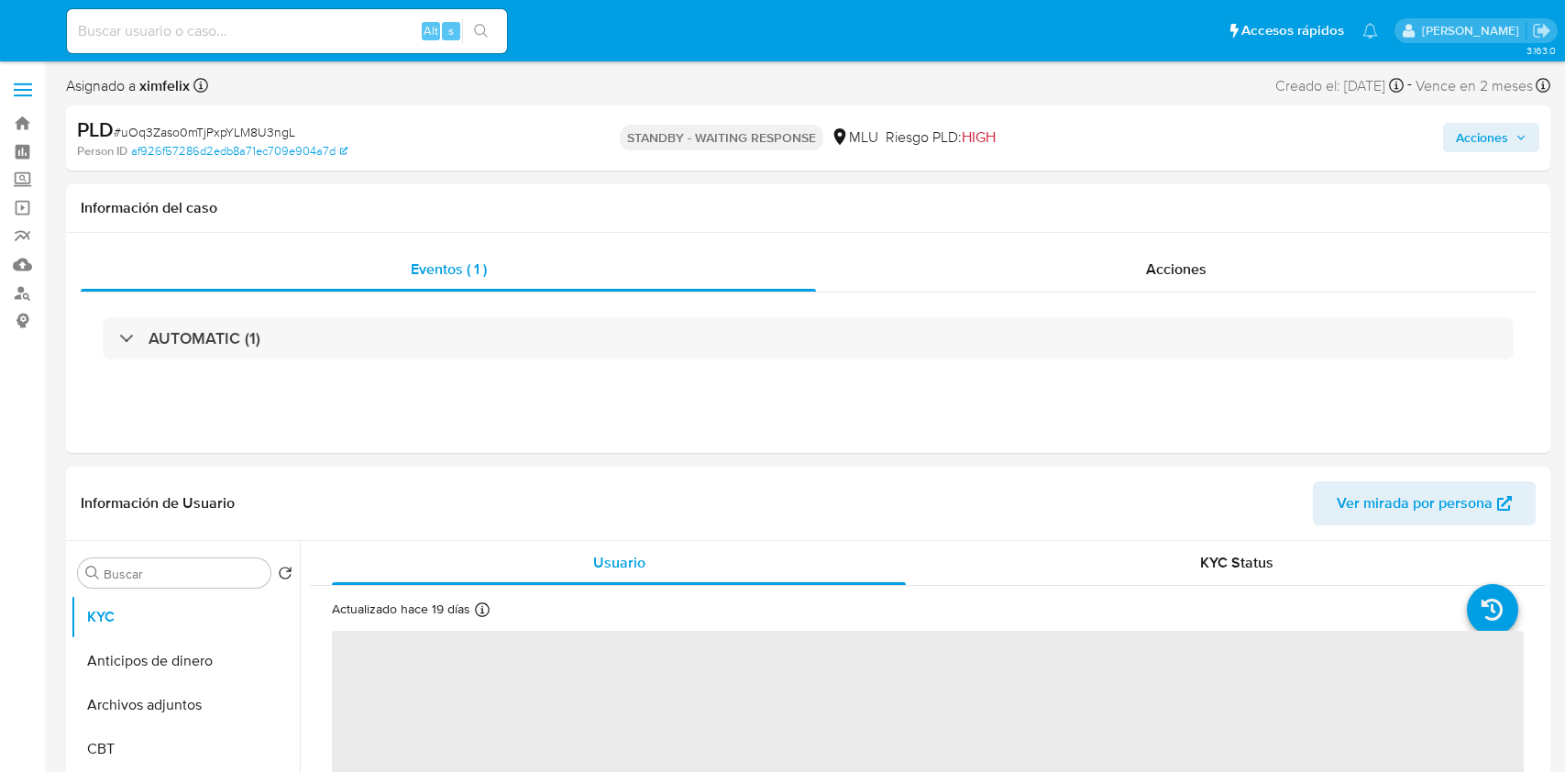
select select "10"
